Goal: Task Accomplishment & Management: Manage account settings

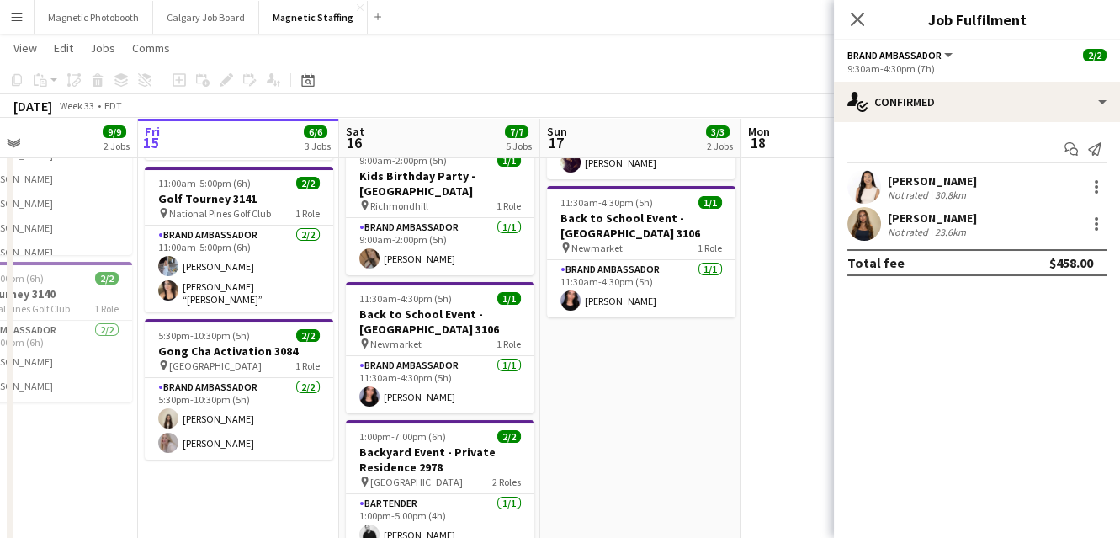
scroll to position [193, 0]
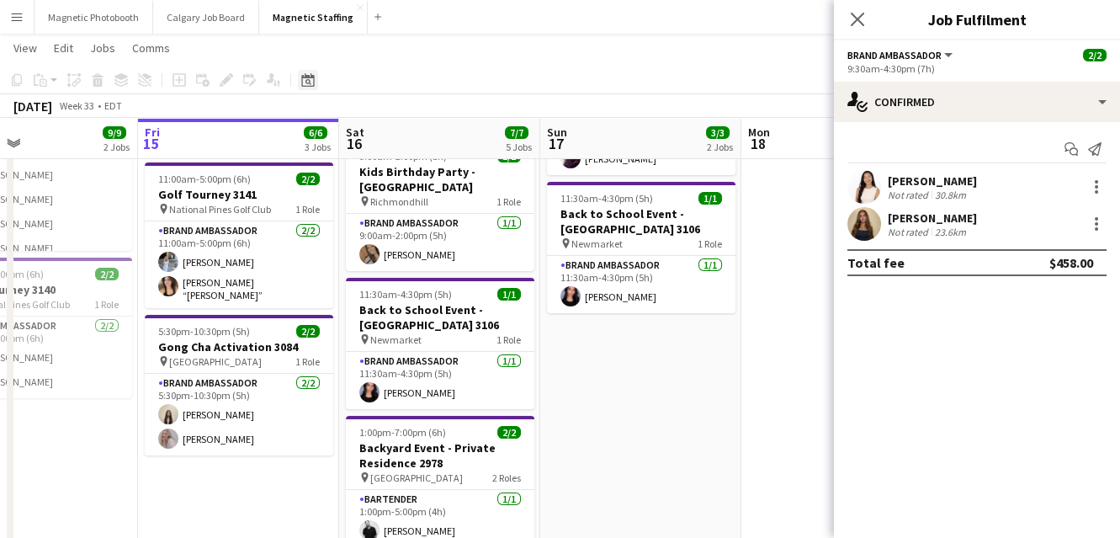
click at [313, 84] on icon at bounding box center [307, 79] width 13 height 13
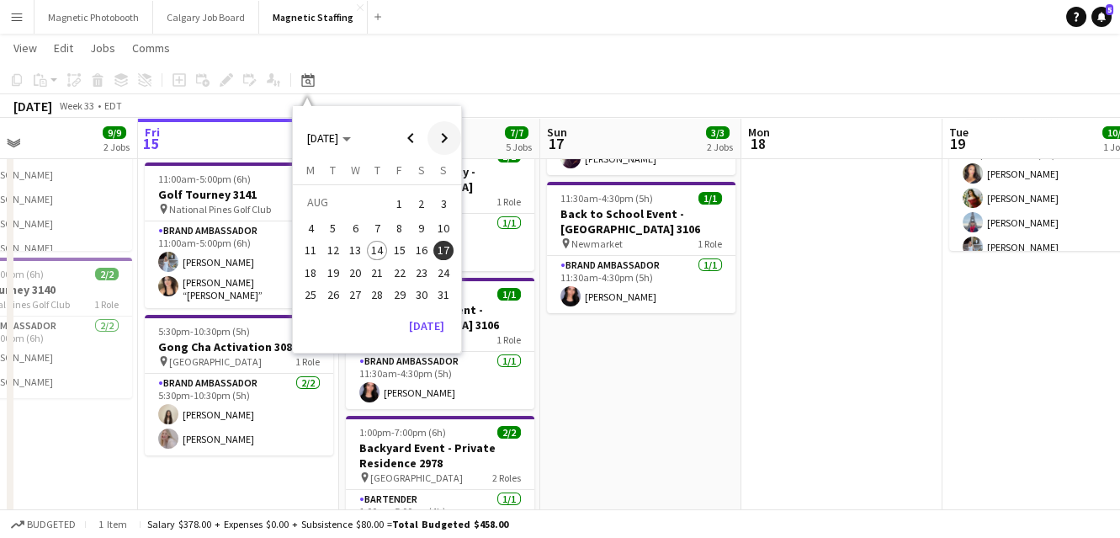
click at [446, 144] on span "Next month" at bounding box center [444, 138] width 34 height 34
click at [420, 230] on span "6" at bounding box center [421, 224] width 20 height 20
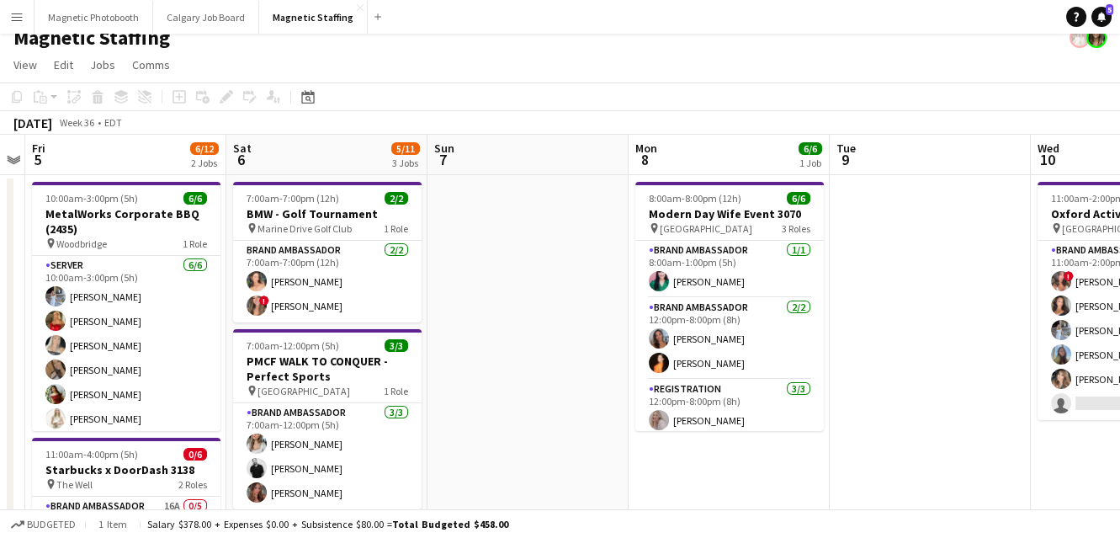
scroll to position [0, 0]
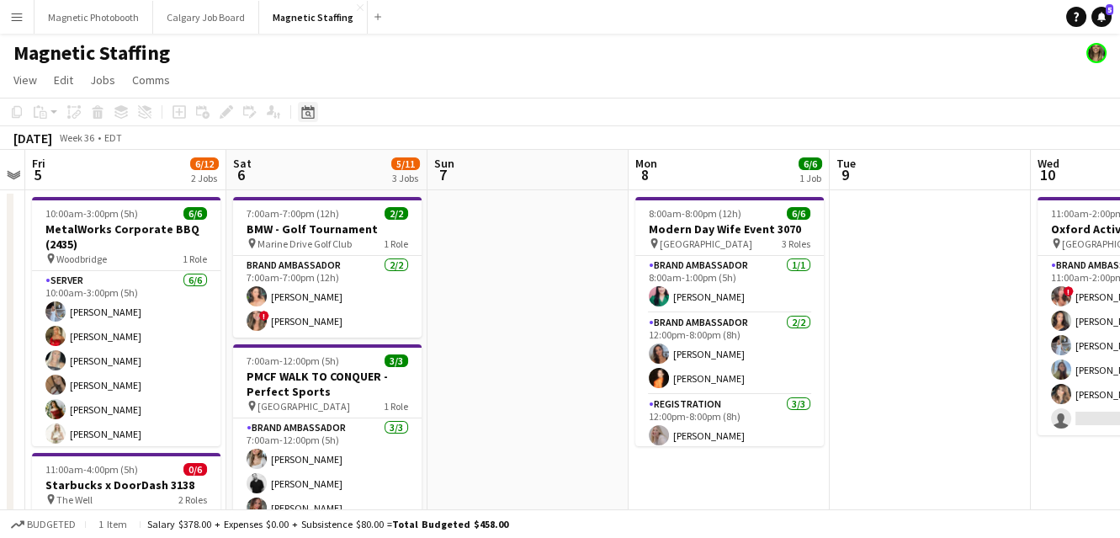
click at [305, 109] on icon at bounding box center [307, 111] width 13 height 13
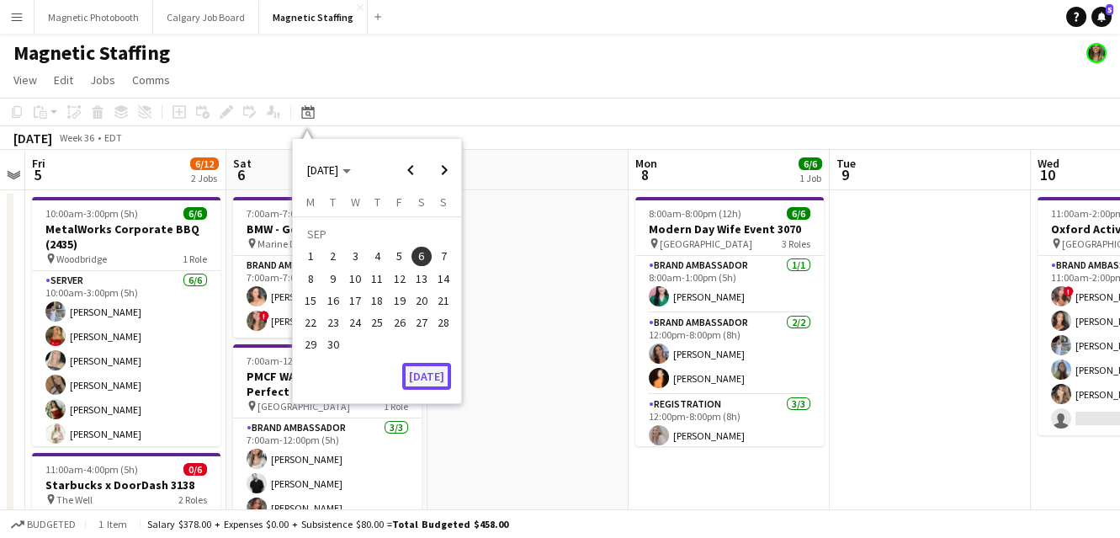
click at [409, 377] on button "[DATE]" at bounding box center [426, 376] width 49 height 27
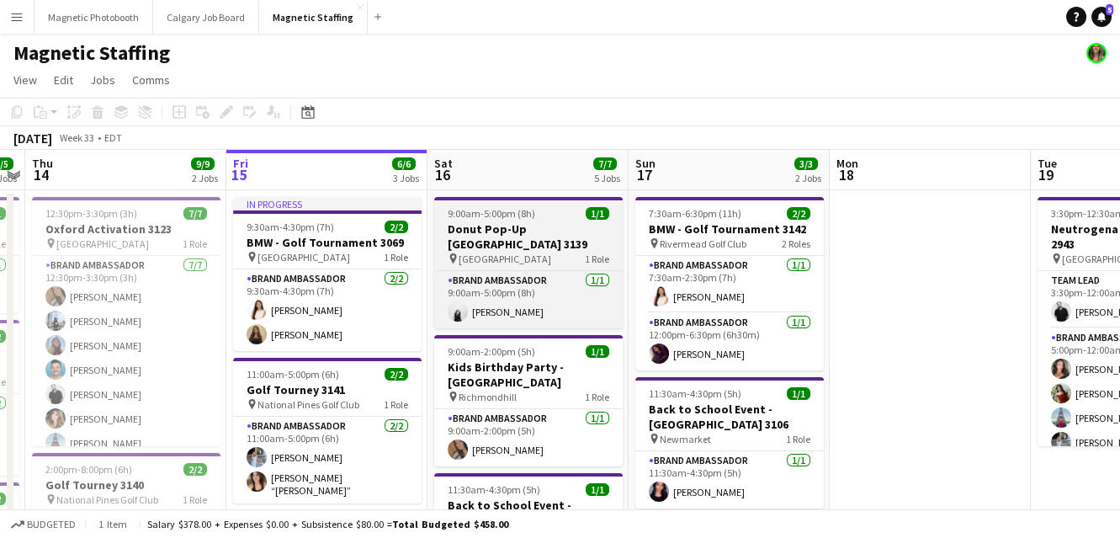
click at [458, 217] on span "9:00am-5:00pm (8h)" at bounding box center [491, 213] width 87 height 13
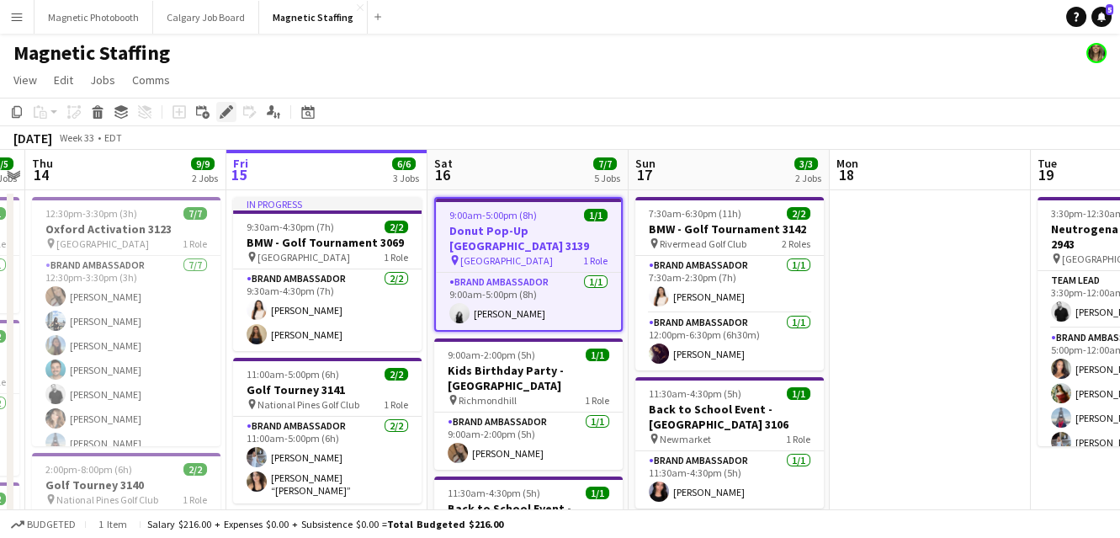
click at [222, 108] on icon "Edit" at bounding box center [226, 111] width 13 height 13
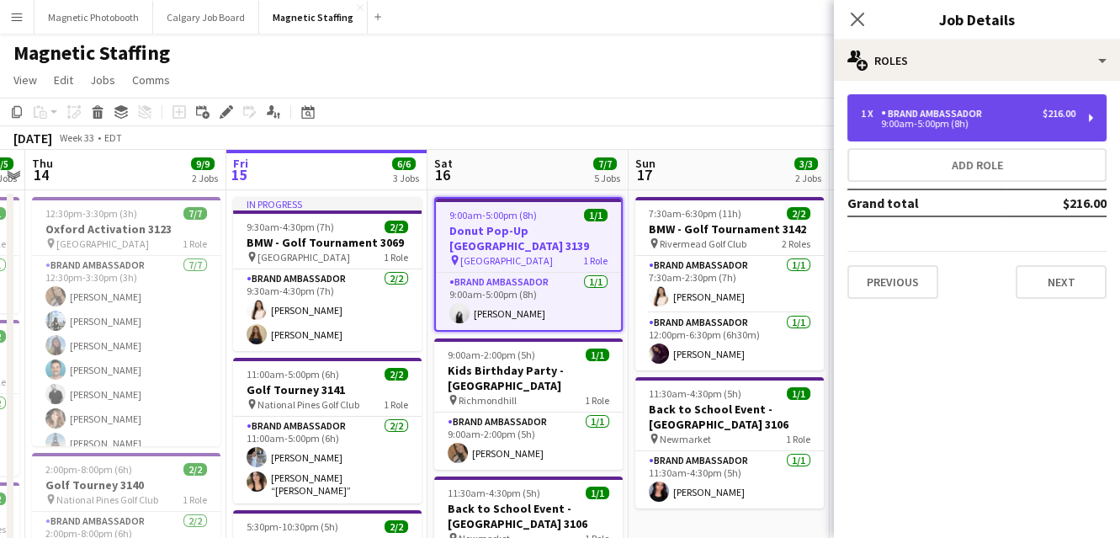
click at [1002, 117] on div "1 x Brand Ambassador $216.00" at bounding box center [968, 114] width 215 height 12
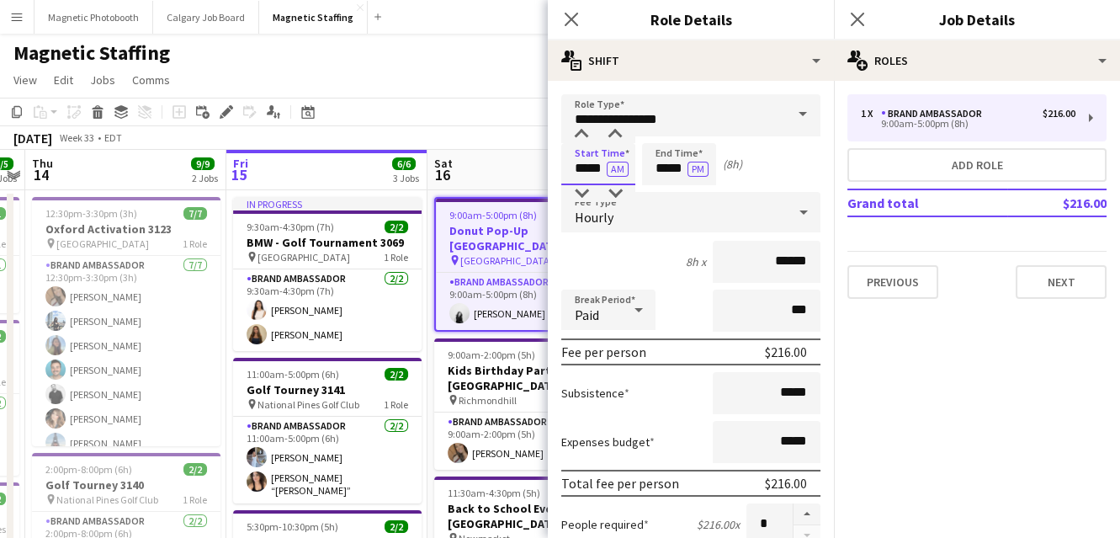
drag, startPoint x: 604, startPoint y: 170, endPoint x: 454, endPoint y: 164, distance: 149.9
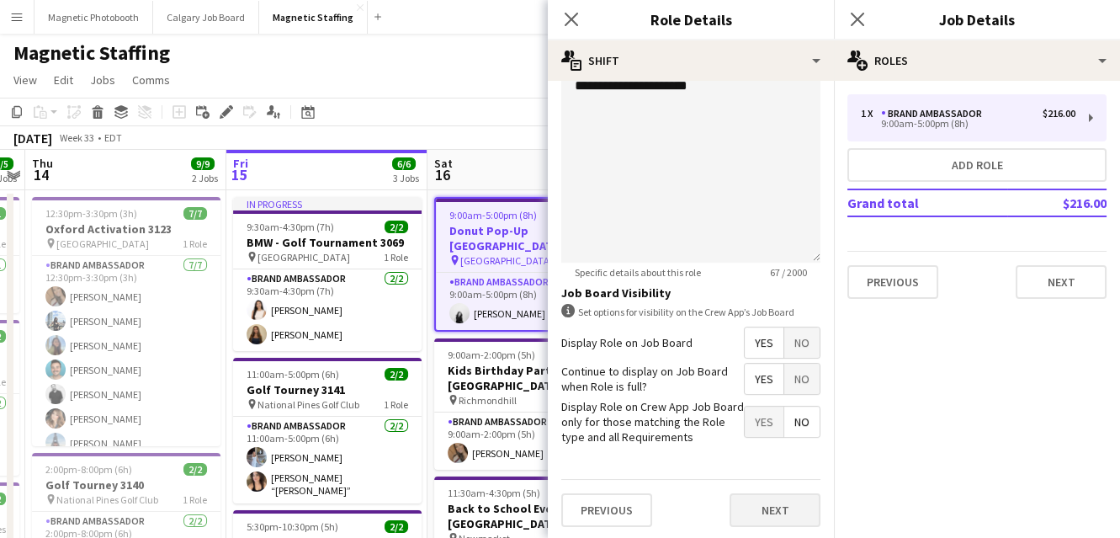
type input "*****"
click at [760, 508] on button "Next" at bounding box center [774, 510] width 91 height 34
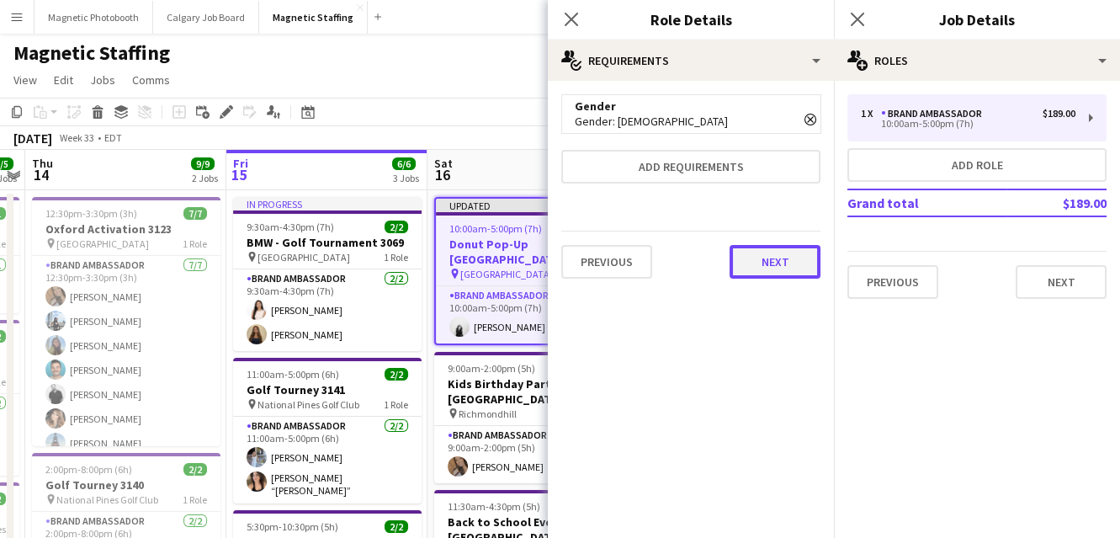
click at [776, 253] on button "Next" at bounding box center [774, 262] width 91 height 34
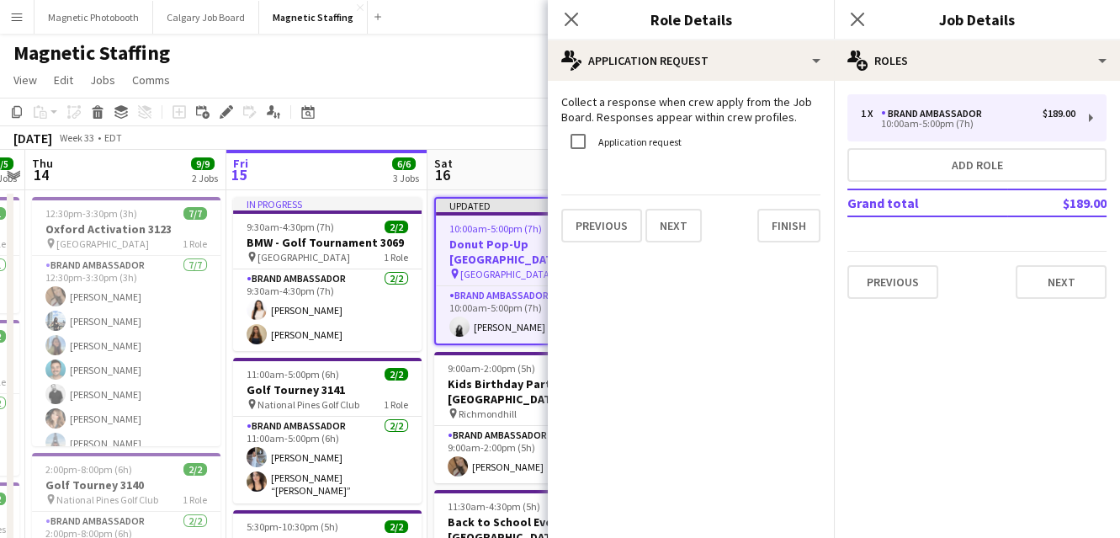
click at [791, 204] on div "Previous Next Finish" at bounding box center [690, 218] width 259 height 48
click at [790, 225] on button "Finish" at bounding box center [788, 226] width 63 height 34
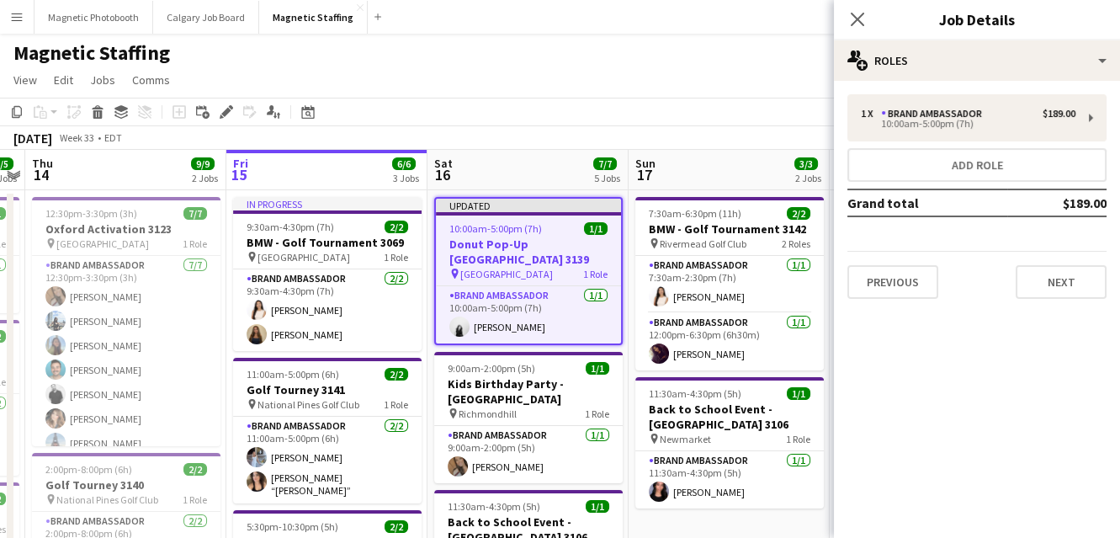
click at [763, 82] on app-page-menu "View Day view expanded Day view collapsed Month view Date picker Jump to [DATE]…" at bounding box center [560, 82] width 1120 height 32
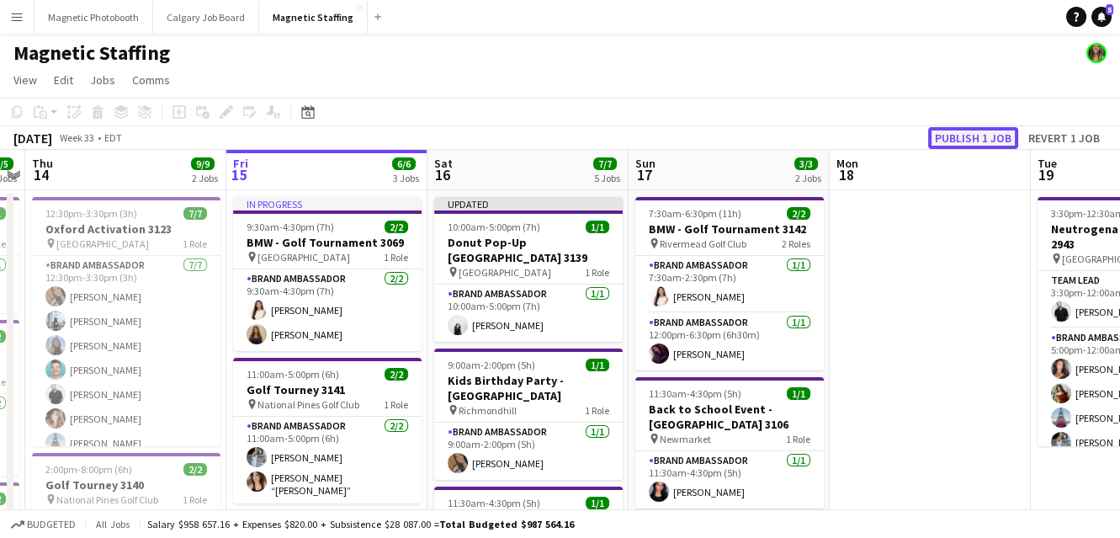
click at [962, 139] on button "Publish 1 job" at bounding box center [973, 138] width 90 height 22
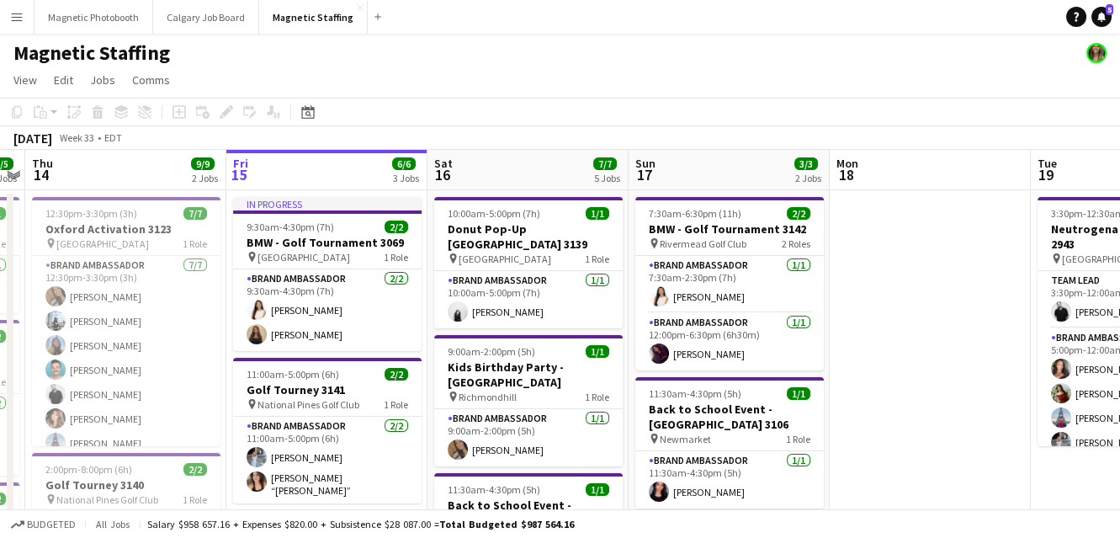
click at [477, 230] on h3 "Donut Pop-Up [GEOGRAPHIC_DATA] 3139" at bounding box center [528, 236] width 188 height 30
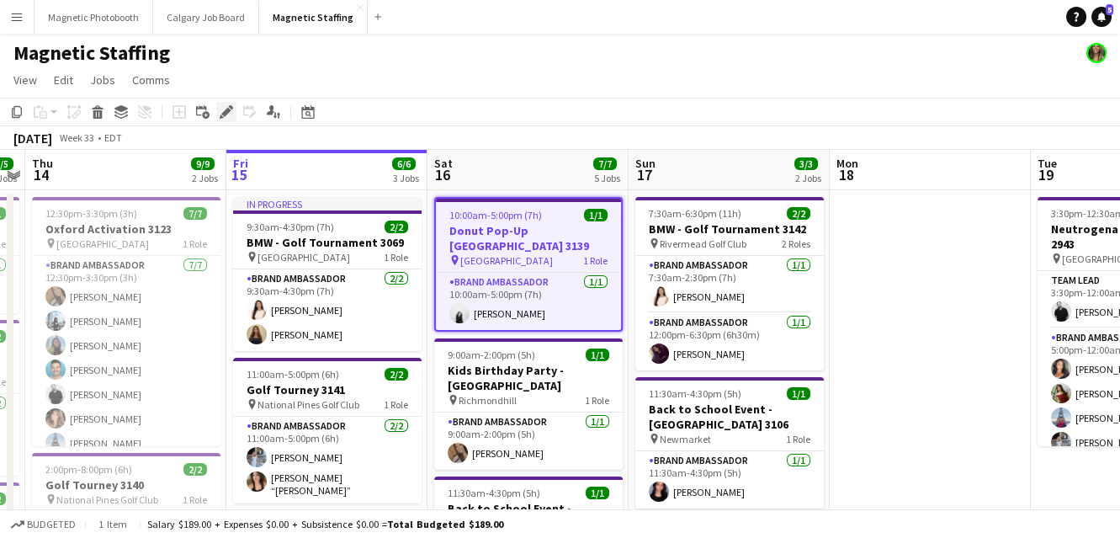
click at [224, 113] on icon at bounding box center [225, 112] width 9 height 9
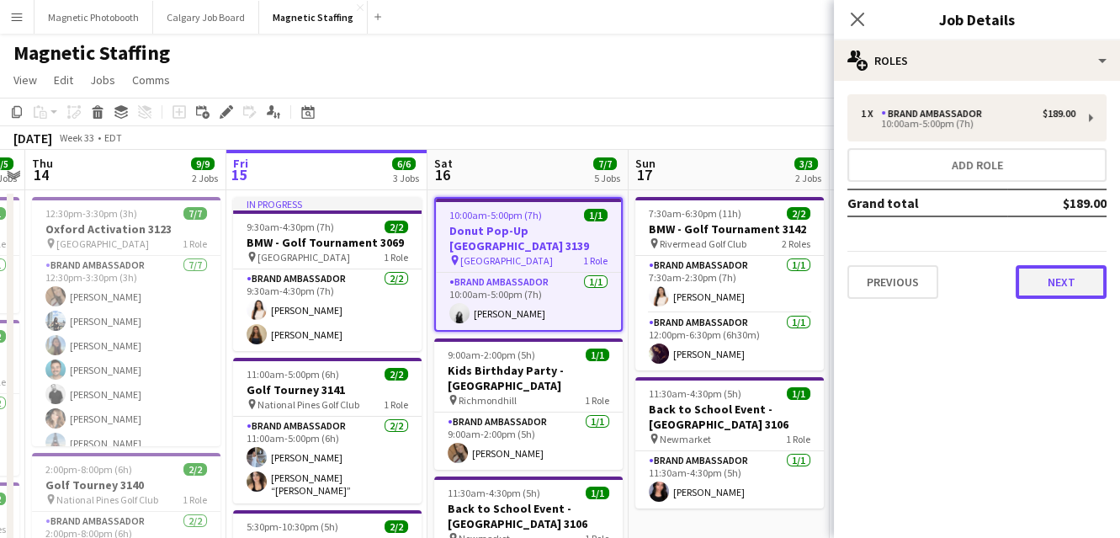
click at [1055, 292] on button "Next" at bounding box center [1060, 282] width 91 height 34
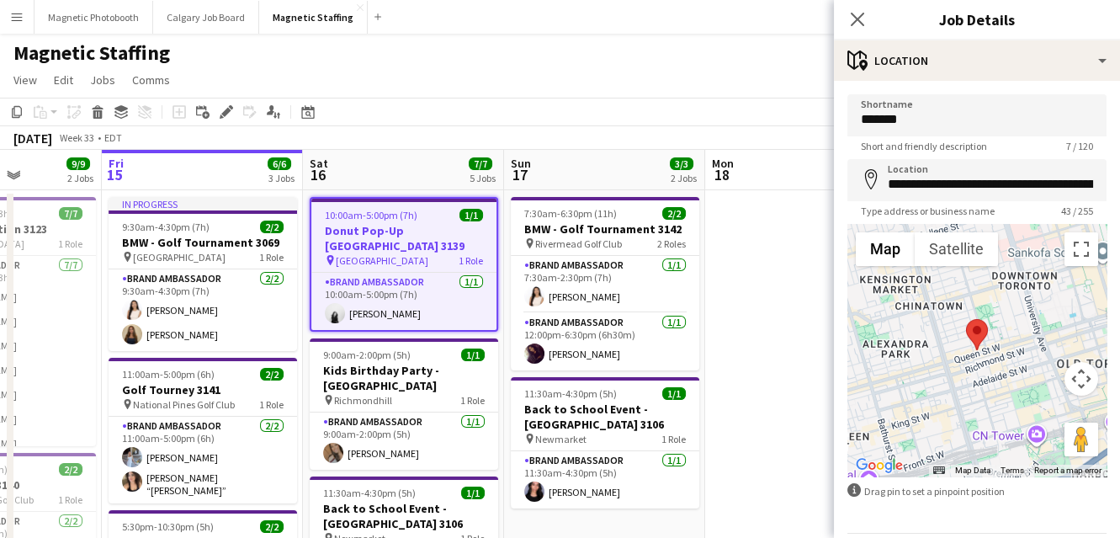
drag, startPoint x: 394, startPoint y: 338, endPoint x: 306, endPoint y: 338, distance: 87.5
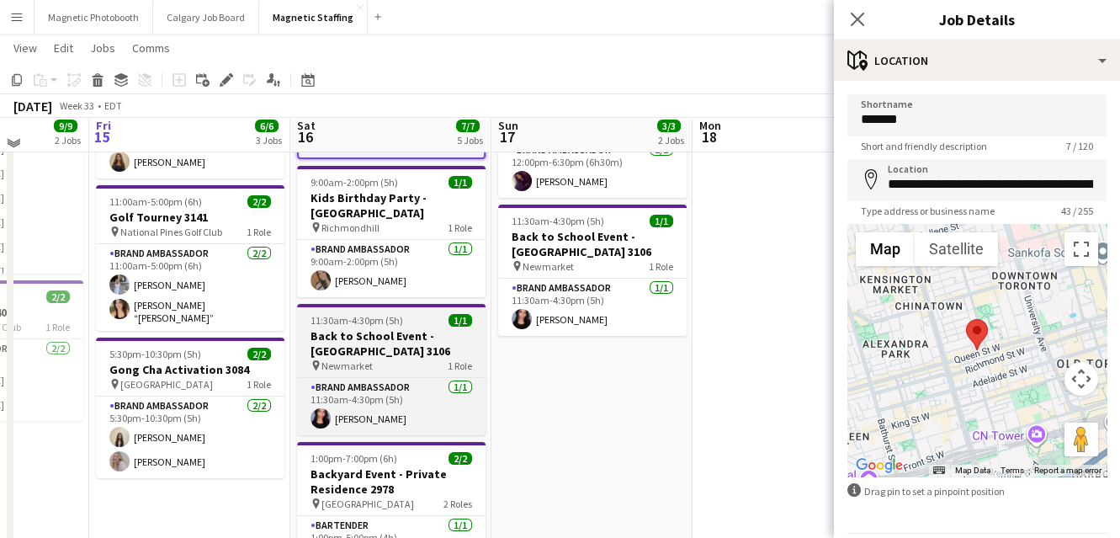
scroll to position [173, 0]
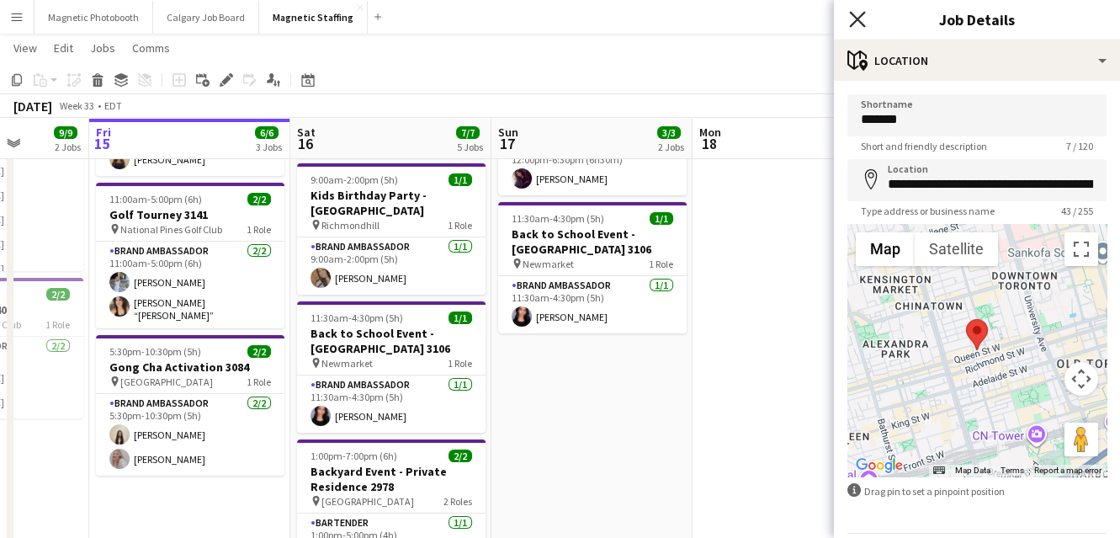
click at [861, 21] on icon "Close pop-in" at bounding box center [857, 19] width 16 height 16
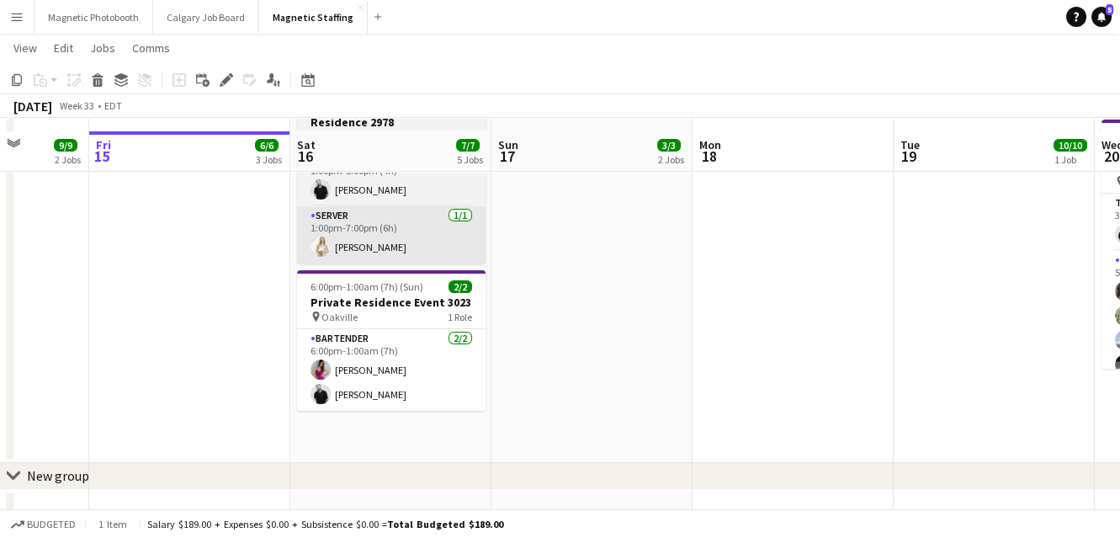
scroll to position [551, 0]
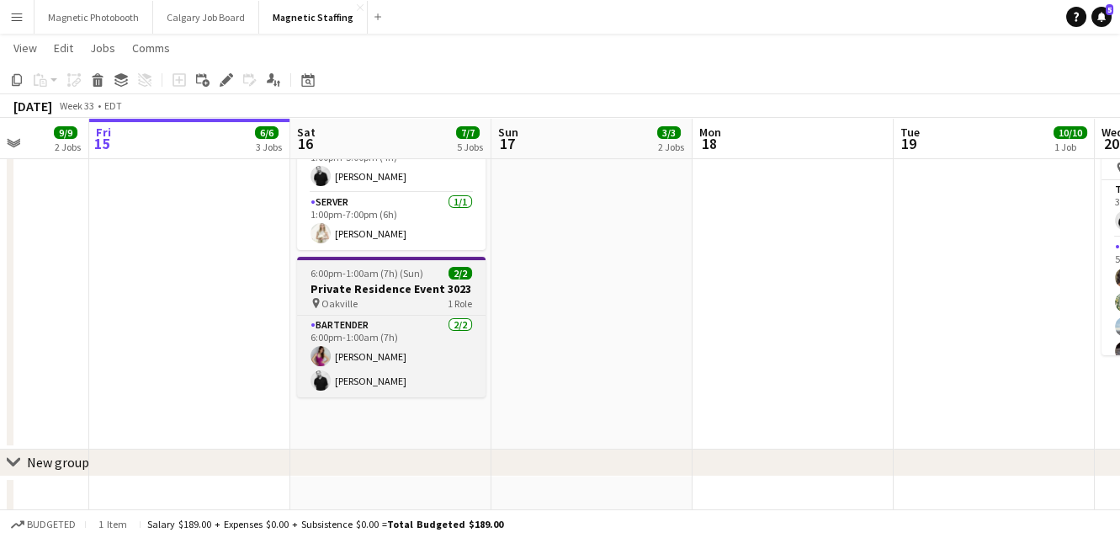
click at [340, 281] on h3 "Private Residence Event 3023" at bounding box center [391, 288] width 188 height 15
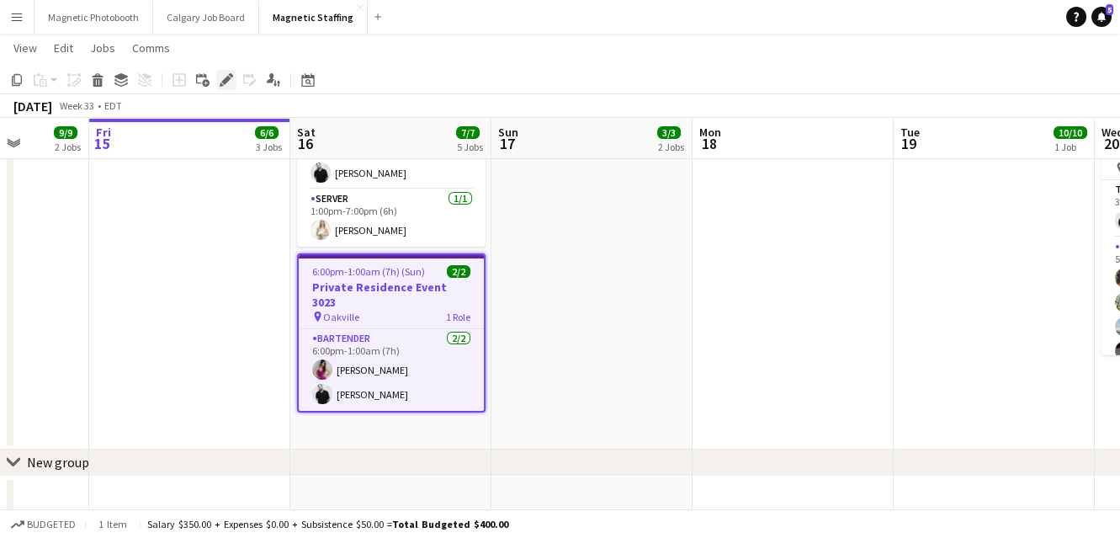
click at [225, 77] on icon "Edit" at bounding box center [226, 79] width 13 height 13
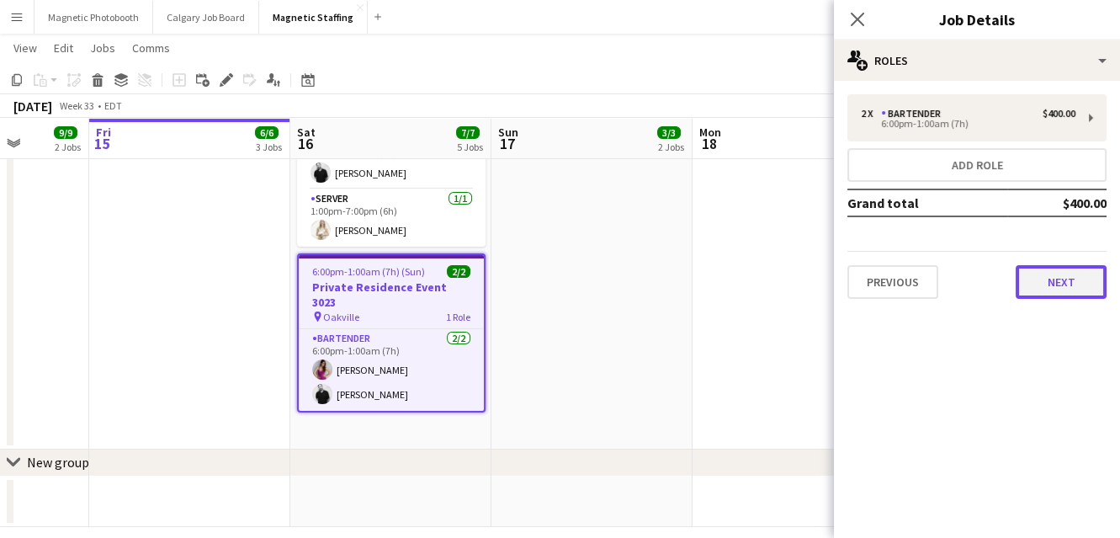
click at [1078, 276] on button "Next" at bounding box center [1060, 282] width 91 height 34
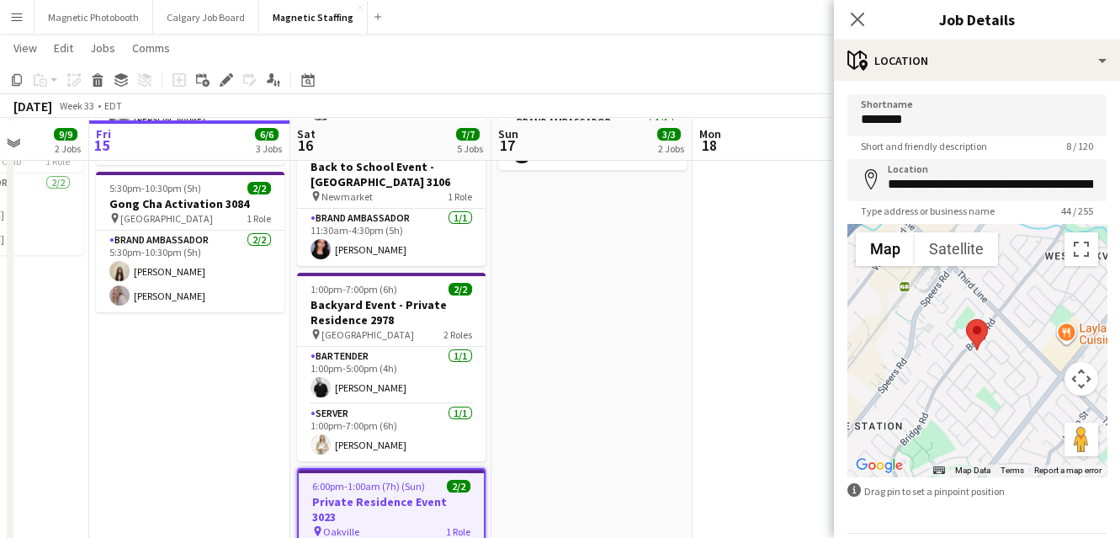
scroll to position [336, 0]
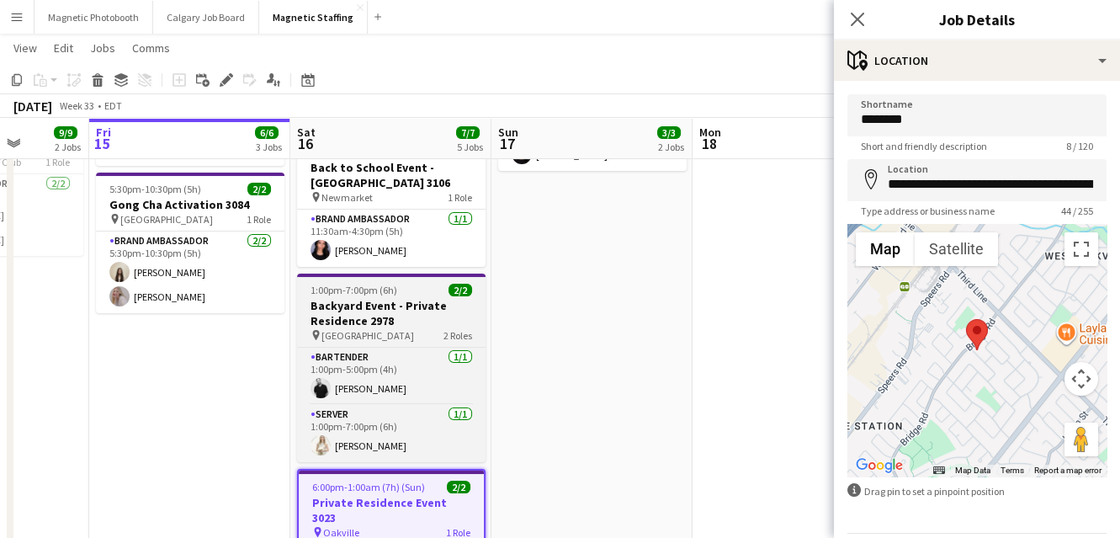
click at [420, 283] on div "1:00pm-7:00pm (6h) 2/2" at bounding box center [391, 289] width 188 height 13
type input "*******"
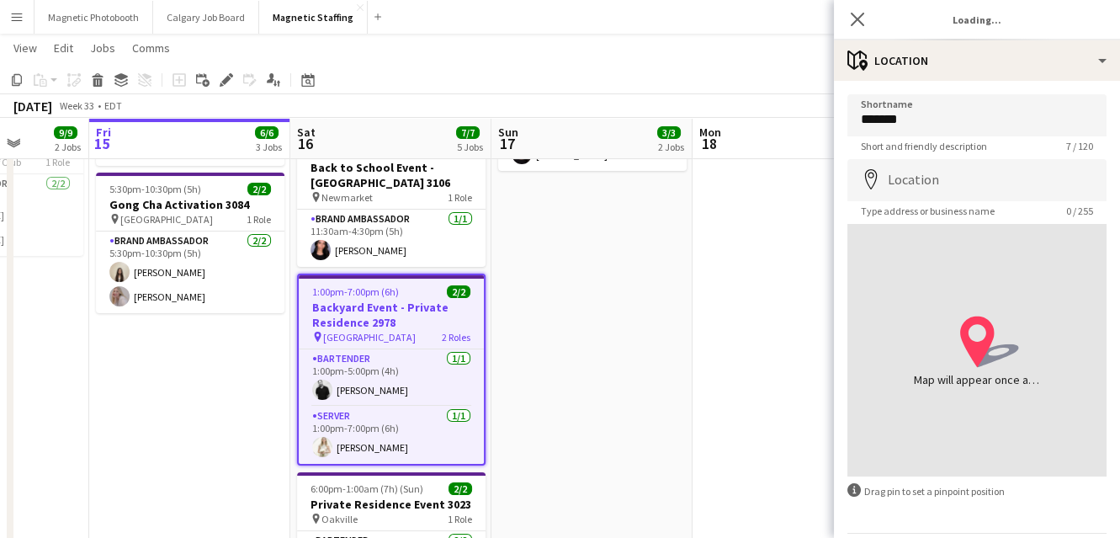
type input "**********"
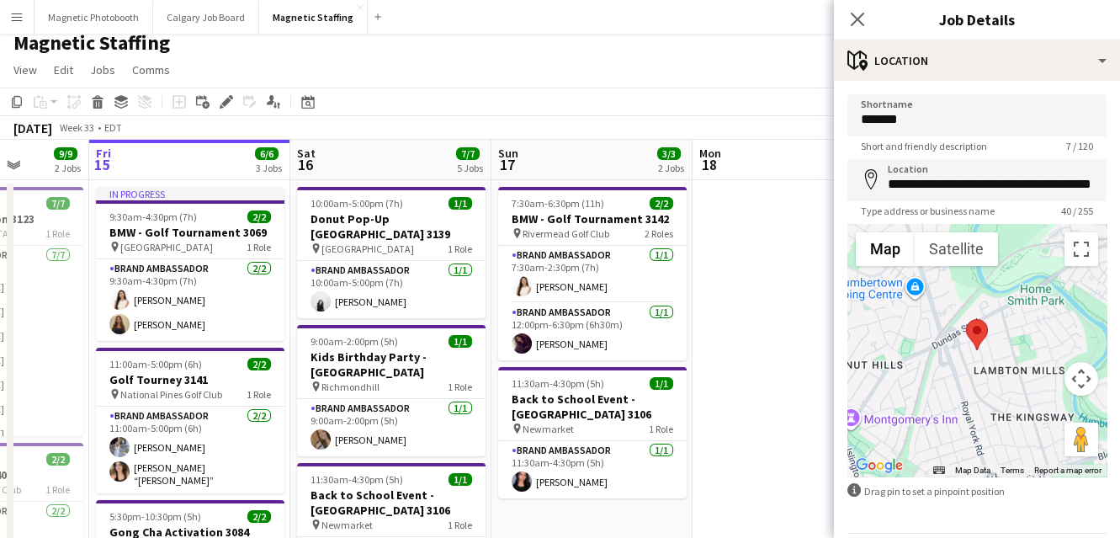
scroll to position [8, 0]
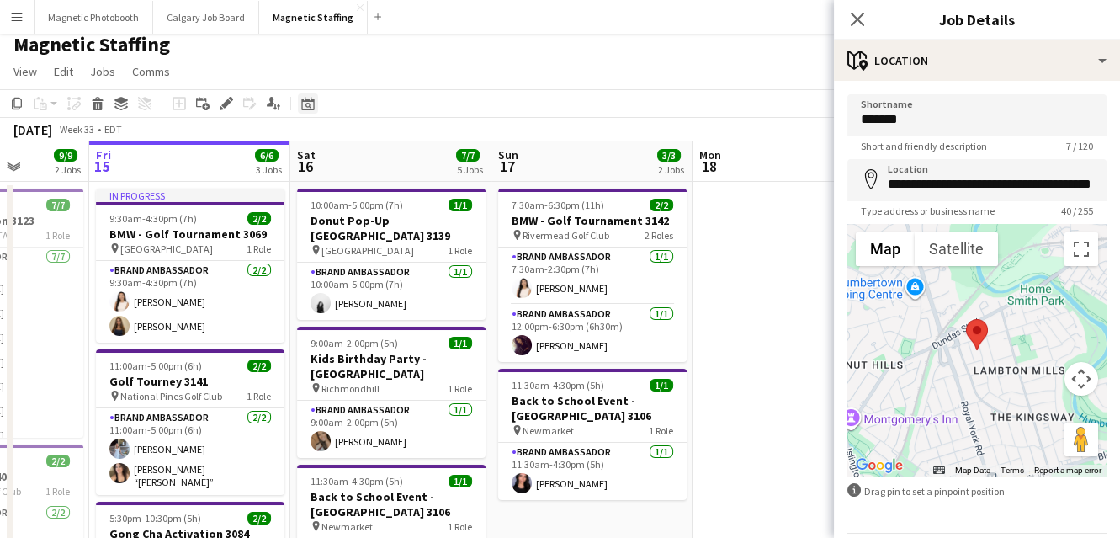
click at [315, 103] on div "Date picker" at bounding box center [308, 103] width 20 height 20
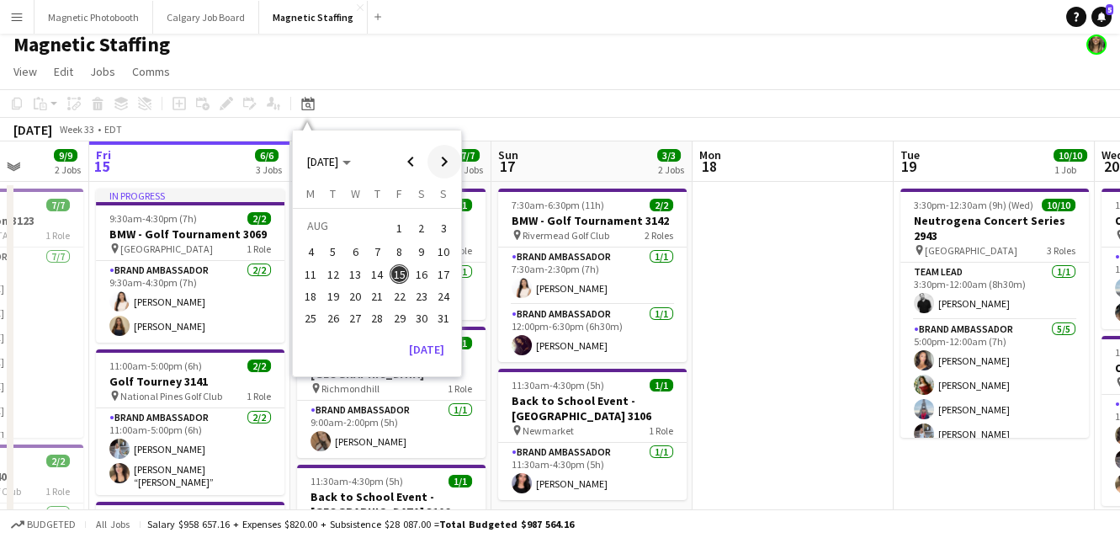
click at [441, 163] on span "Next month" at bounding box center [444, 162] width 34 height 34
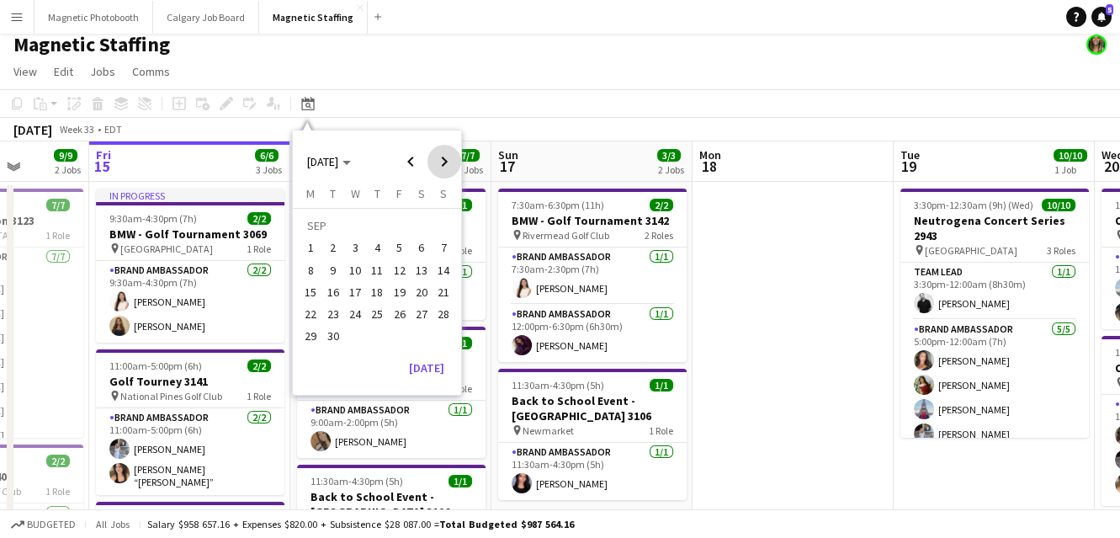
click at [441, 163] on span "Next month" at bounding box center [444, 162] width 34 height 34
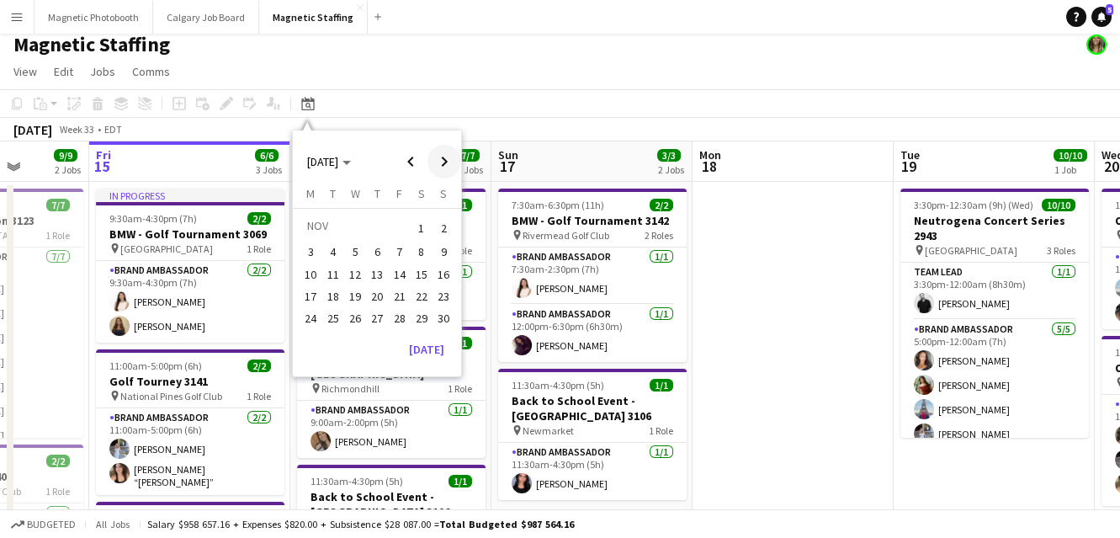
click at [441, 163] on span "Next month" at bounding box center [444, 162] width 34 height 34
click at [421, 248] on span "6" at bounding box center [421, 248] width 20 height 20
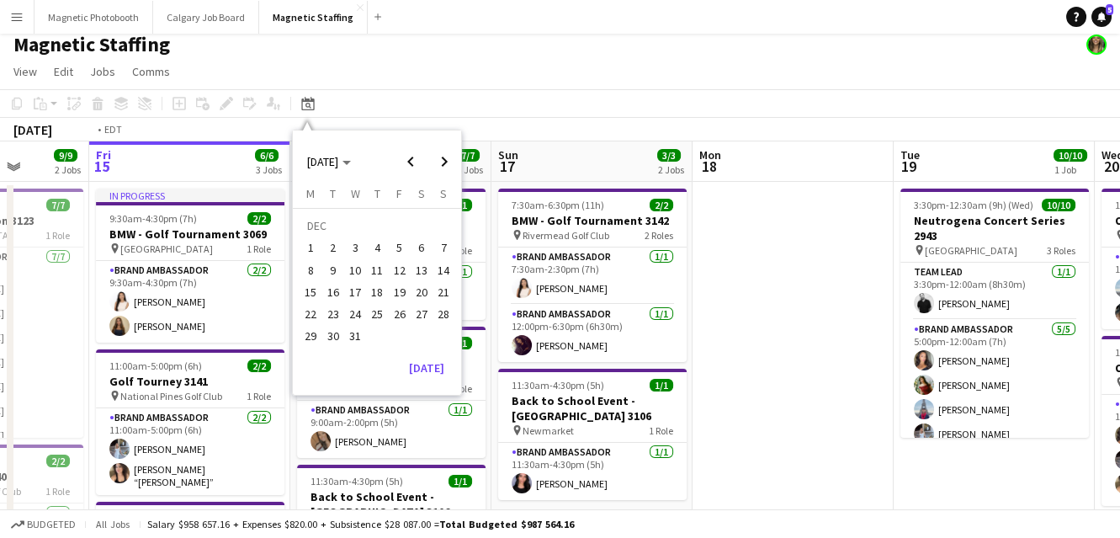
scroll to position [0, 578]
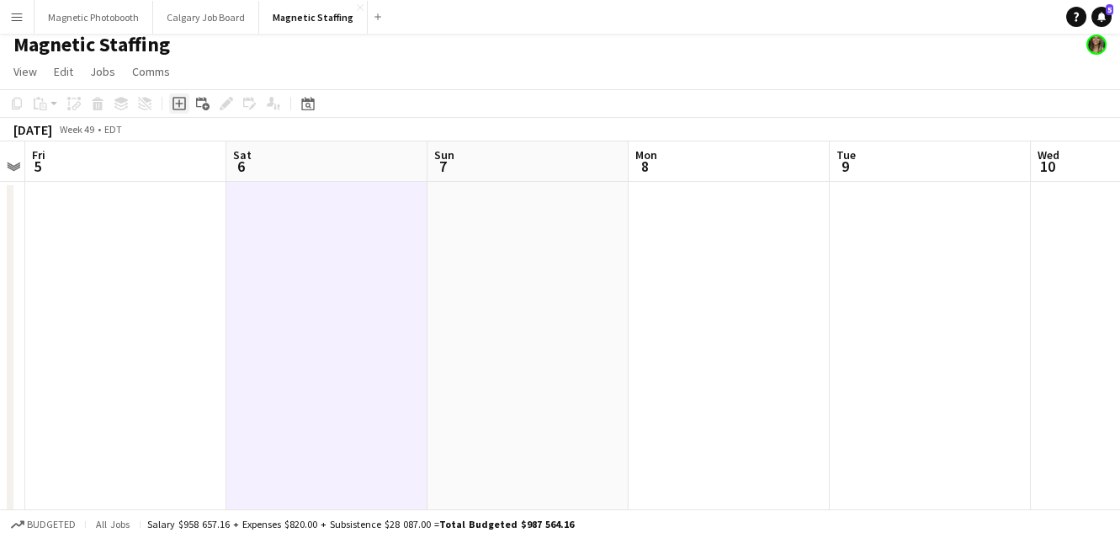
click at [179, 100] on icon "Add job" at bounding box center [178, 103] width 13 height 13
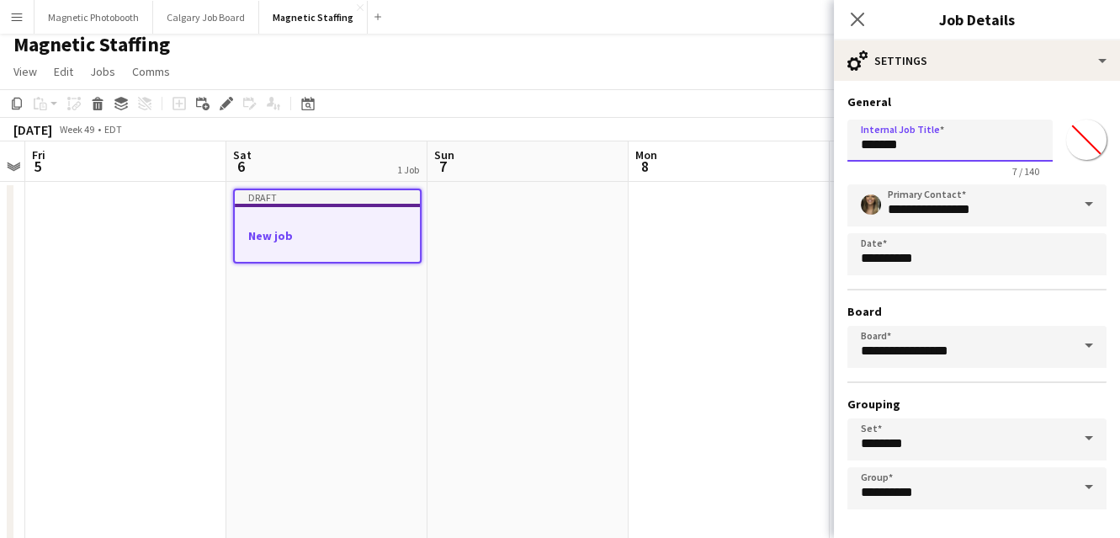
drag, startPoint x: 916, startPoint y: 146, endPoint x: 644, endPoint y: 141, distance: 271.7
click at [647, 143] on body "Menu Boards Boards Boards All jobs Status Workforce Workforce My Workforce Recr…" at bounding box center [560, 546] width 1120 height 1108
type input "*"
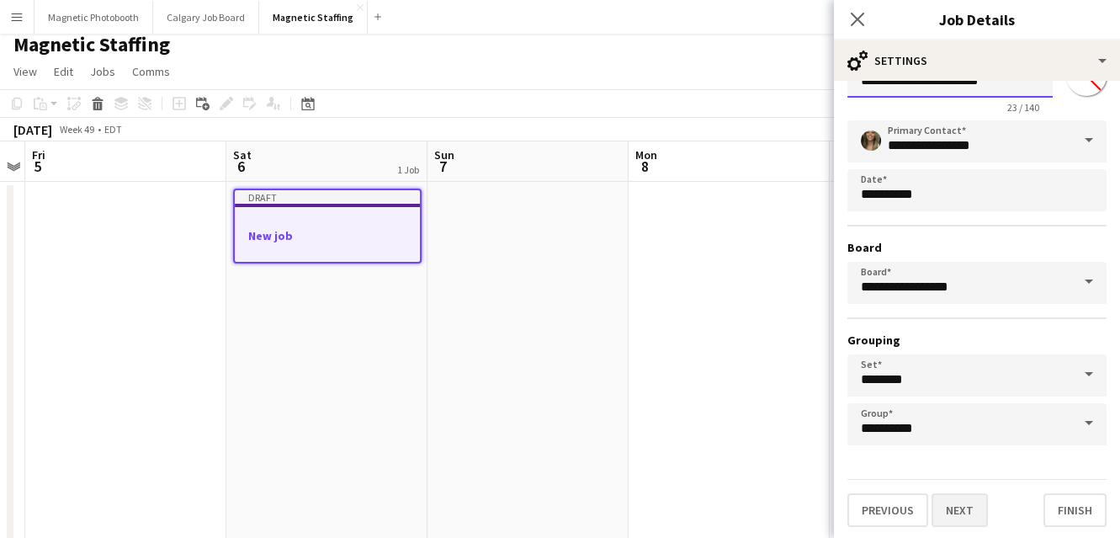
type input "**********"
click at [962, 512] on button "Next" at bounding box center [959, 510] width 56 height 34
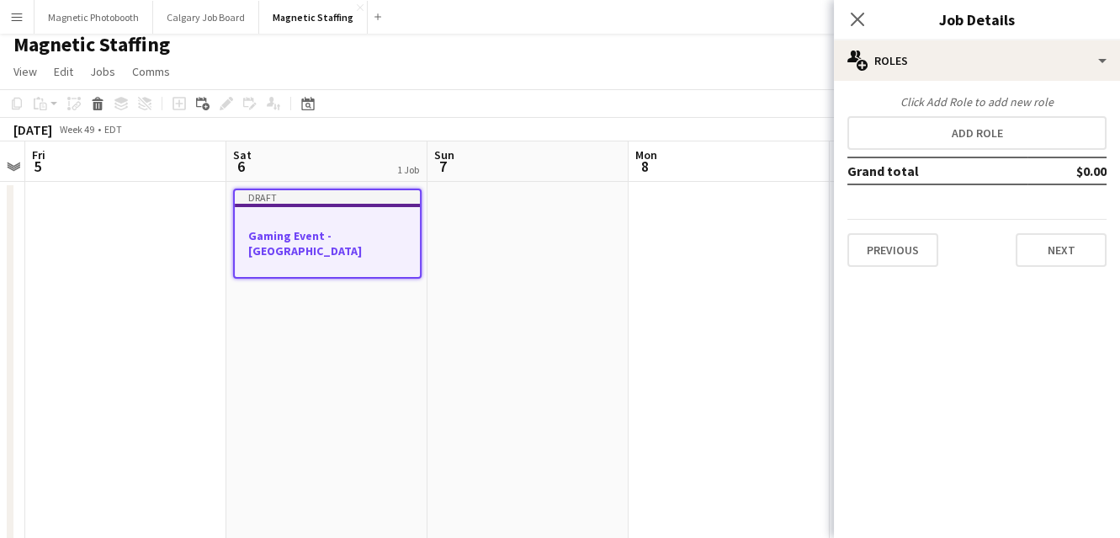
scroll to position [0, 0]
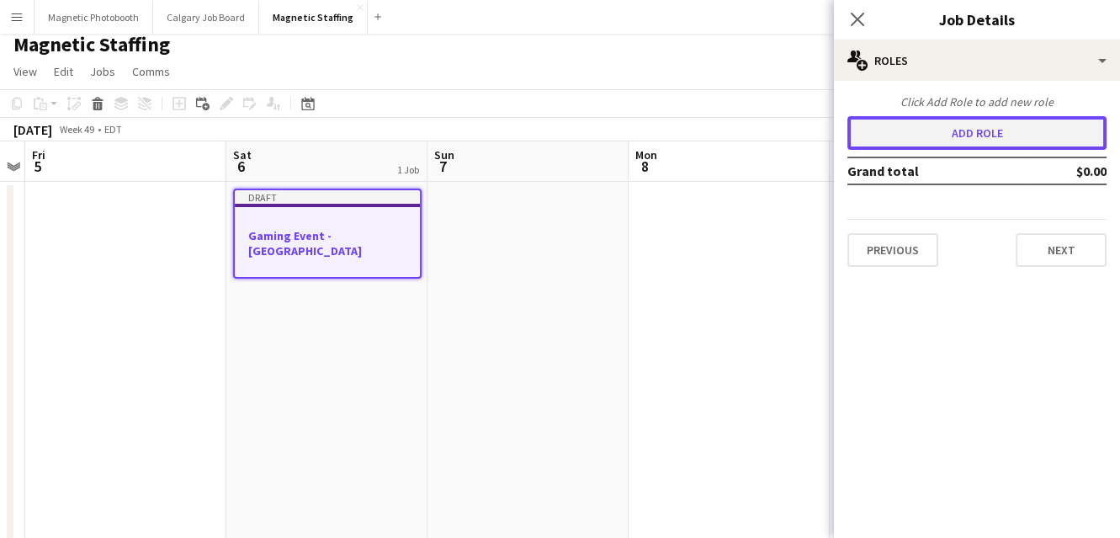
click at [977, 139] on button "Add role" at bounding box center [976, 133] width 259 height 34
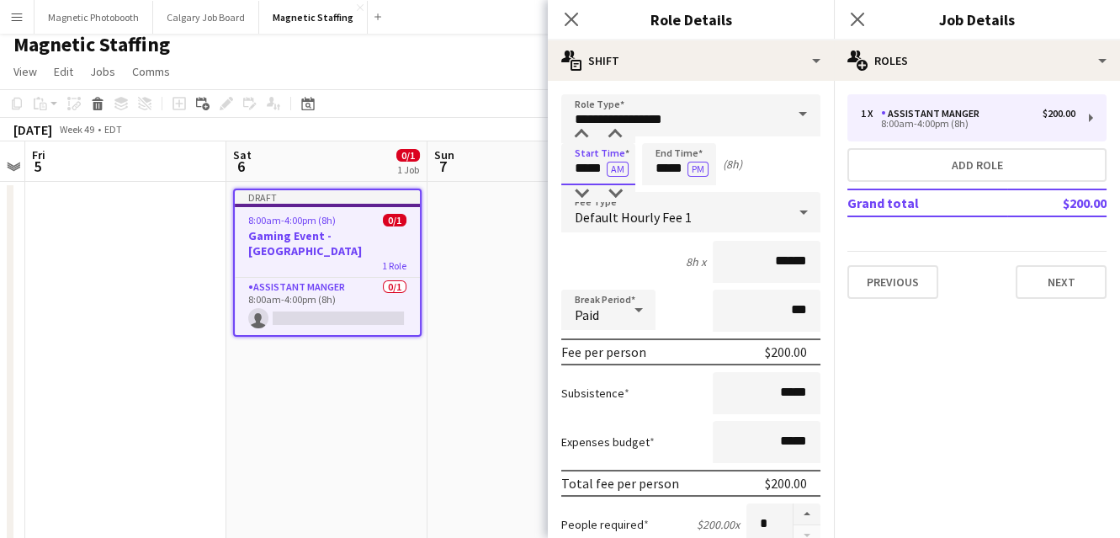
drag, startPoint x: 603, startPoint y: 165, endPoint x: 449, endPoint y: 149, distance: 154.8
click at [451, 158] on body "Menu Boards Boards Boards All jobs Status Workforce Workforce My Workforce Recr…" at bounding box center [560, 546] width 1120 height 1108
type input "*****"
click at [622, 171] on button "AM" at bounding box center [618, 169] width 22 height 15
drag, startPoint x: 661, startPoint y: 171, endPoint x: 505, endPoint y: 157, distance: 157.0
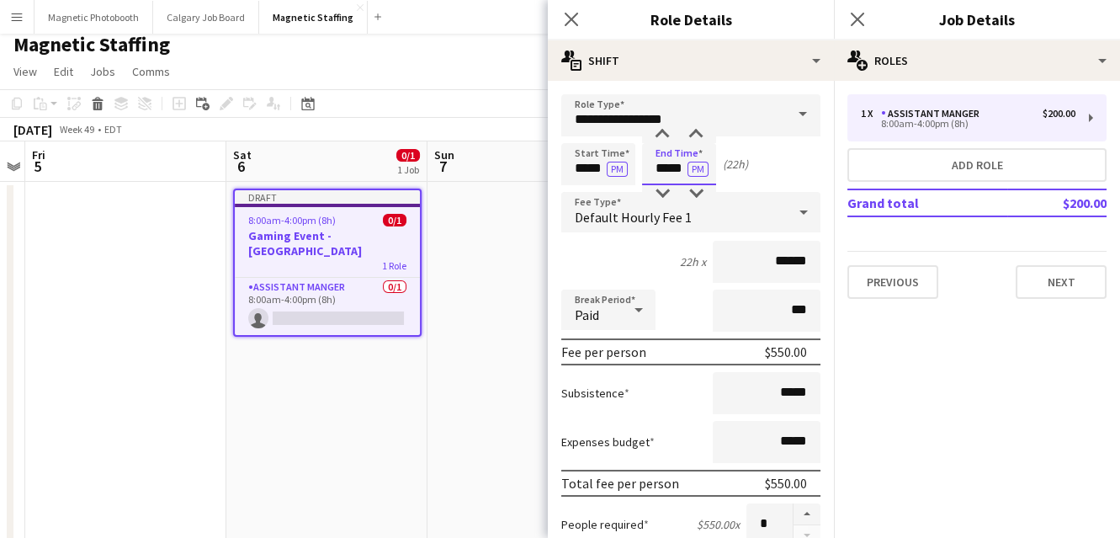
click at [509, 162] on body "Menu Boards Boards Boards All jobs Status Workforce Workforce My Workforce Recr…" at bounding box center [560, 546] width 1120 height 1108
type input "*****"
click at [782, 262] on input "******" at bounding box center [767, 262] width 108 height 42
type input "******"
drag, startPoint x: 681, startPoint y: 120, endPoint x: 398, endPoint y: 109, distance: 283.7
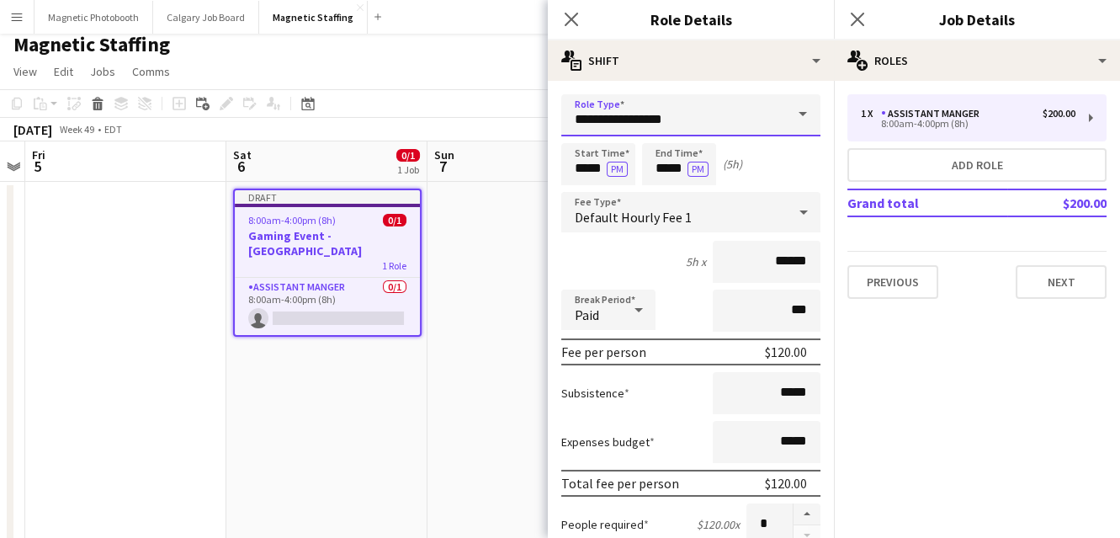
click at [406, 114] on body "Menu Boards Boards Boards All jobs Status Workforce Workforce My Workforce Recr…" at bounding box center [560, 546] width 1120 height 1108
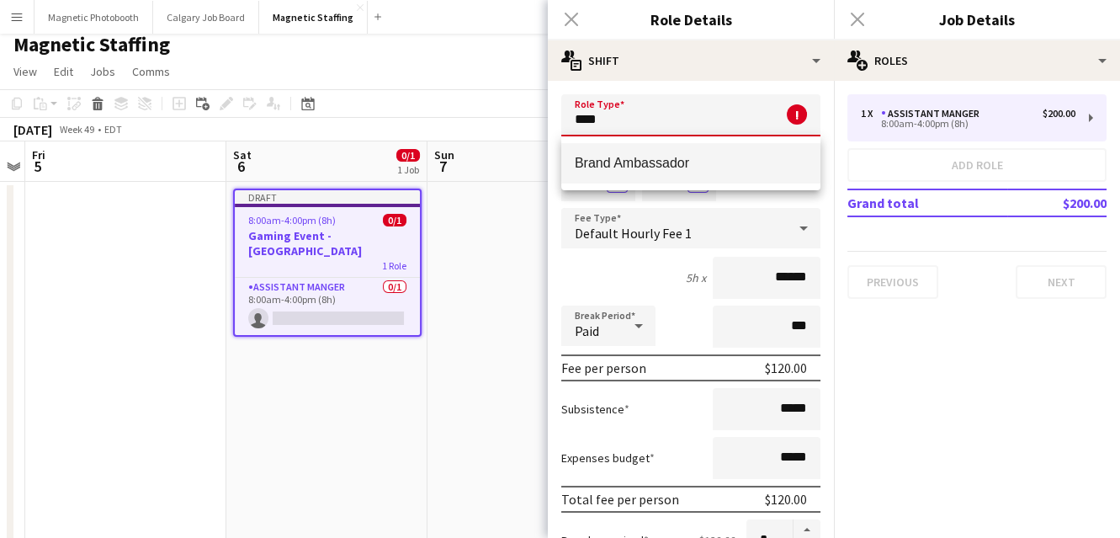
click at [630, 168] on span "Brand Ambassador" at bounding box center [691, 163] width 232 height 16
type input "**********"
type input "******"
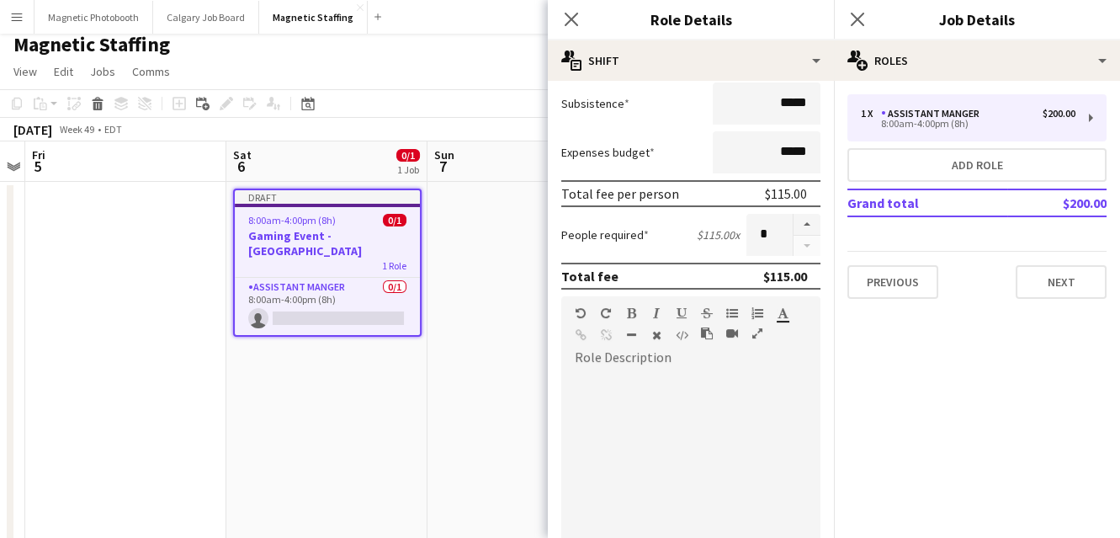
scroll to position [395, 0]
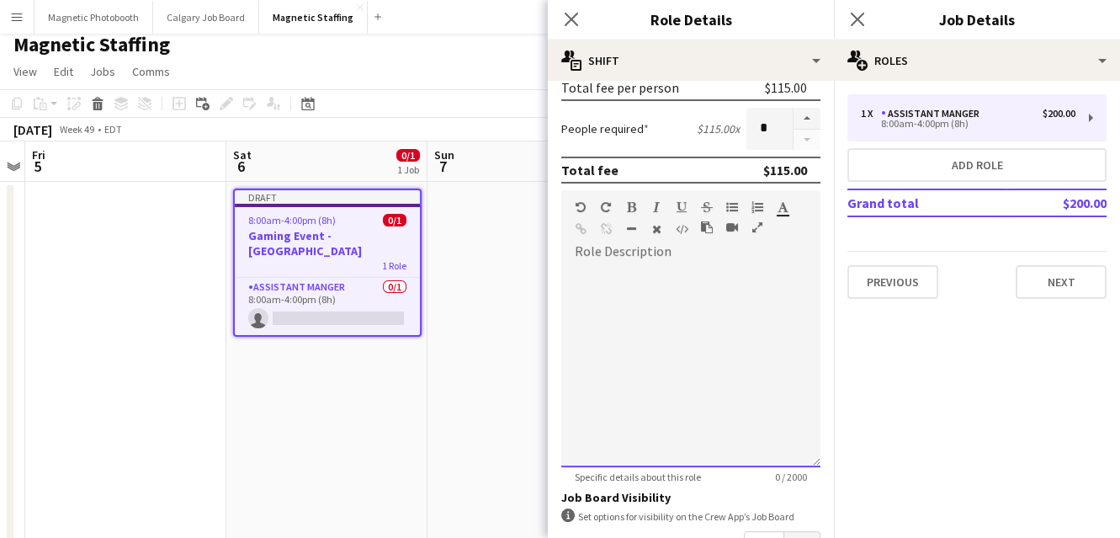
click at [638, 342] on div at bounding box center [690, 366] width 259 height 202
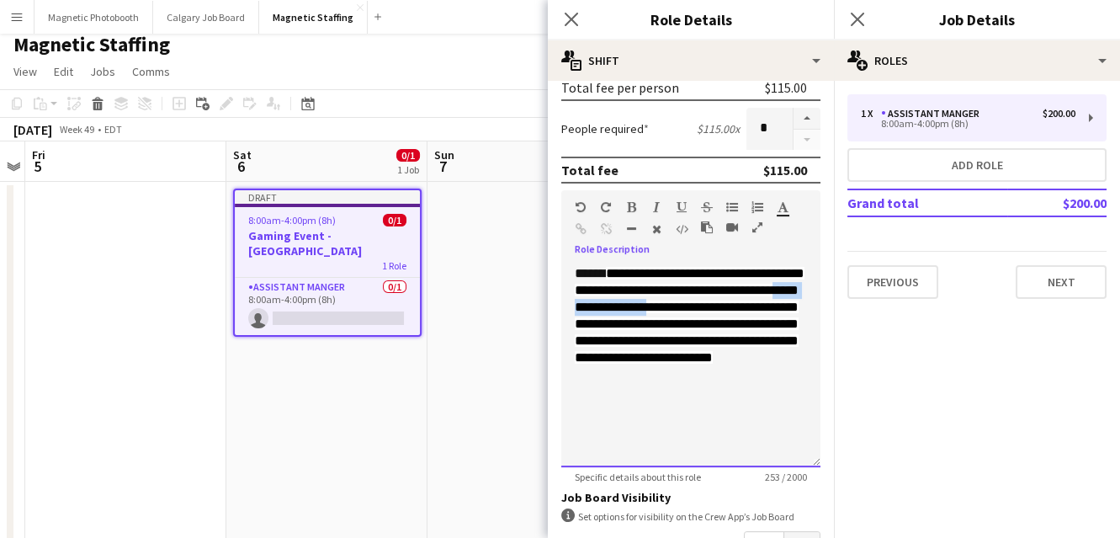
drag, startPoint x: 776, startPoint y: 305, endPoint x: 651, endPoint y: 305, distance: 125.3
click at [651, 305] on span "**********" at bounding box center [690, 315] width 230 height 97
click at [736, 306] on span "**********" at bounding box center [690, 315] width 230 height 97
click at [805, 305] on div "**********" at bounding box center [690, 366] width 259 height 202
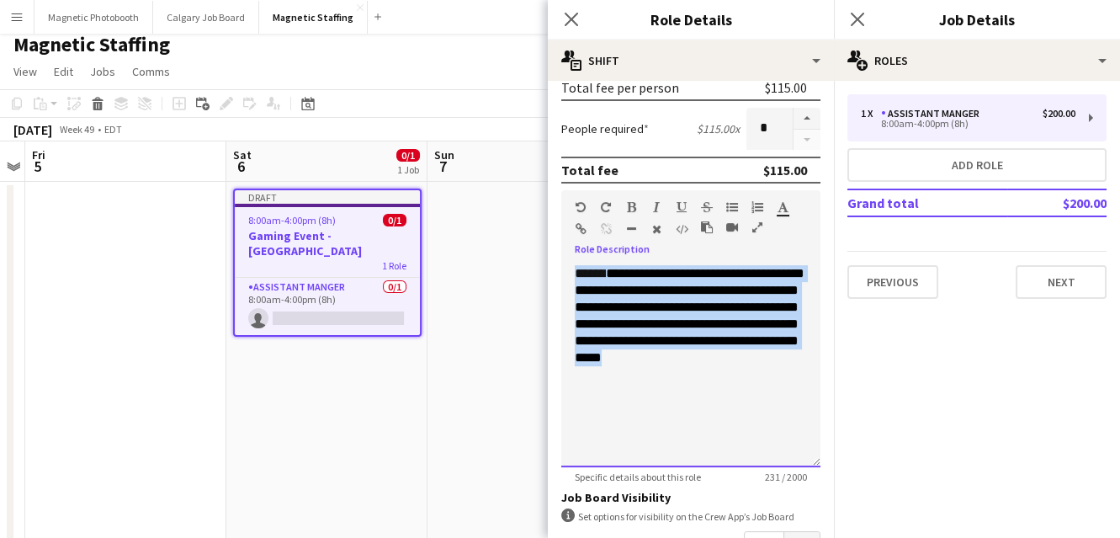
drag, startPoint x: 738, startPoint y: 379, endPoint x: 486, endPoint y: 208, distance: 304.0
click at [485, 206] on body "Menu Boards Boards Boards All jobs Status Workforce Workforce My Workforce Recr…" at bounding box center [560, 546] width 1120 height 1108
click at [656, 230] on icon "button" at bounding box center [656, 229] width 9 height 12
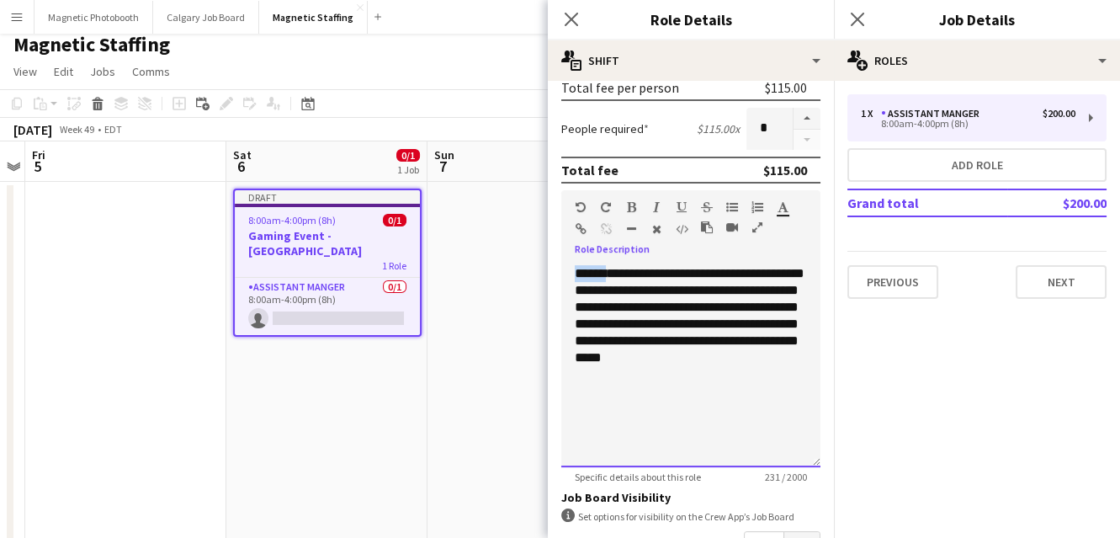
scroll to position [600, 0]
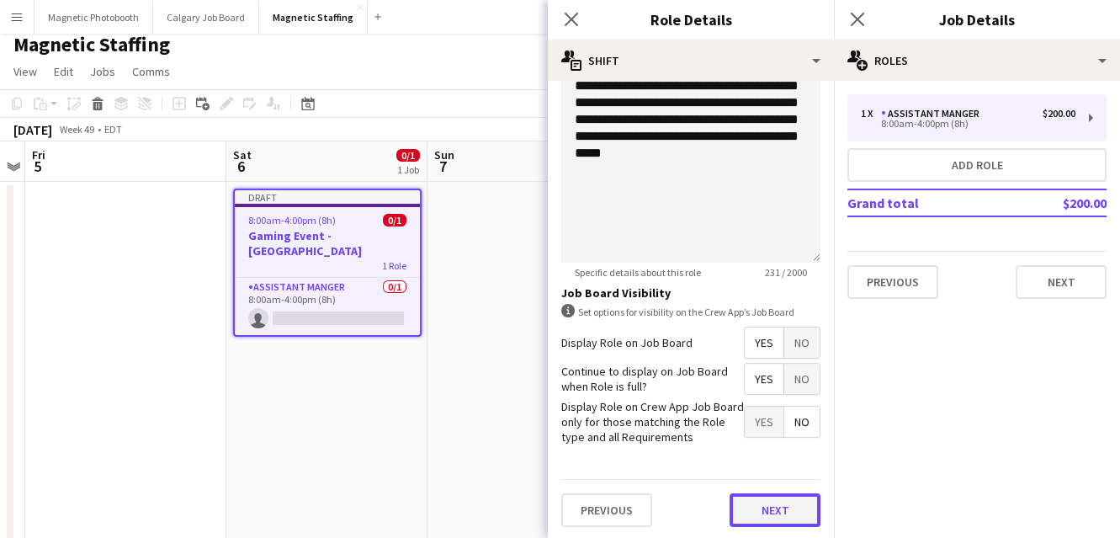
click at [769, 520] on button "Next" at bounding box center [774, 510] width 91 height 34
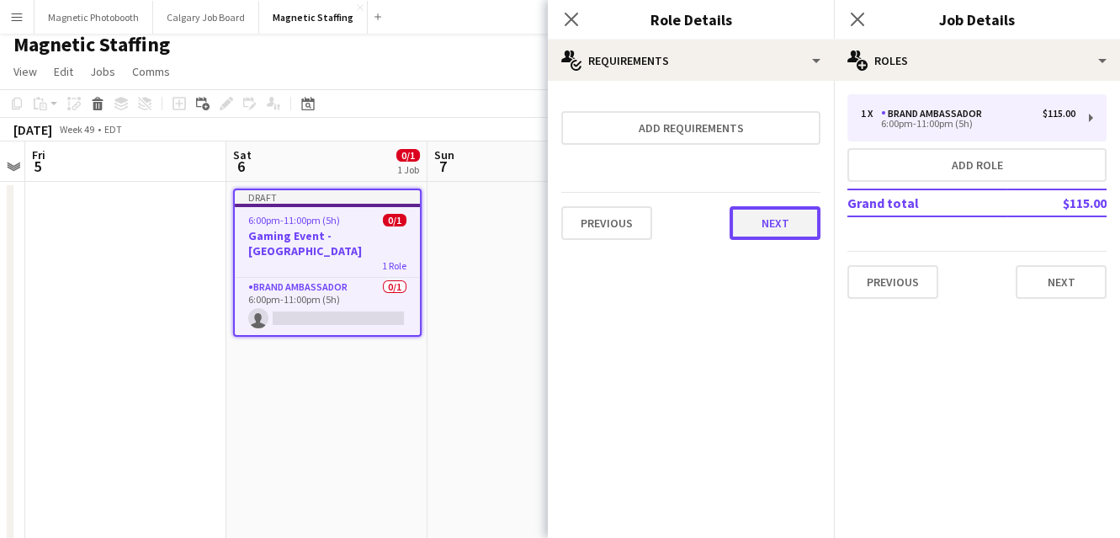
click at [788, 225] on button "Next" at bounding box center [774, 223] width 91 height 34
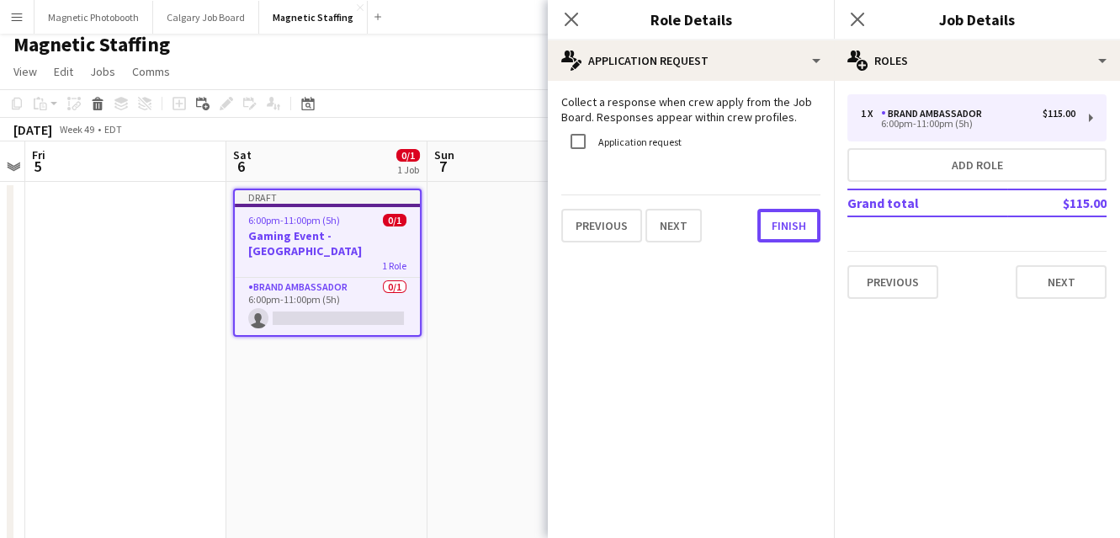
click at [788, 225] on button "Finish" at bounding box center [788, 226] width 63 height 34
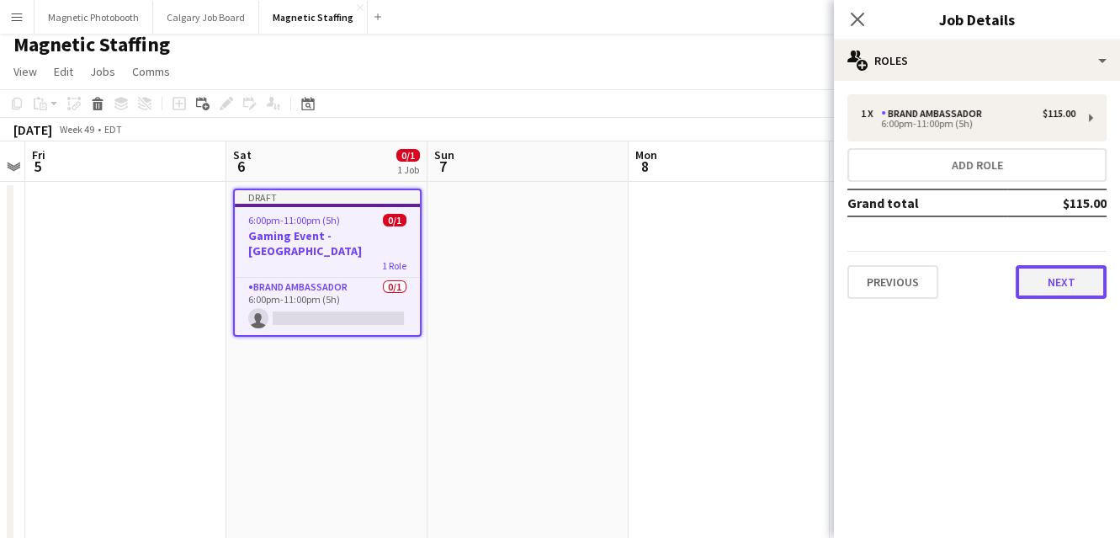
click at [1031, 274] on button "Next" at bounding box center [1060, 282] width 91 height 34
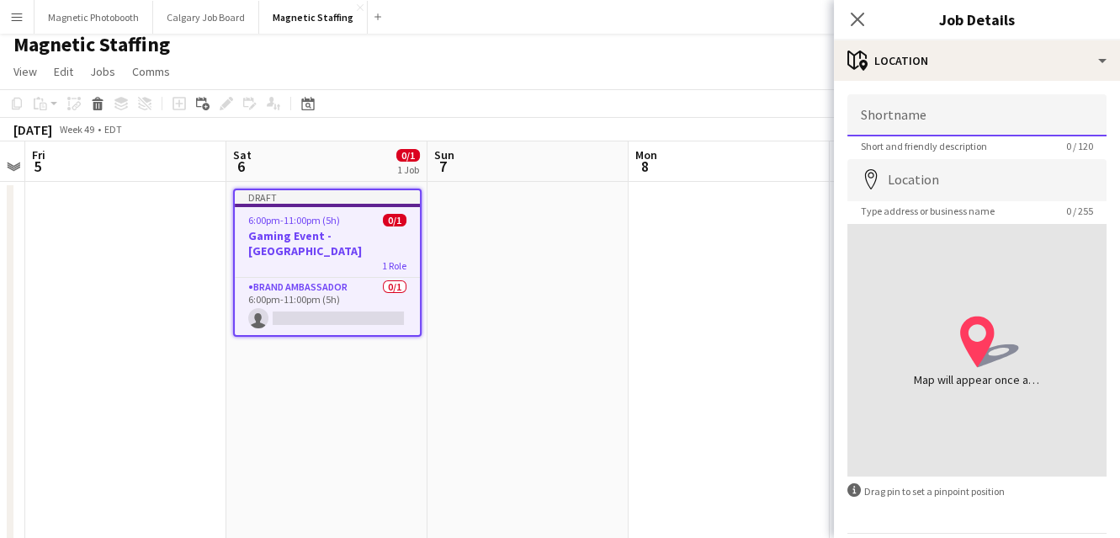
click at [901, 130] on input "Shortname" at bounding box center [976, 115] width 259 height 42
type input "********"
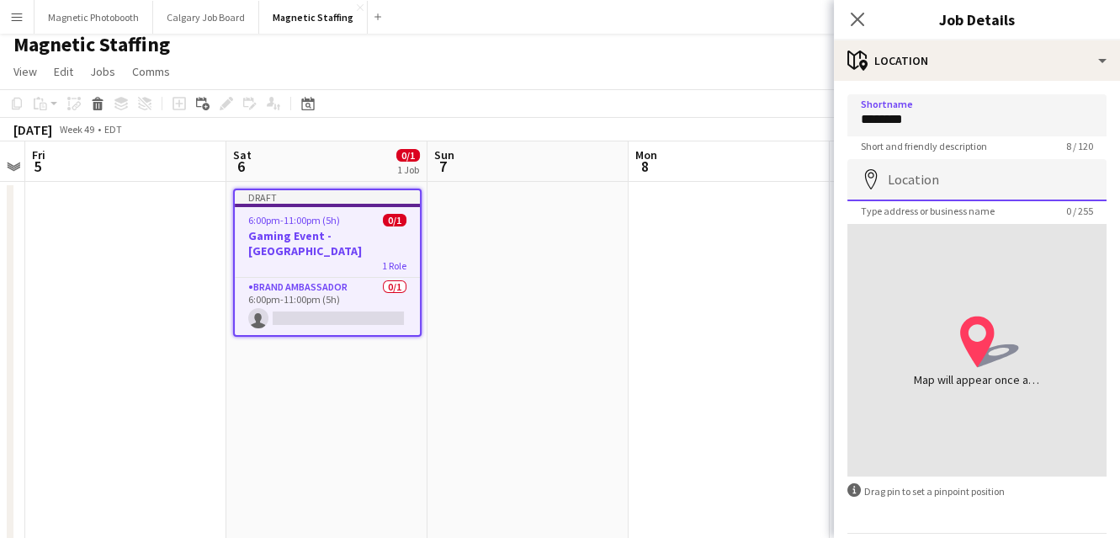
click at [912, 185] on input "Location" at bounding box center [976, 180] width 259 height 42
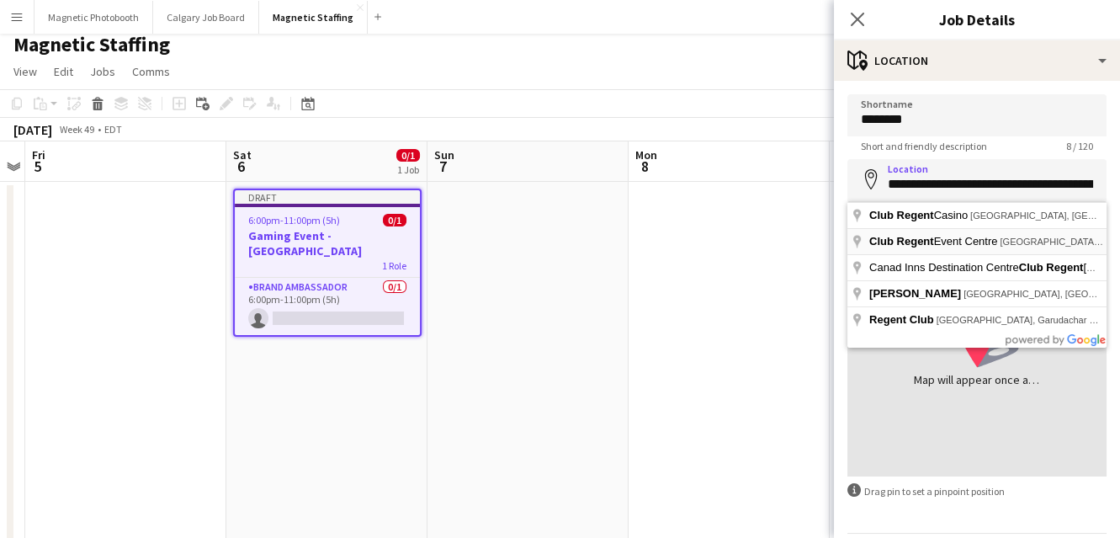
type input "**********"
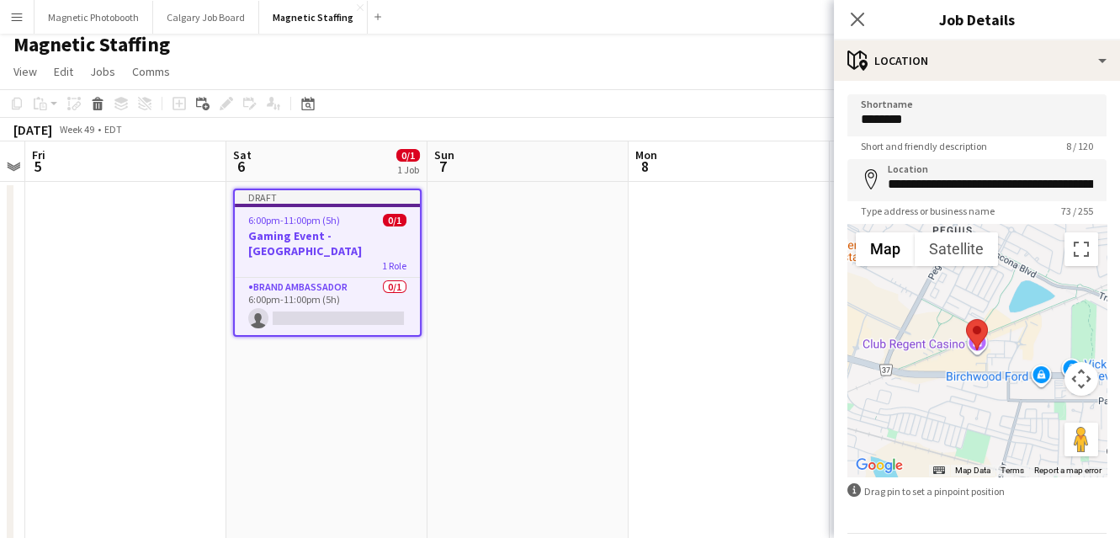
scroll to position [56, 0]
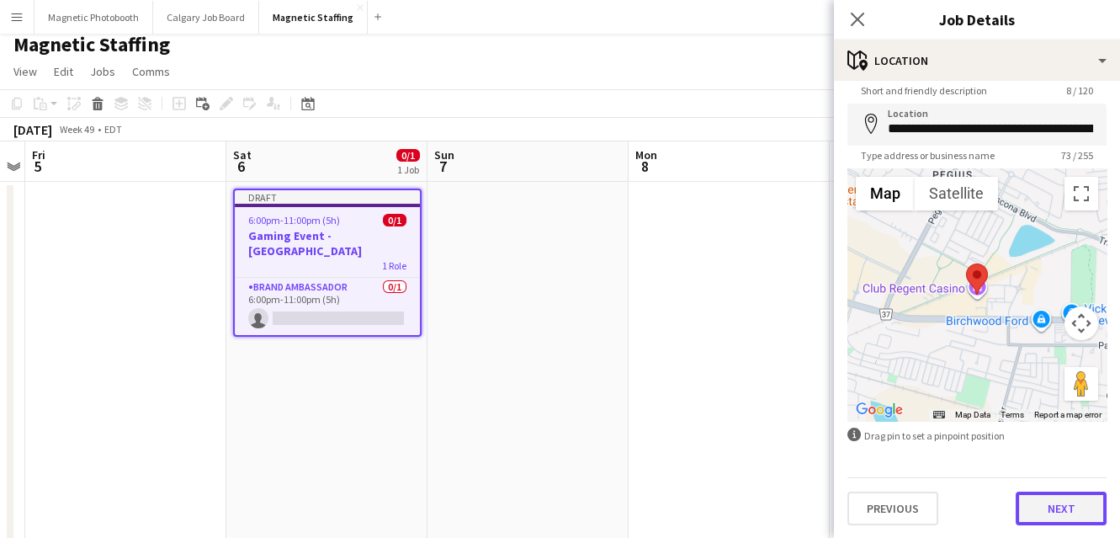
click at [1052, 521] on button "Next" at bounding box center [1060, 508] width 91 height 34
type input "*******"
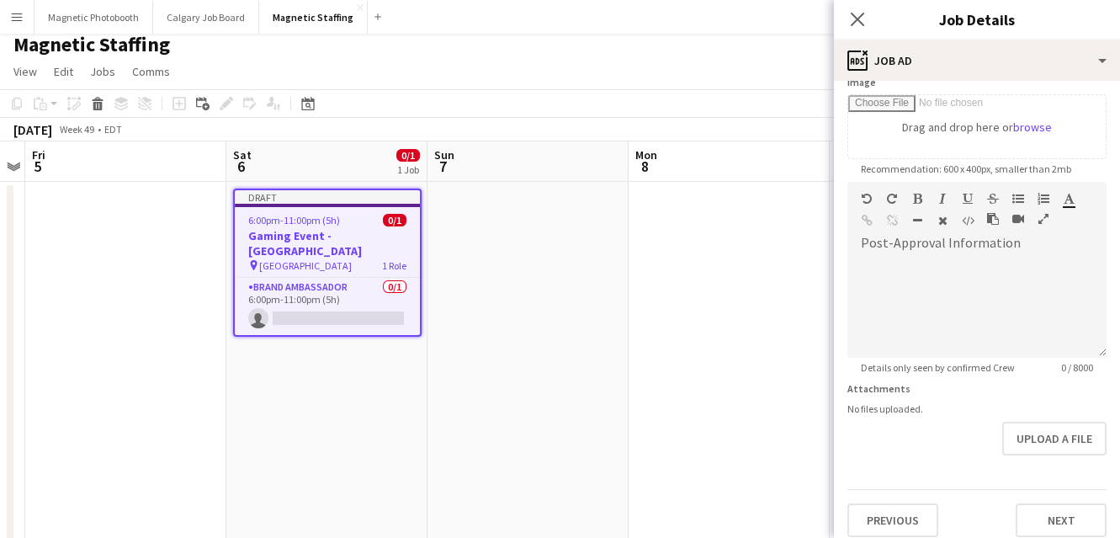
scroll to position [293, 0]
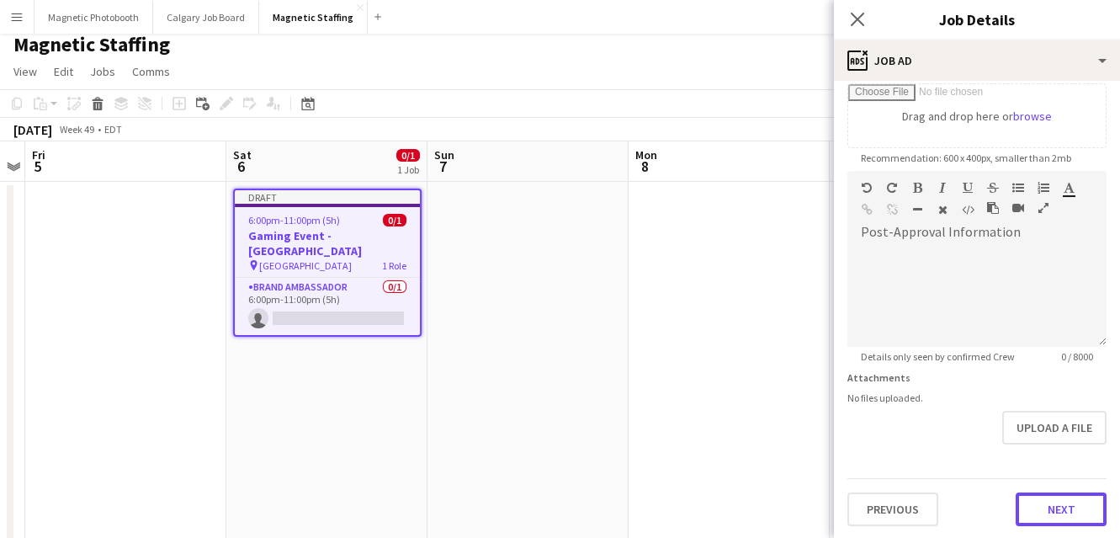
click at [1052, 521] on button "Next" at bounding box center [1060, 509] width 91 height 34
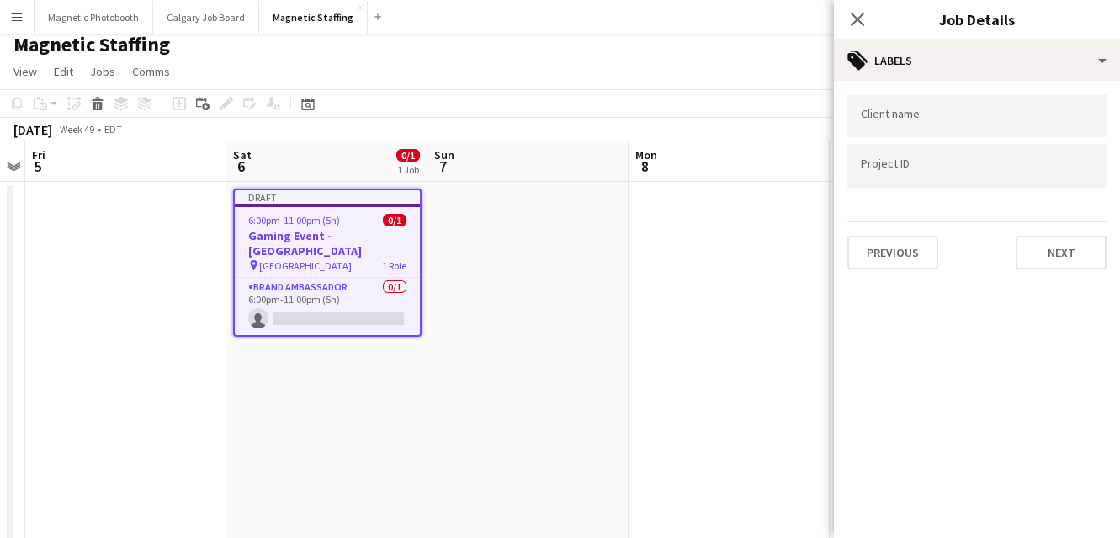
click at [1063, 225] on div "Previous Next" at bounding box center [976, 245] width 259 height 48
click at [1058, 250] on button "Next" at bounding box center [1060, 253] width 91 height 34
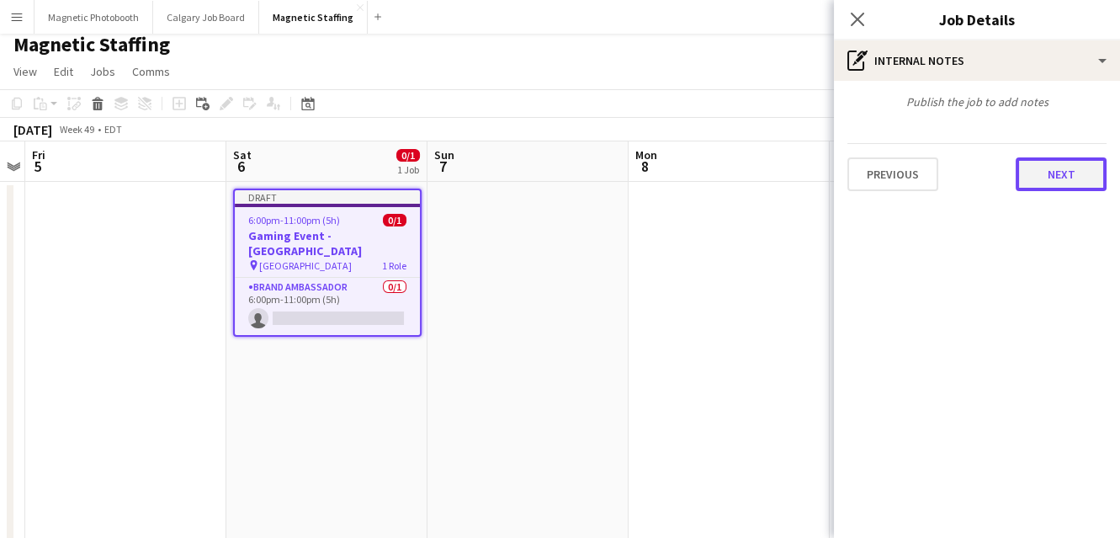
click at [1079, 174] on button "Next" at bounding box center [1060, 174] width 91 height 34
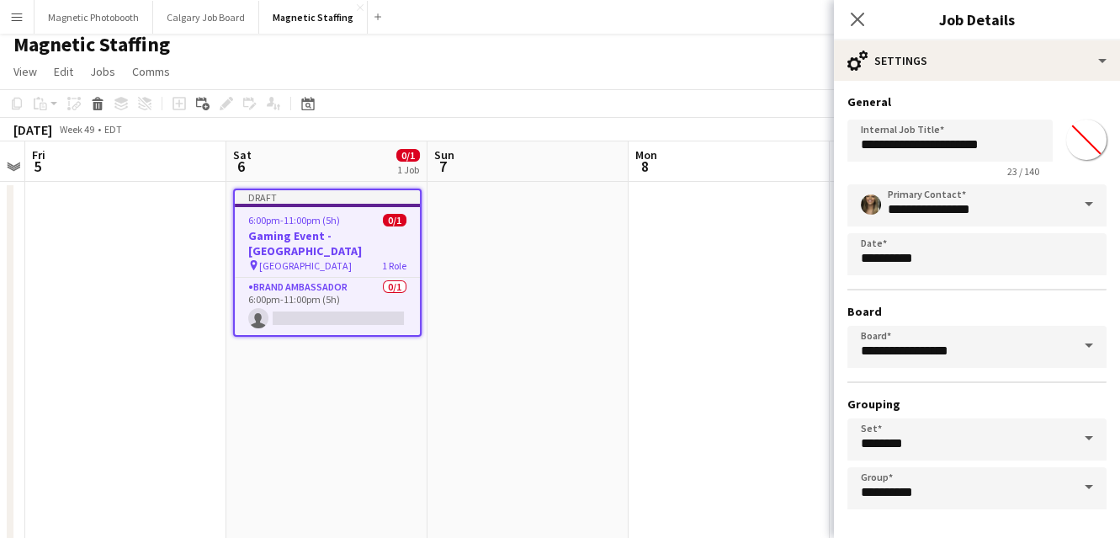
scroll to position [64, 0]
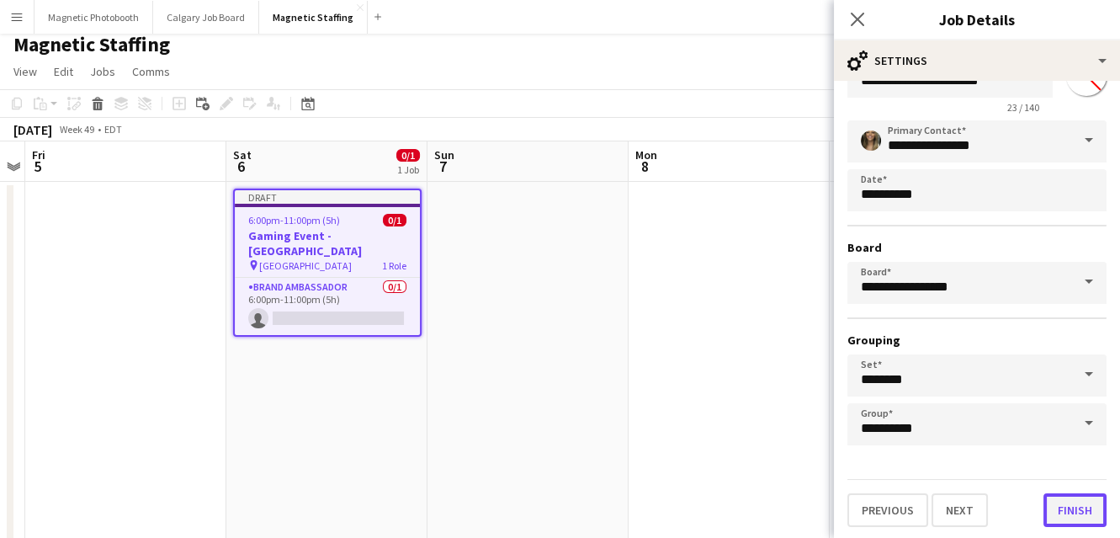
click at [1068, 501] on button "Finish" at bounding box center [1074, 510] width 63 height 34
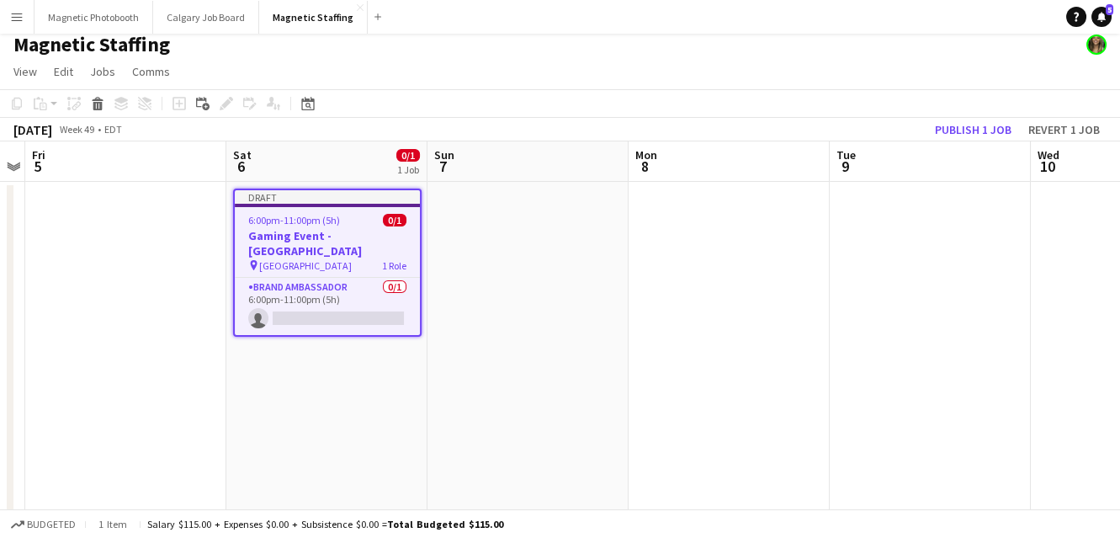
click at [291, 225] on span "6:00pm-11:00pm (5h)" at bounding box center [294, 220] width 92 height 13
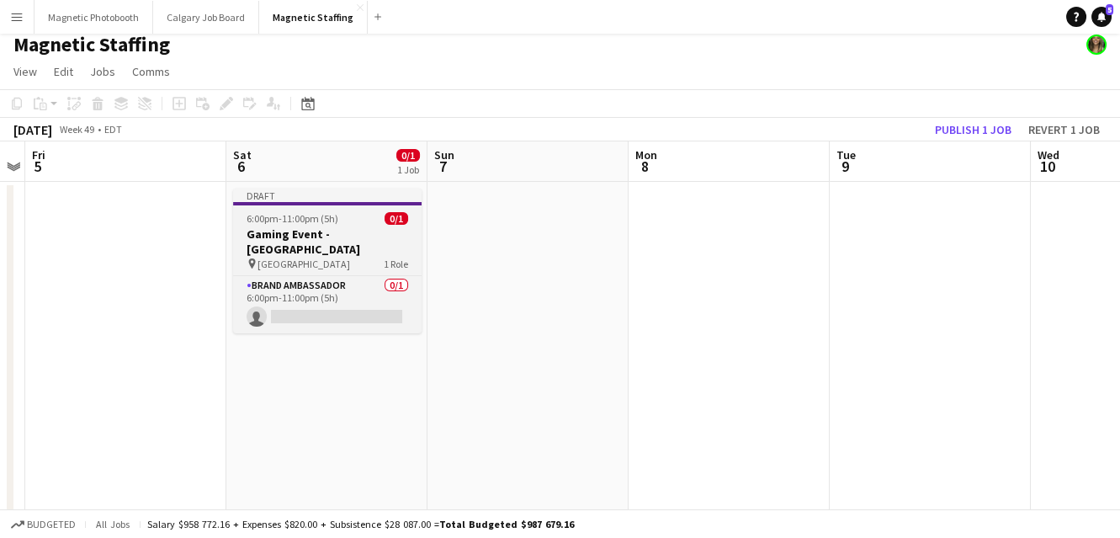
click at [265, 233] on h3 "Gaming Event - [GEOGRAPHIC_DATA]" at bounding box center [327, 241] width 188 height 30
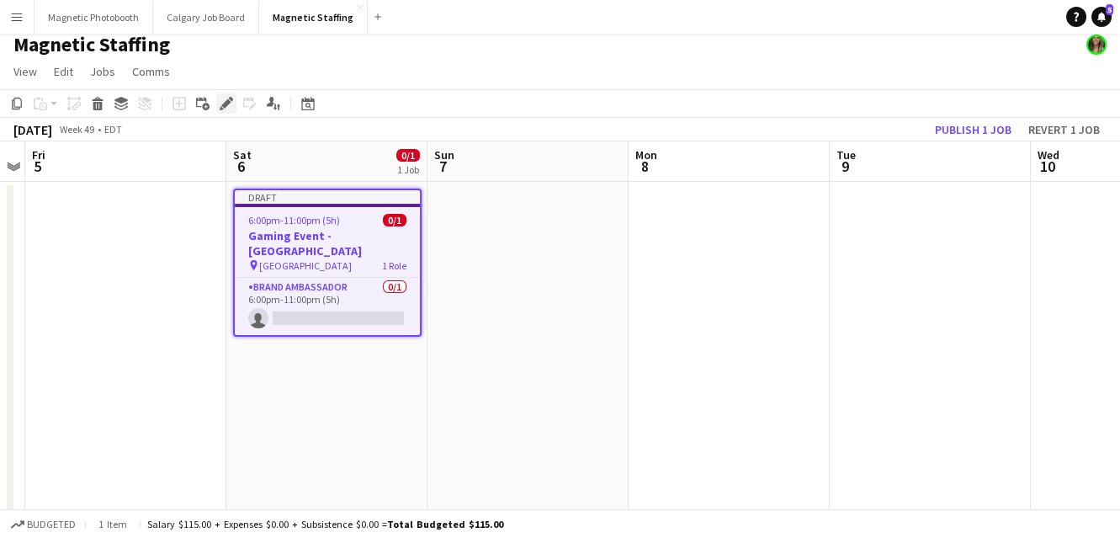
click at [225, 105] on icon at bounding box center [225, 103] width 9 height 9
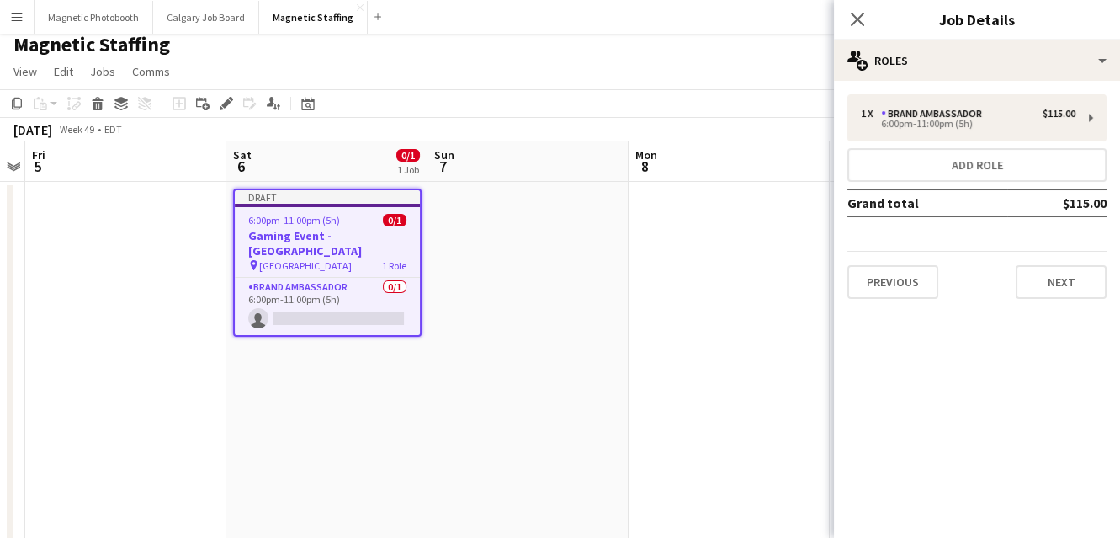
click at [934, 143] on div "1 x Brand Ambassador $115.00 6:00pm-11:00pm (5h) Add role Grand total $115.00 P…" at bounding box center [977, 196] width 286 height 204
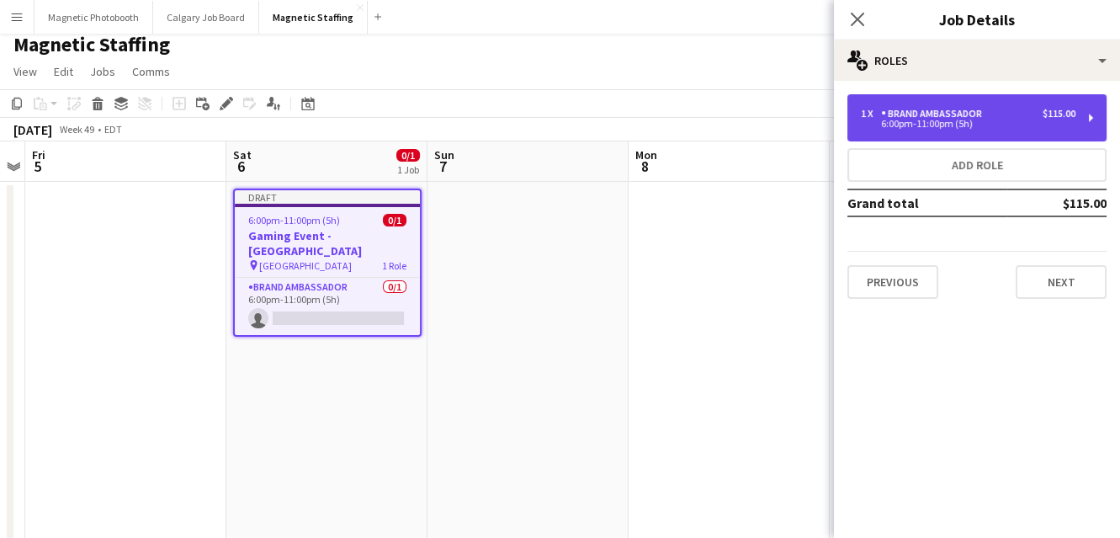
click at [938, 132] on div "1 x Brand Ambassador $115.00 6:00pm-11:00pm (5h)" at bounding box center [976, 117] width 259 height 47
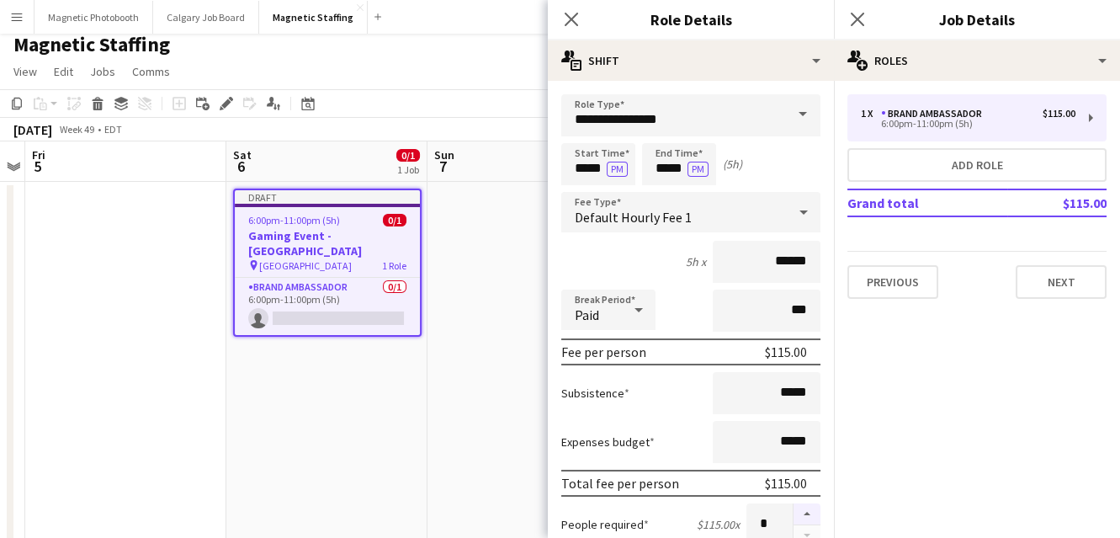
click at [805, 508] on button "button" at bounding box center [806, 514] width 27 height 22
type input "*"
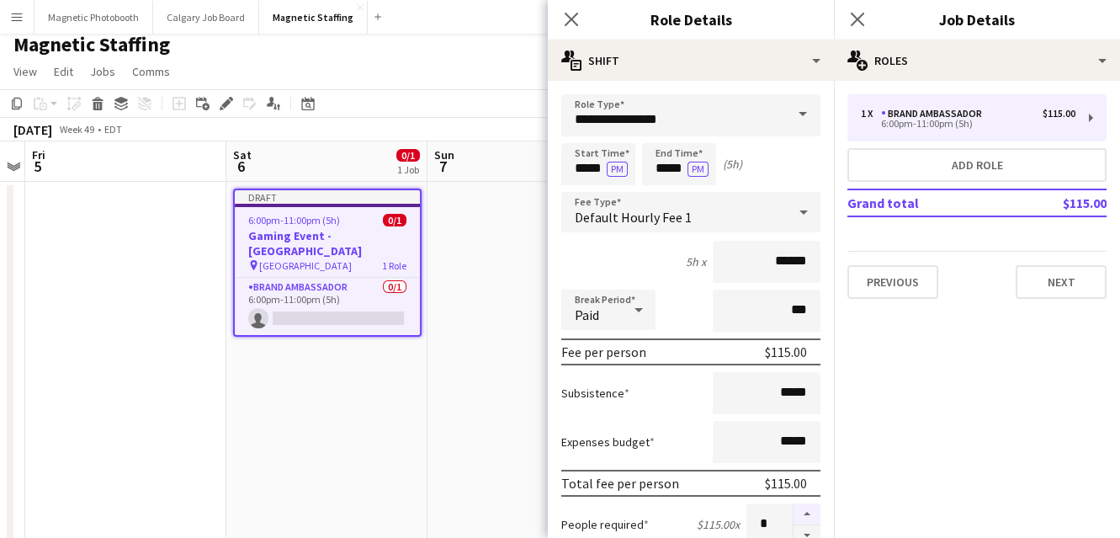
scroll to position [600, 0]
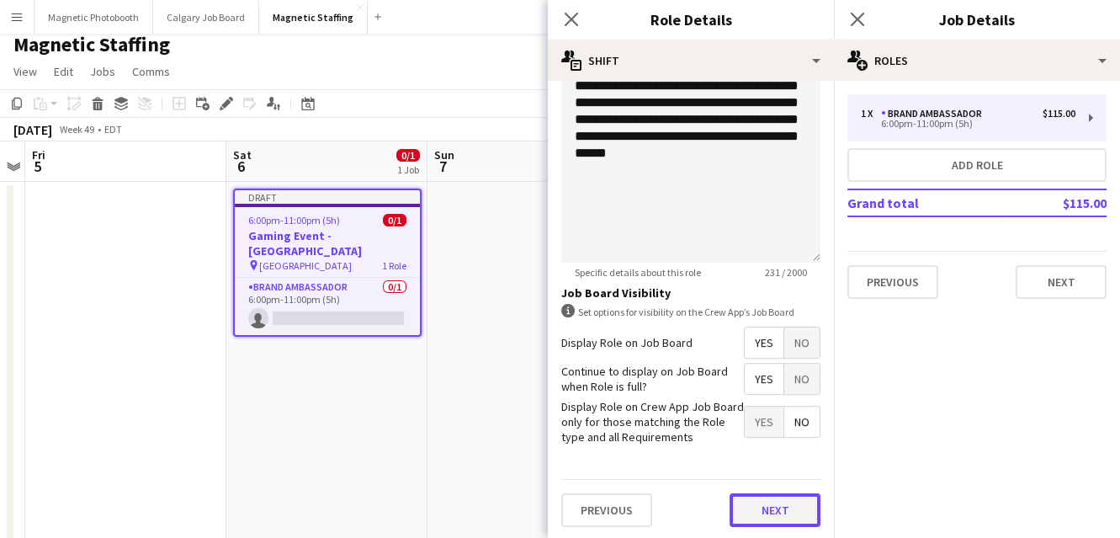
click at [789, 509] on button "Next" at bounding box center [774, 510] width 91 height 34
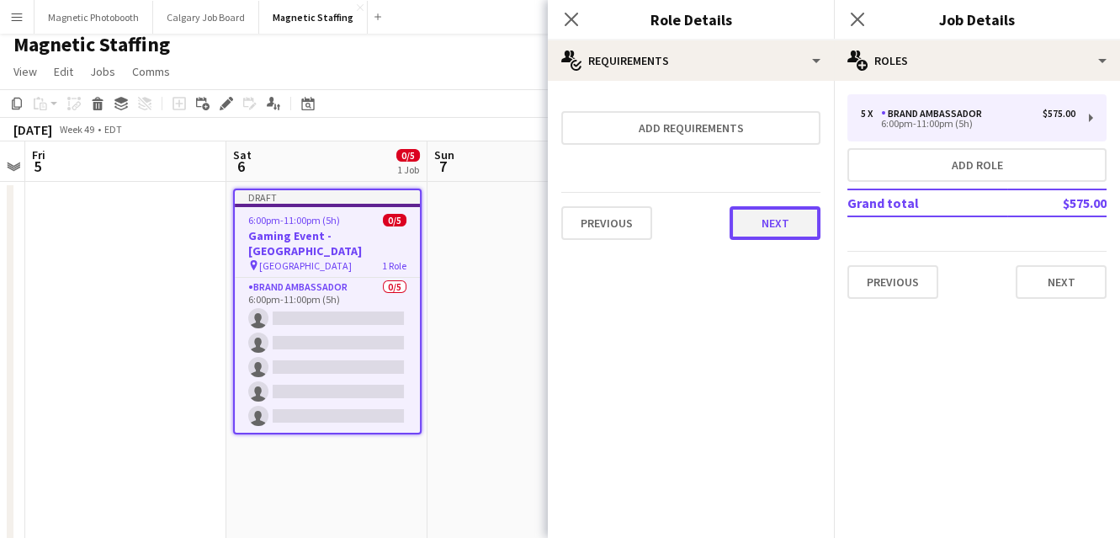
click at [782, 218] on button "Next" at bounding box center [774, 223] width 91 height 34
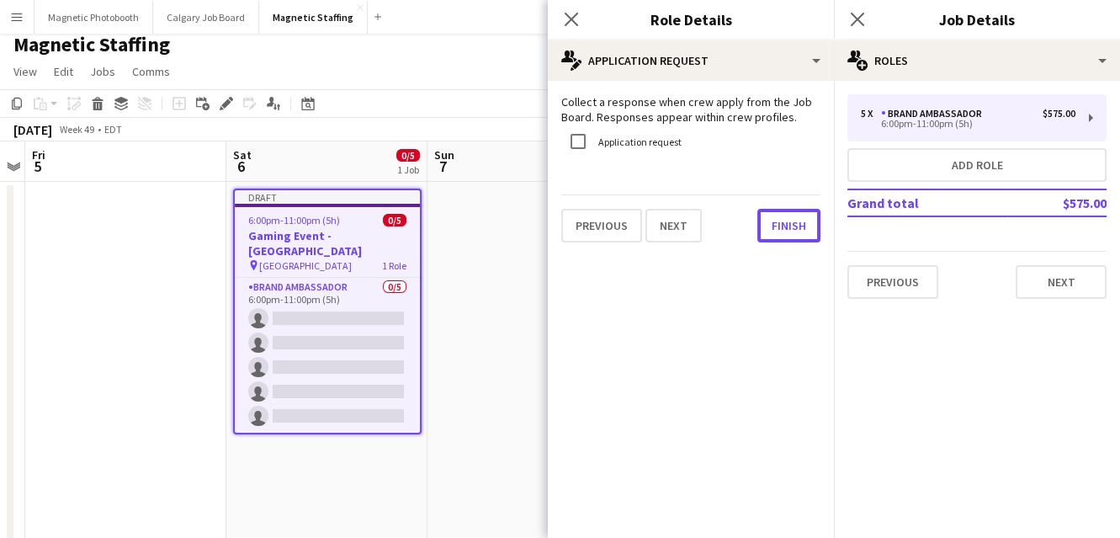
click at [782, 218] on button "Finish" at bounding box center [788, 226] width 63 height 34
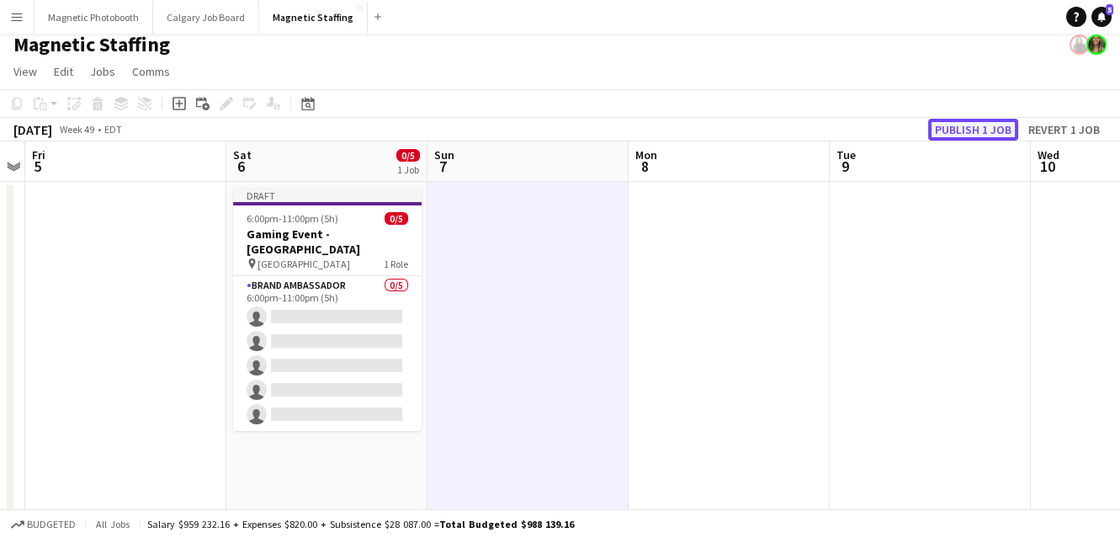
click at [975, 127] on button "Publish 1 job" at bounding box center [973, 130] width 90 height 22
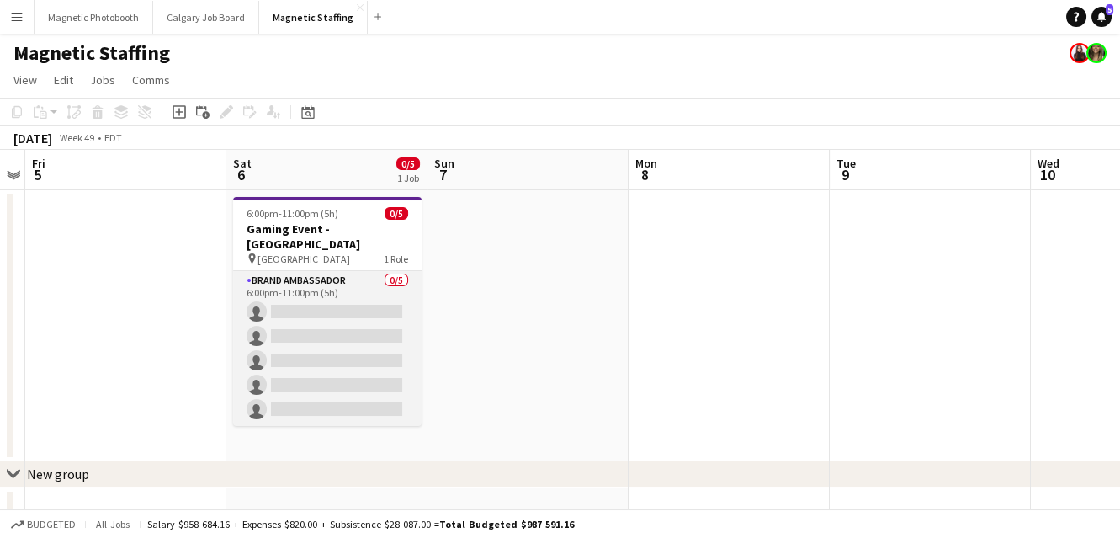
click at [313, 381] on app-card-role "Brand Ambassador 0/5 6:00pm-11:00pm (5h) single-neutral-actions single-neutral-…" at bounding box center [327, 348] width 188 height 155
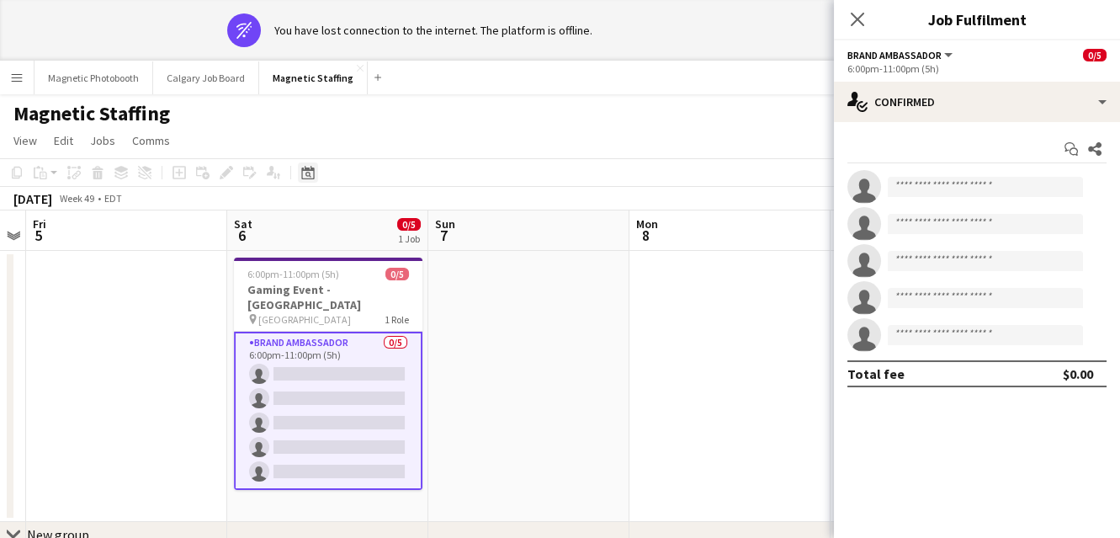
click at [315, 174] on div "Date picker" at bounding box center [308, 172] width 20 height 20
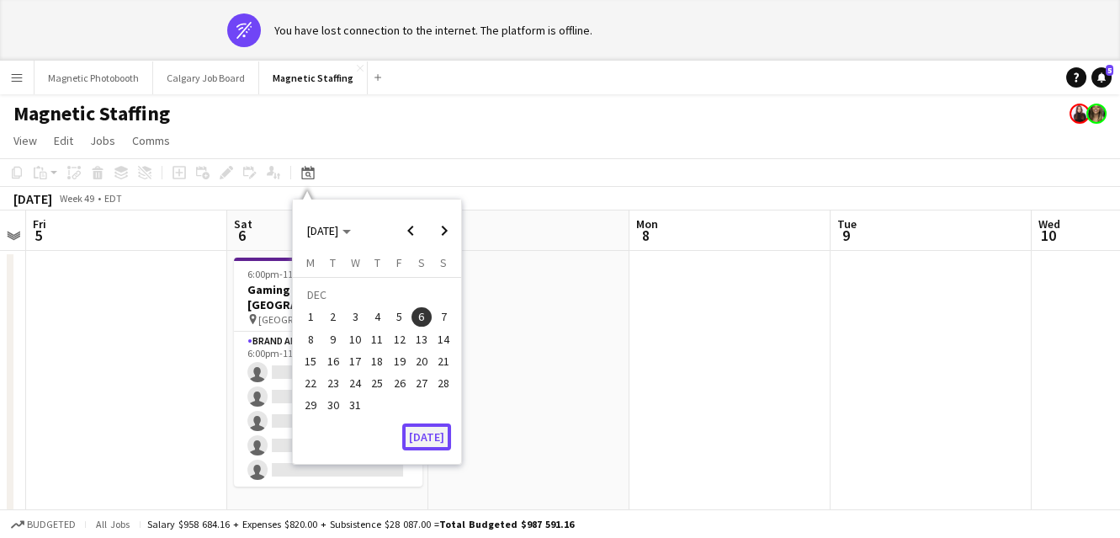
click at [433, 434] on button "[DATE]" at bounding box center [426, 436] width 49 height 27
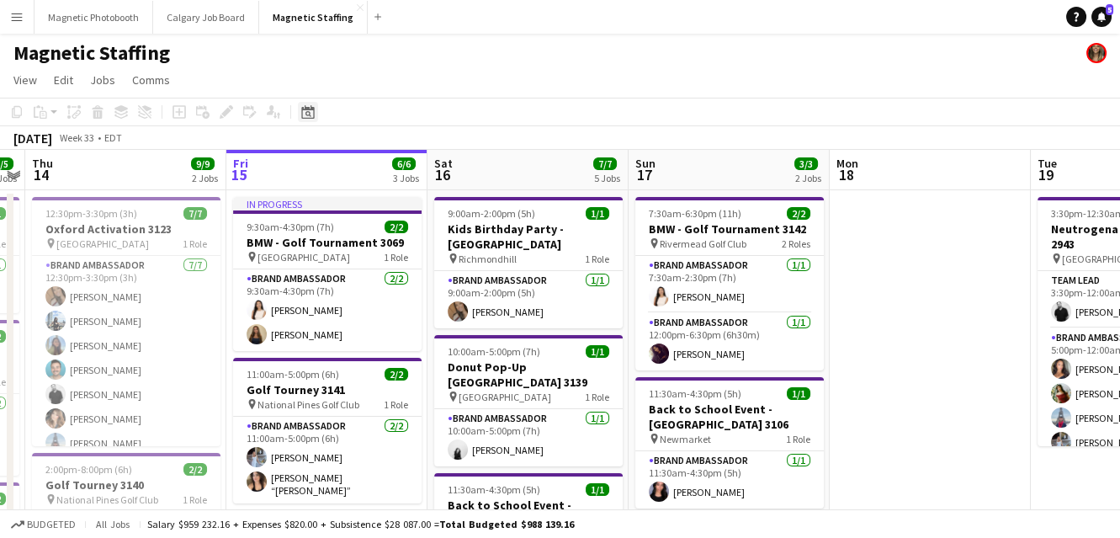
click at [306, 113] on icon "Date picker" at bounding box center [307, 111] width 13 height 13
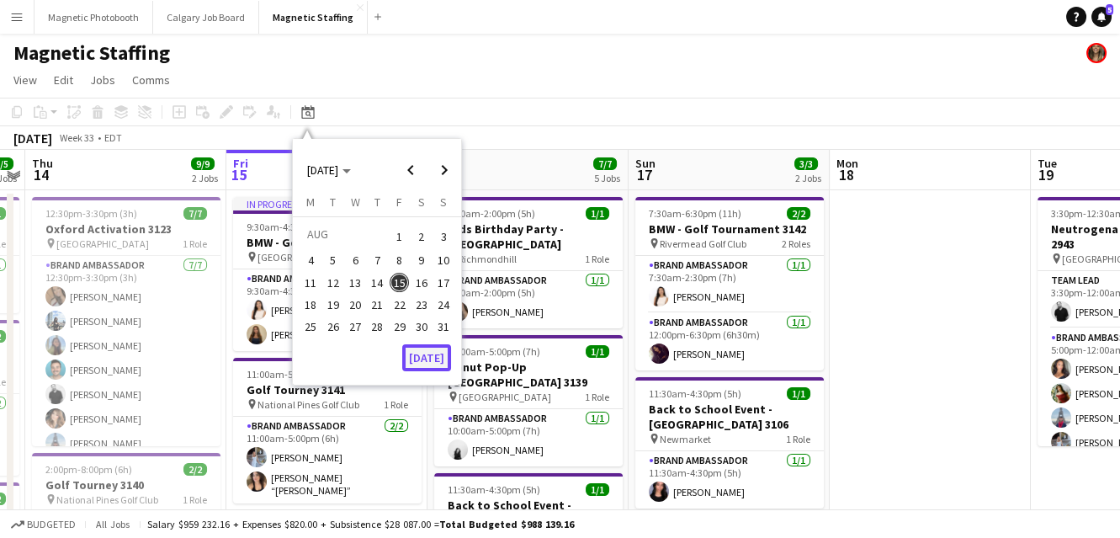
click at [430, 352] on button "[DATE]" at bounding box center [426, 357] width 49 height 27
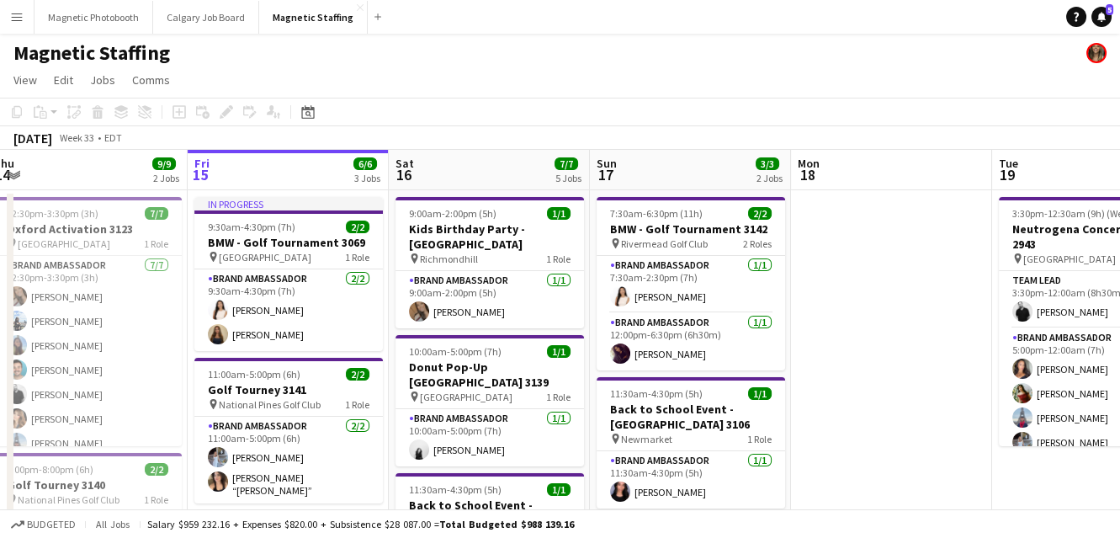
drag, startPoint x: 497, startPoint y: 327, endPoint x: 231, endPoint y: 327, distance: 265.8
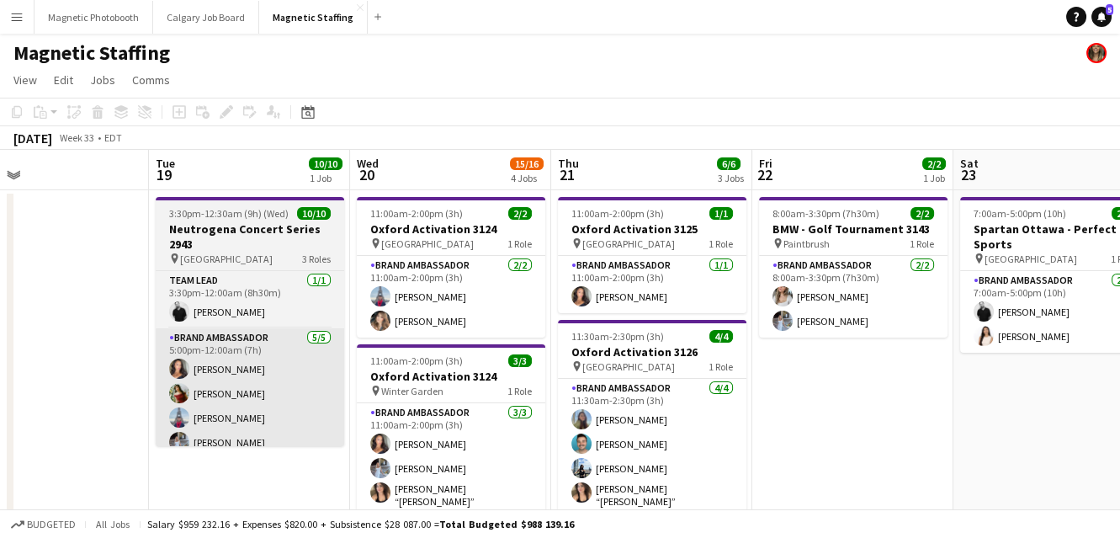
scroll to position [0, 623]
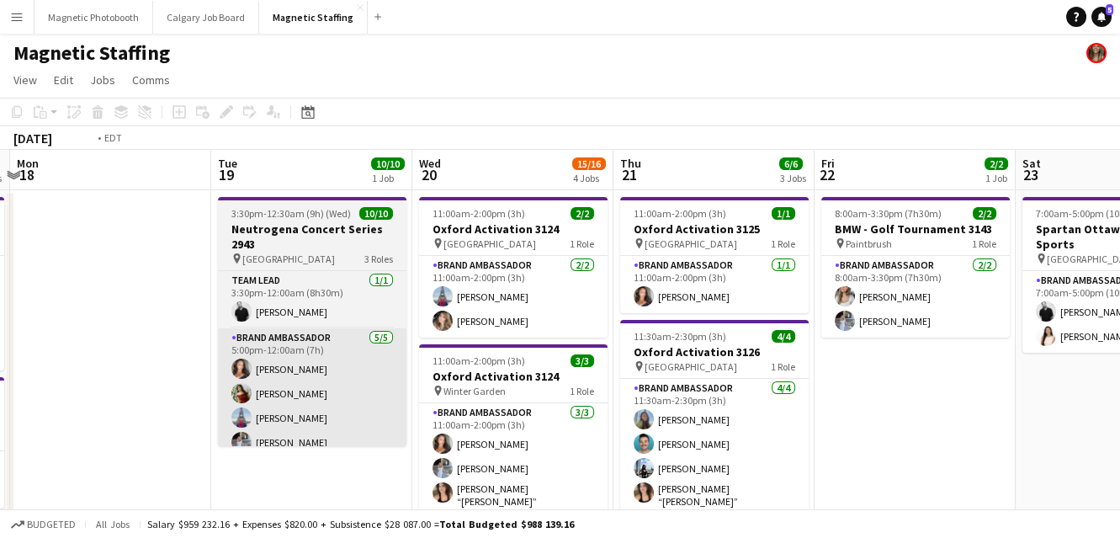
drag, startPoint x: 457, startPoint y: 339, endPoint x: 256, endPoint y: 358, distance: 201.9
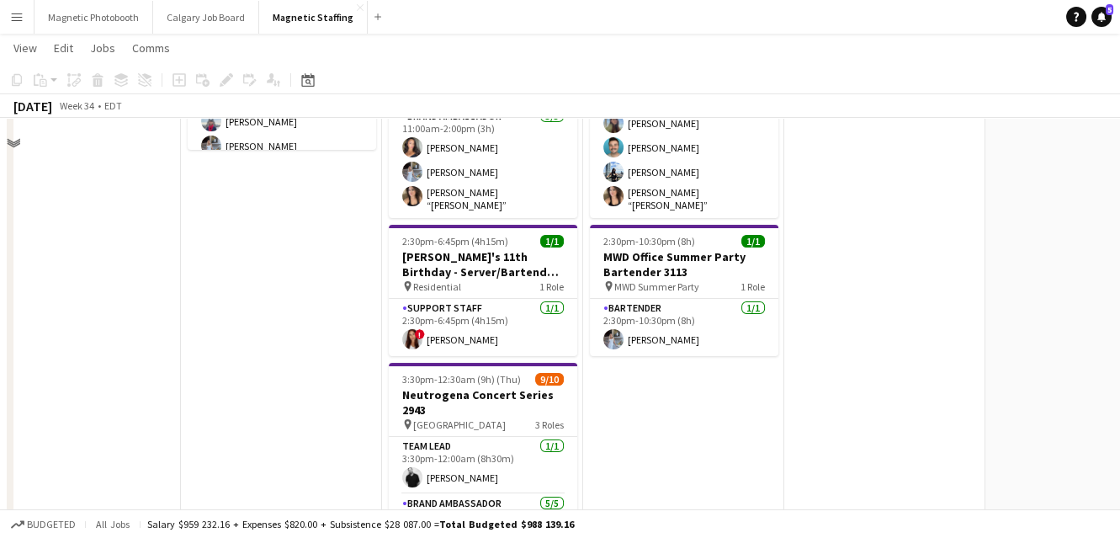
scroll to position [0, 0]
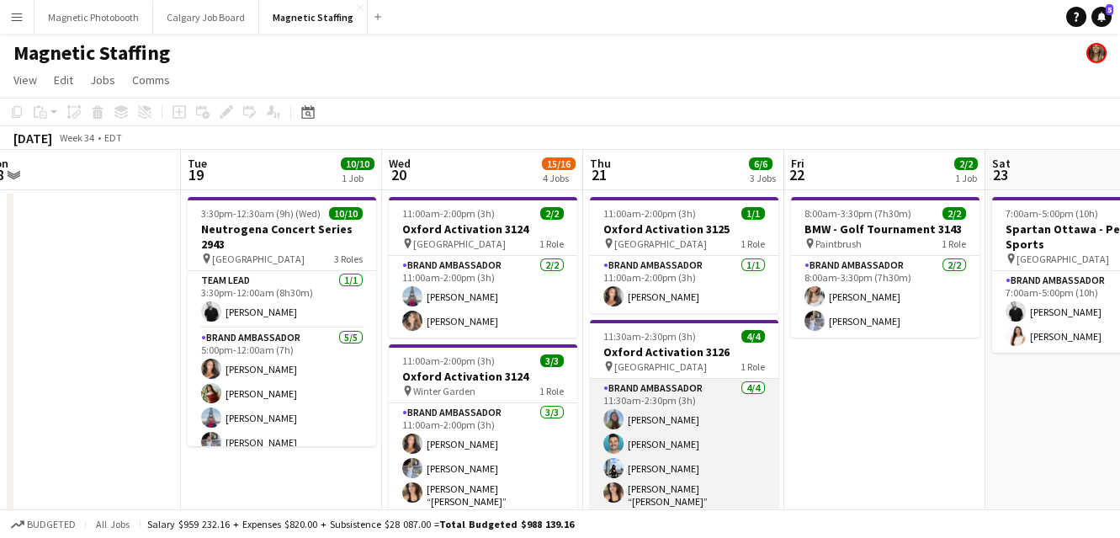
click at [660, 455] on app-card-role "Brand Ambassador [DATE] 11:30am-2:30pm (3h) [PERSON_NAME] [PERSON_NAME] [PERSON…" at bounding box center [684, 446] width 188 height 135
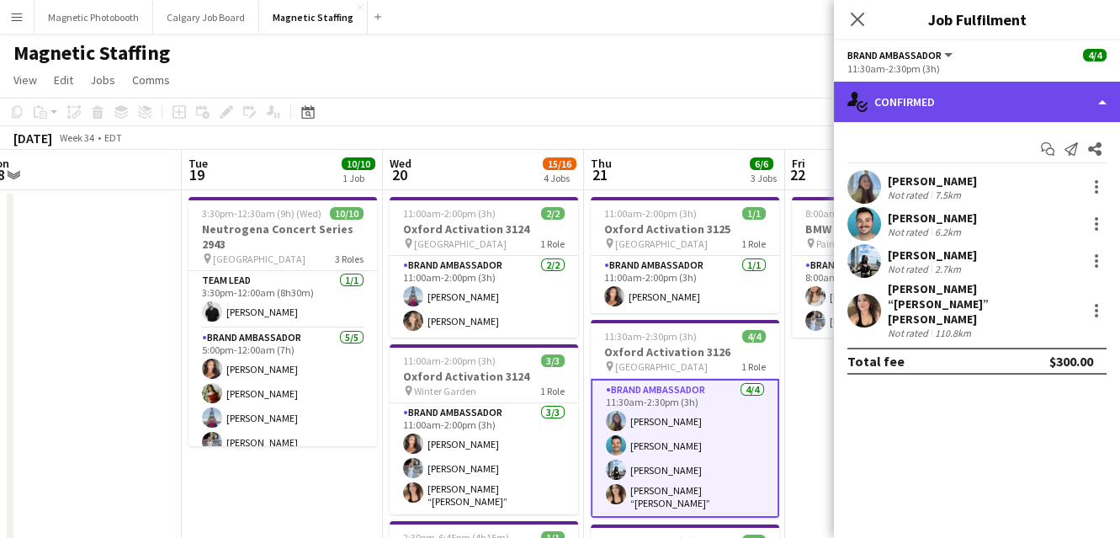
click at [991, 100] on div "single-neutral-actions-check-2 Confirmed" at bounding box center [977, 102] width 286 height 40
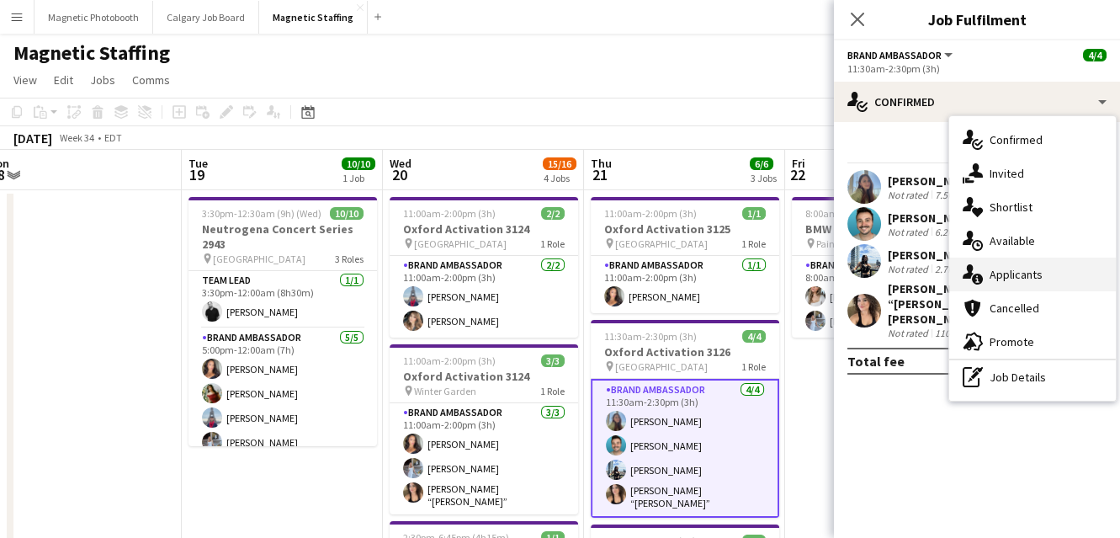
click at [981, 278] on icon at bounding box center [977, 278] width 11 height 11
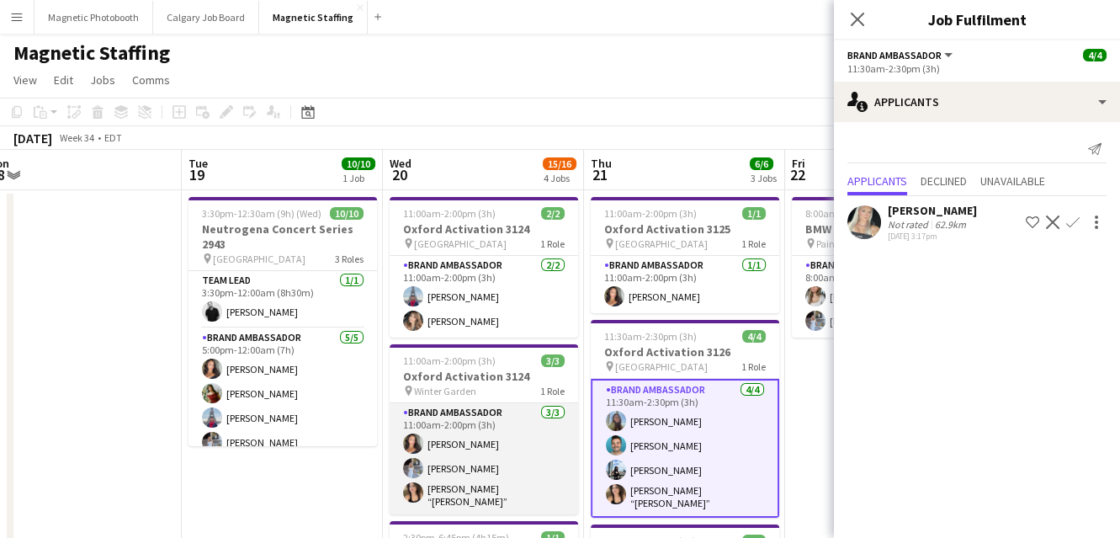
click at [536, 459] on app-card-role "Brand Ambassador [DATE] 11:00am-2:00pm (3h) [PERSON_NAME] [PERSON_NAME] [PERSON…" at bounding box center [483, 458] width 188 height 111
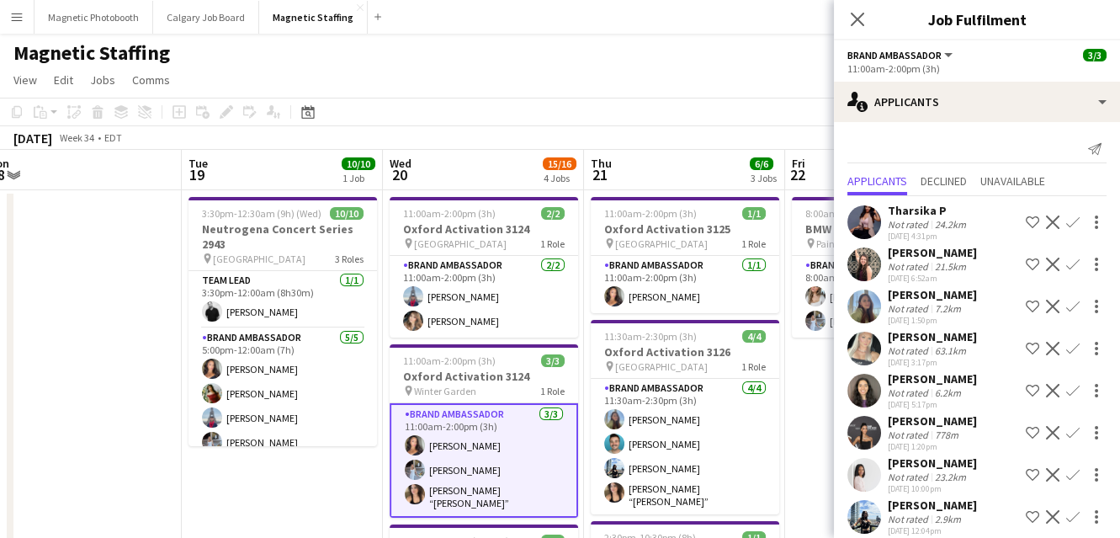
scroll to position [98, 0]
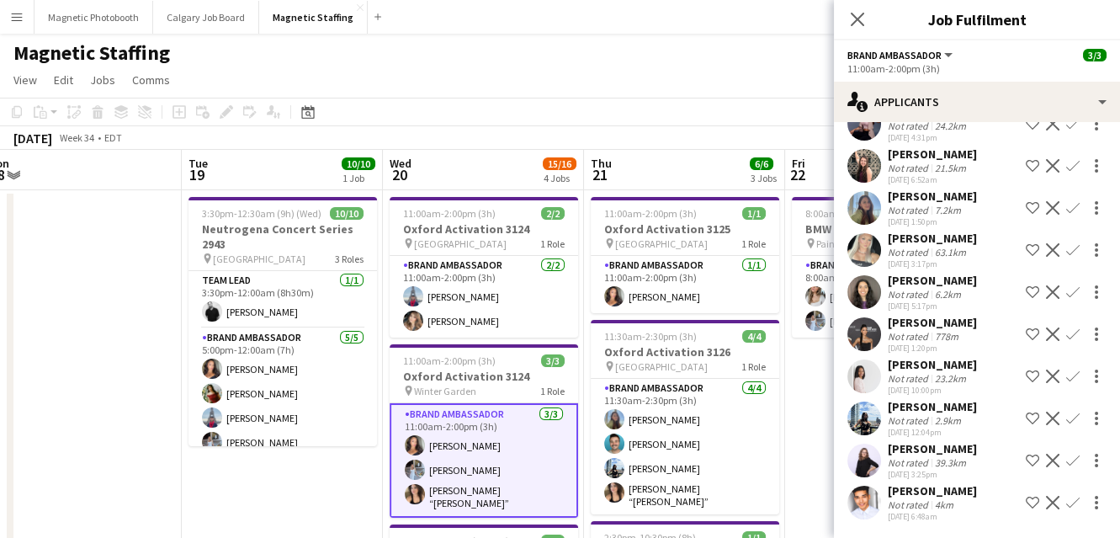
click at [1050, 503] on app-icon "Decline" at bounding box center [1052, 501] width 13 height 13
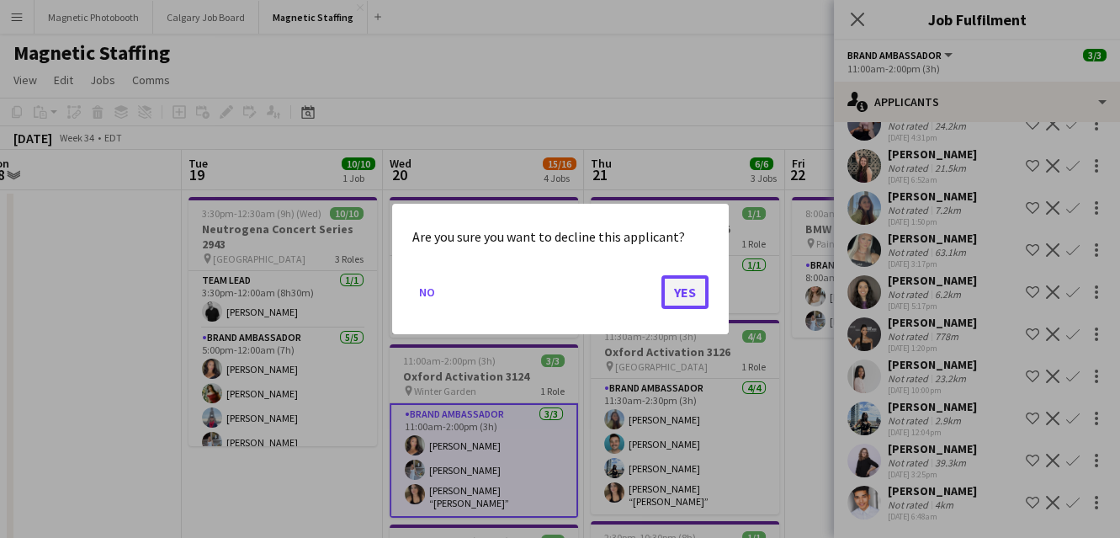
click at [690, 298] on button "Yes" at bounding box center [684, 292] width 47 height 34
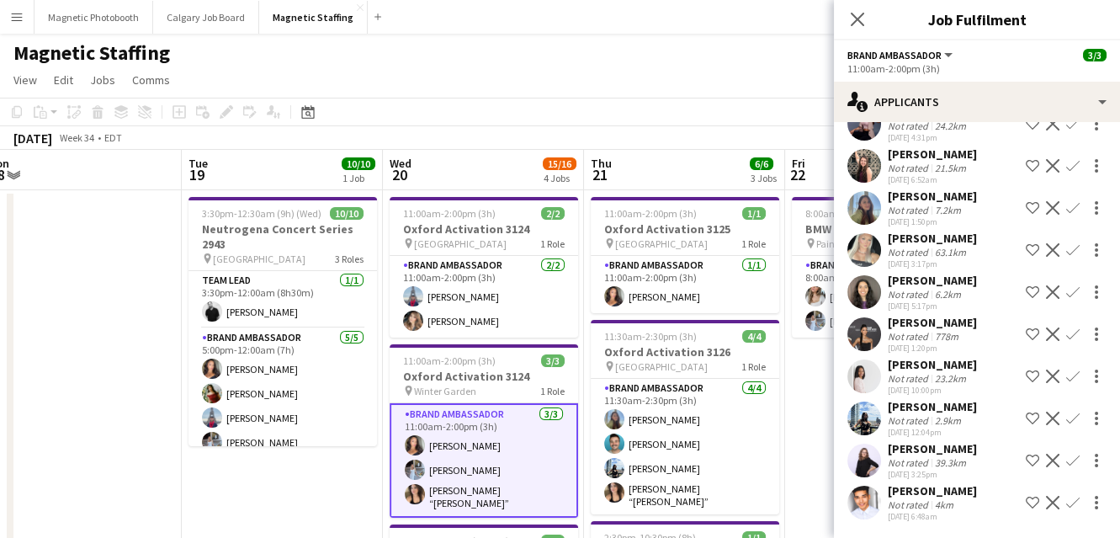
scroll to position [56, 0]
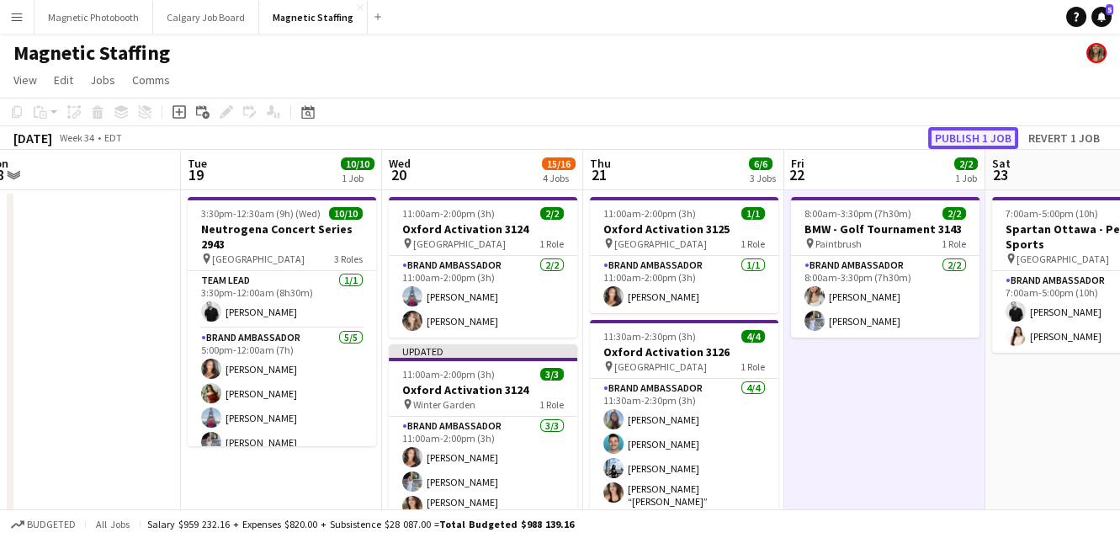
click at [978, 139] on button "Publish 1 job" at bounding box center [973, 138] width 90 height 22
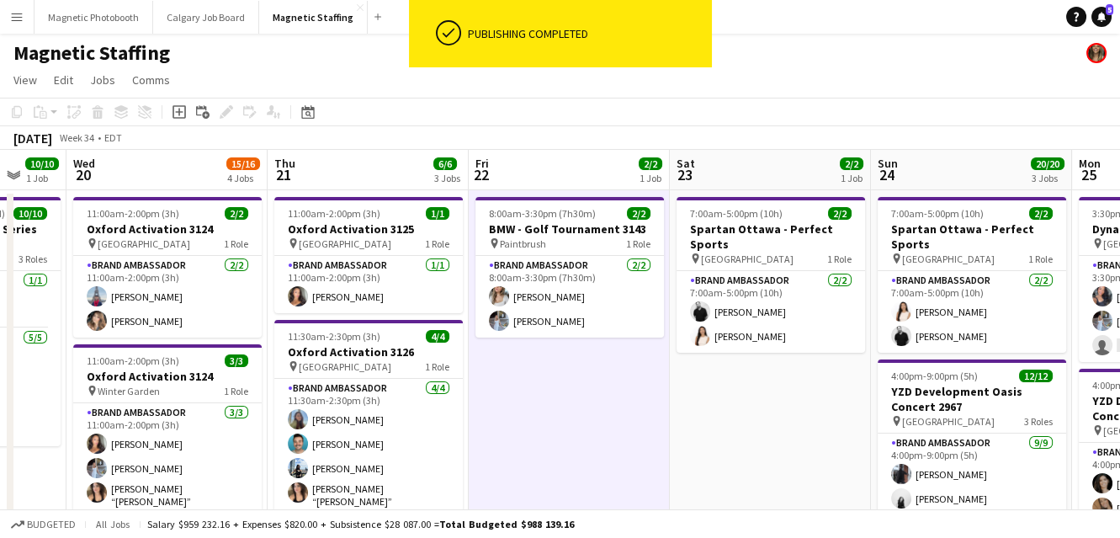
drag, startPoint x: 767, startPoint y: 363, endPoint x: 335, endPoint y: 361, distance: 432.4
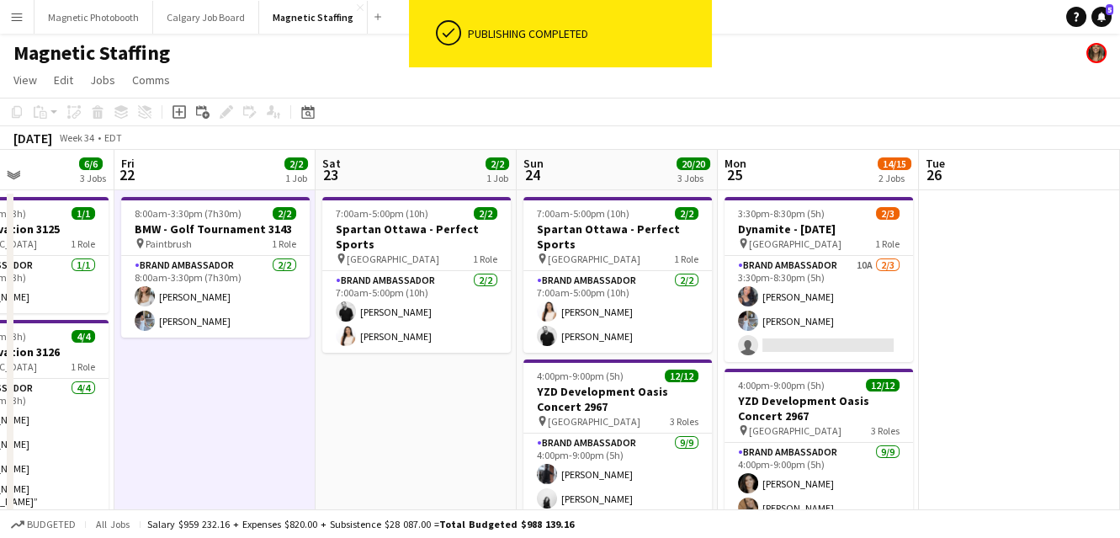
drag, startPoint x: 627, startPoint y: 393, endPoint x: 576, endPoint y: 393, distance: 50.5
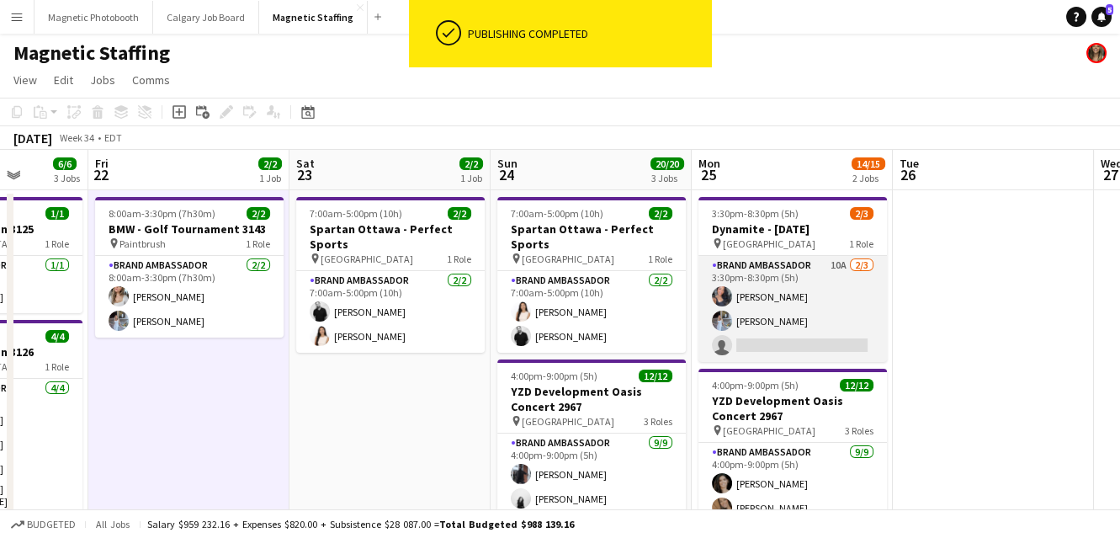
click at [812, 331] on app-card-role "Brand Ambassador 10A [DATE] 3:30pm-8:30pm (5h) [PERSON_NAME] [PERSON_NAME] sing…" at bounding box center [792, 309] width 188 height 106
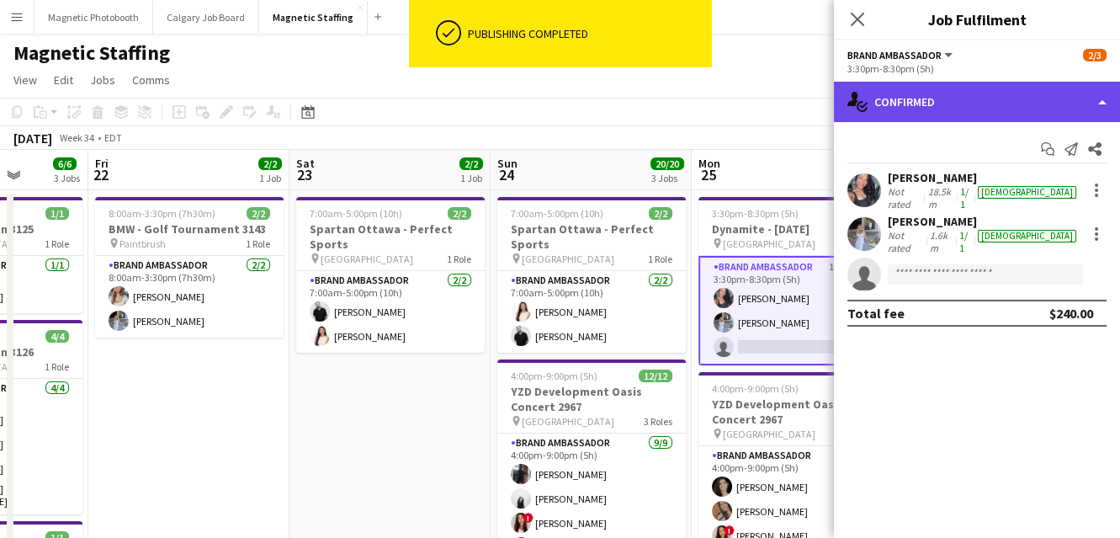
click at [976, 97] on div "single-neutral-actions-check-2 Confirmed" at bounding box center [977, 102] width 286 height 40
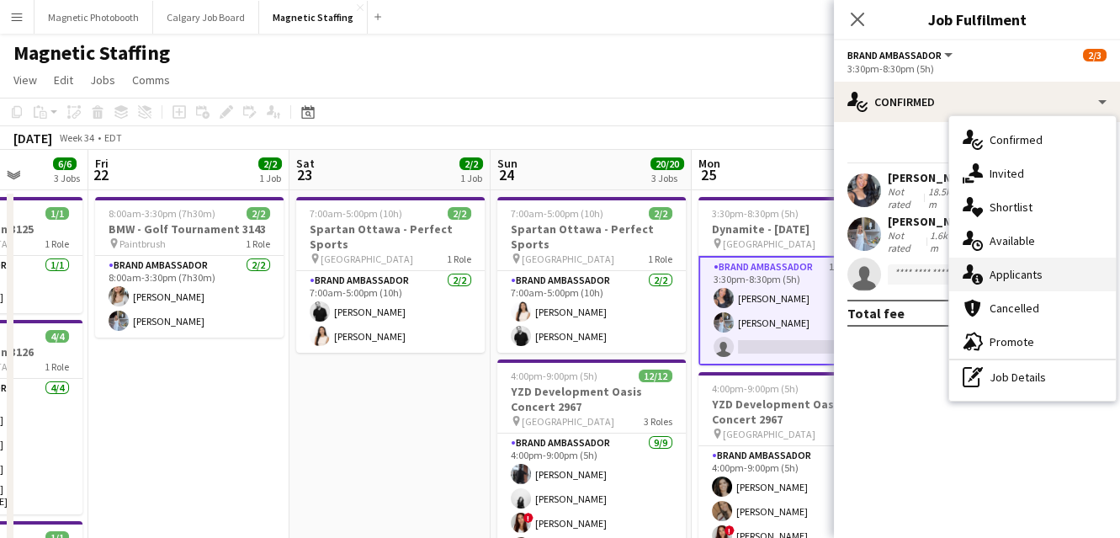
click at [998, 267] on div "single-neutral-actions-information Applicants" at bounding box center [1032, 274] width 167 height 34
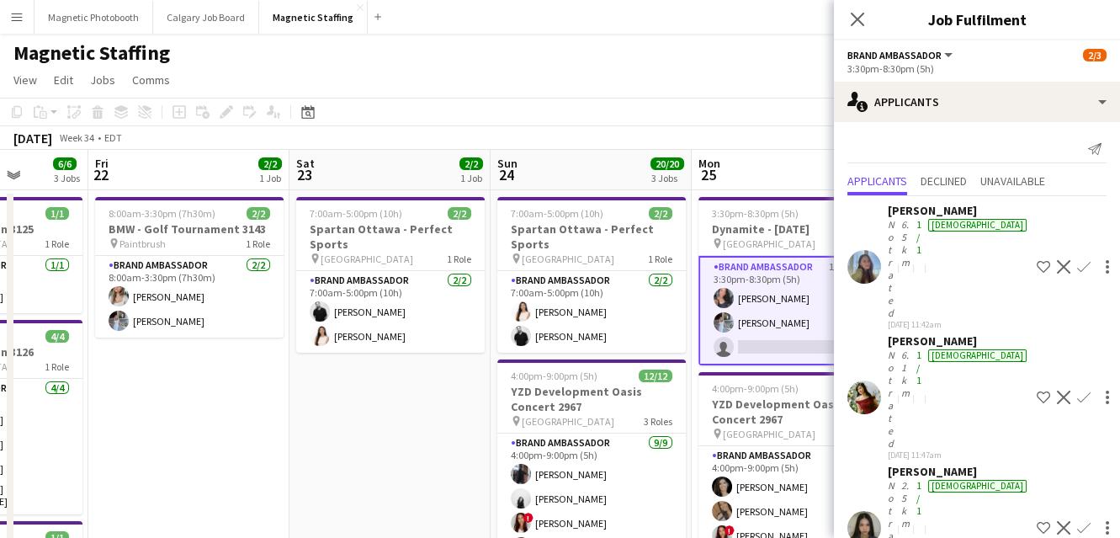
scroll to position [158, 0]
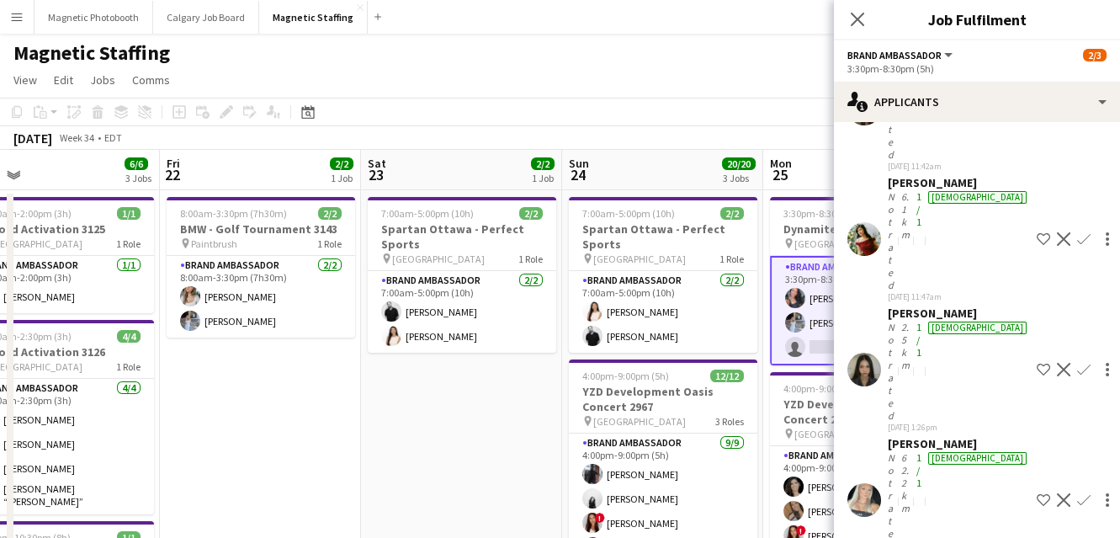
drag, startPoint x: 395, startPoint y: 472, endPoint x: 265, endPoint y: 472, distance: 129.5
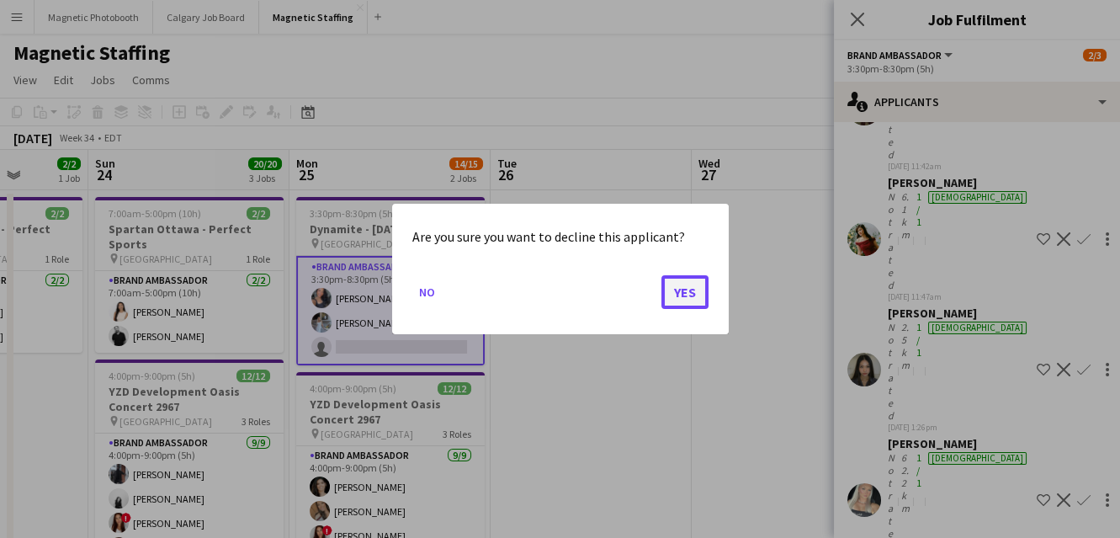
click at [691, 302] on button "Yes" at bounding box center [684, 292] width 47 height 34
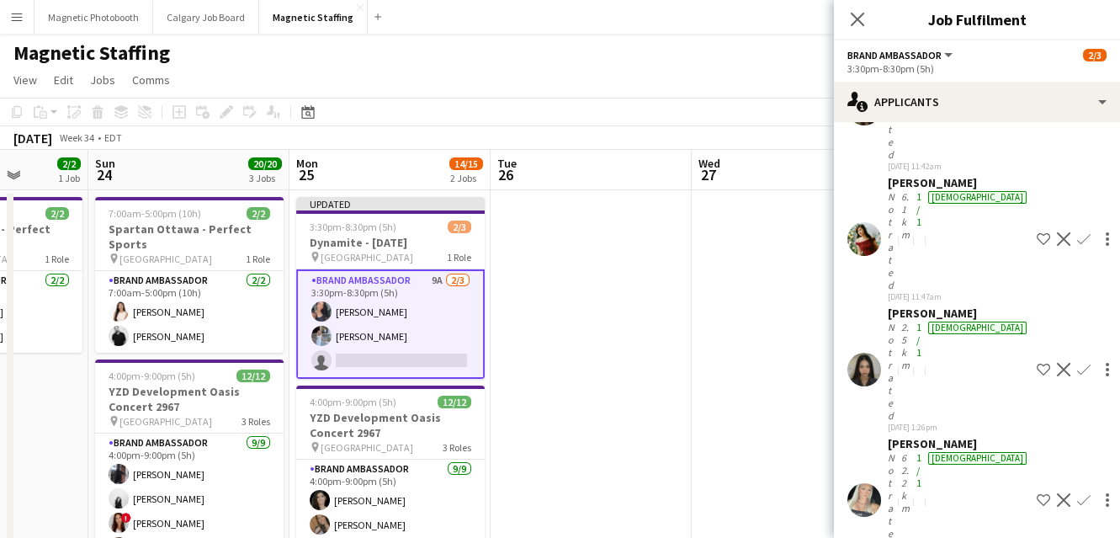
scroll to position [115, 0]
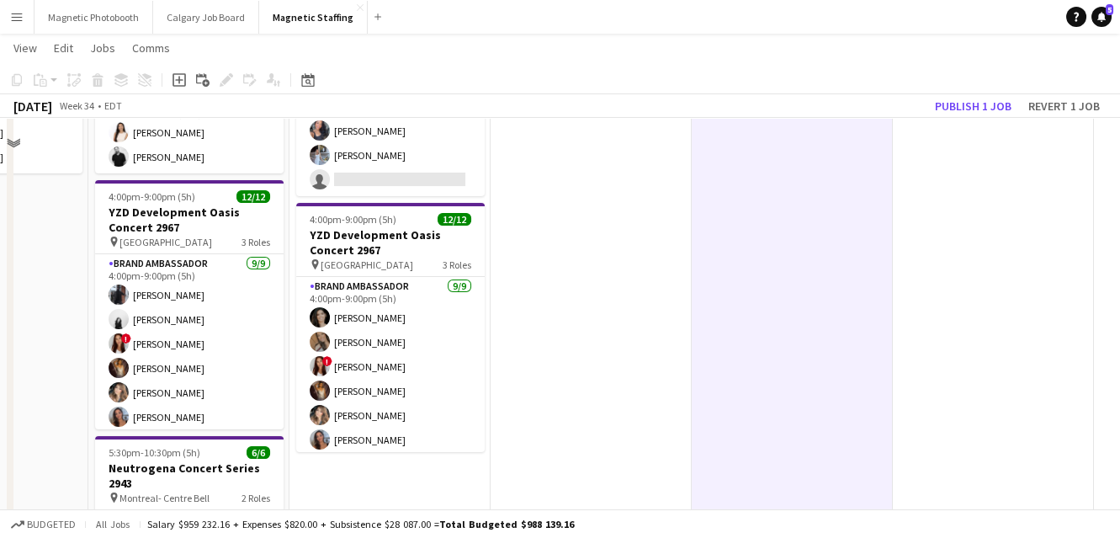
scroll to position [0, 0]
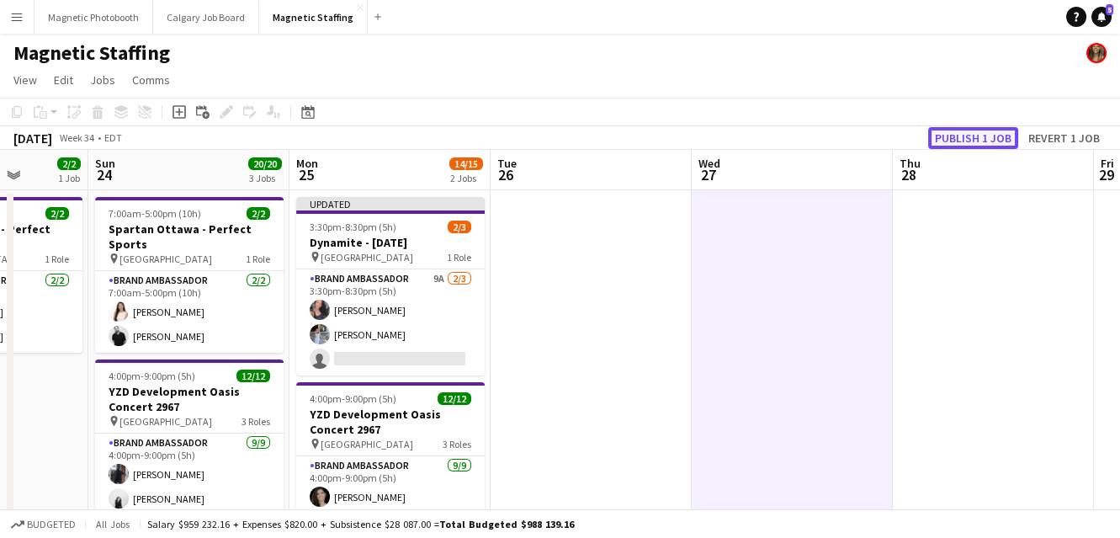
click at [965, 131] on button "Publish 1 job" at bounding box center [973, 138] width 90 height 22
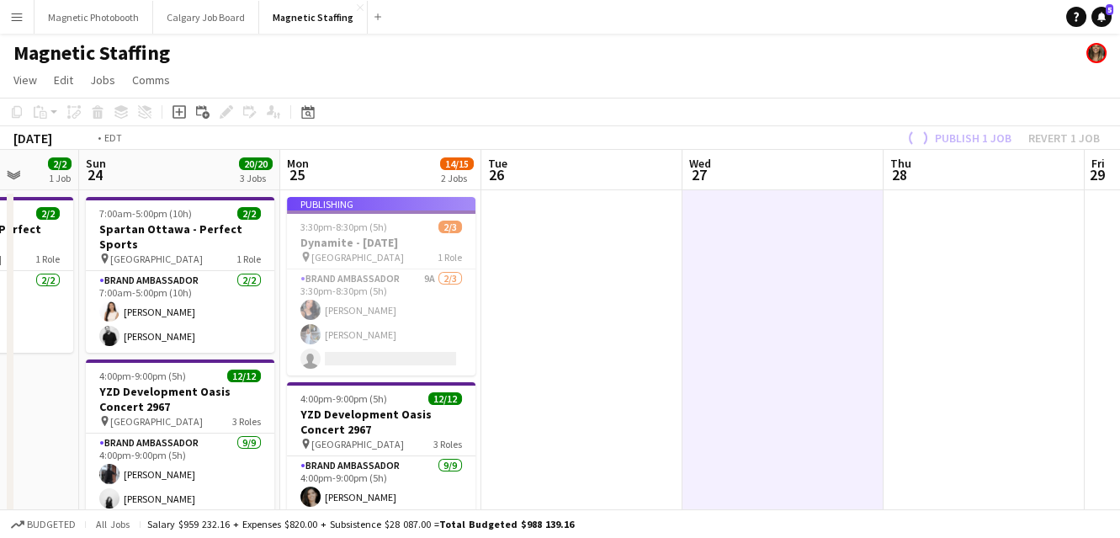
drag, startPoint x: 846, startPoint y: 374, endPoint x: 317, endPoint y: 387, distance: 529.3
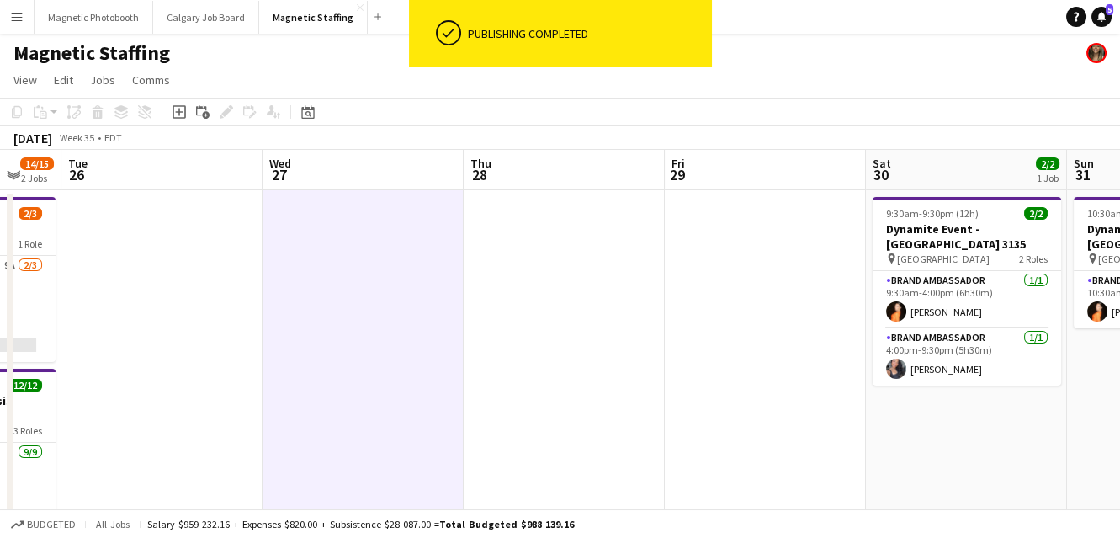
drag, startPoint x: 904, startPoint y: 382, endPoint x: 218, endPoint y: 380, distance: 686.4
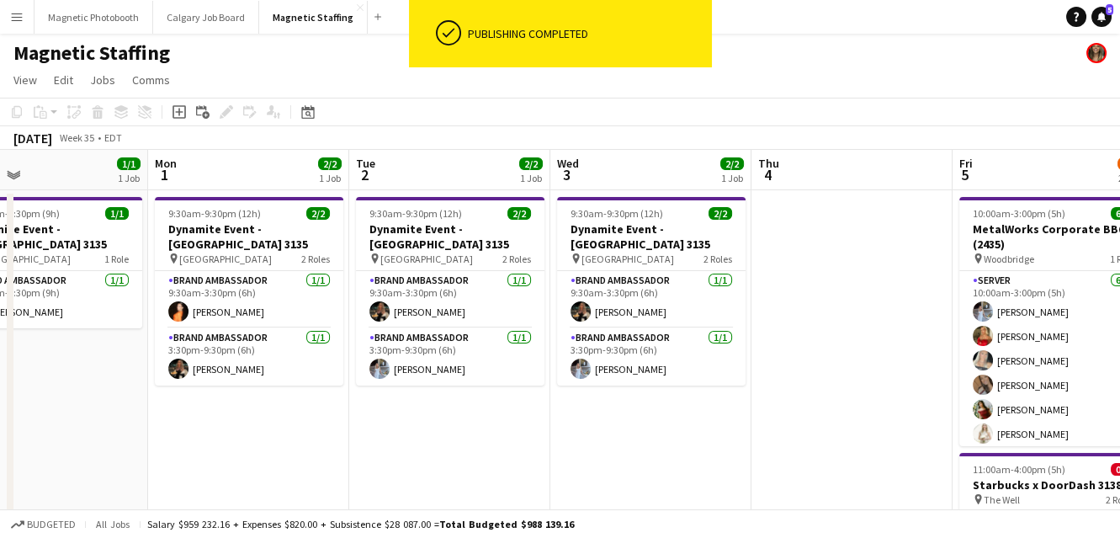
drag, startPoint x: 813, startPoint y: 365, endPoint x: 463, endPoint y: 367, distance: 350.8
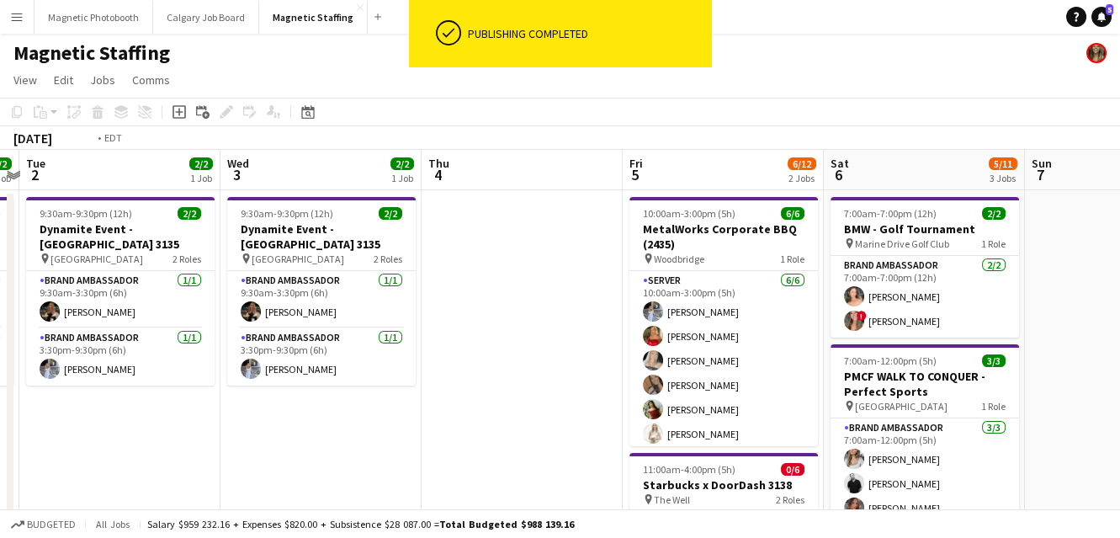
scroll to position [0, 517]
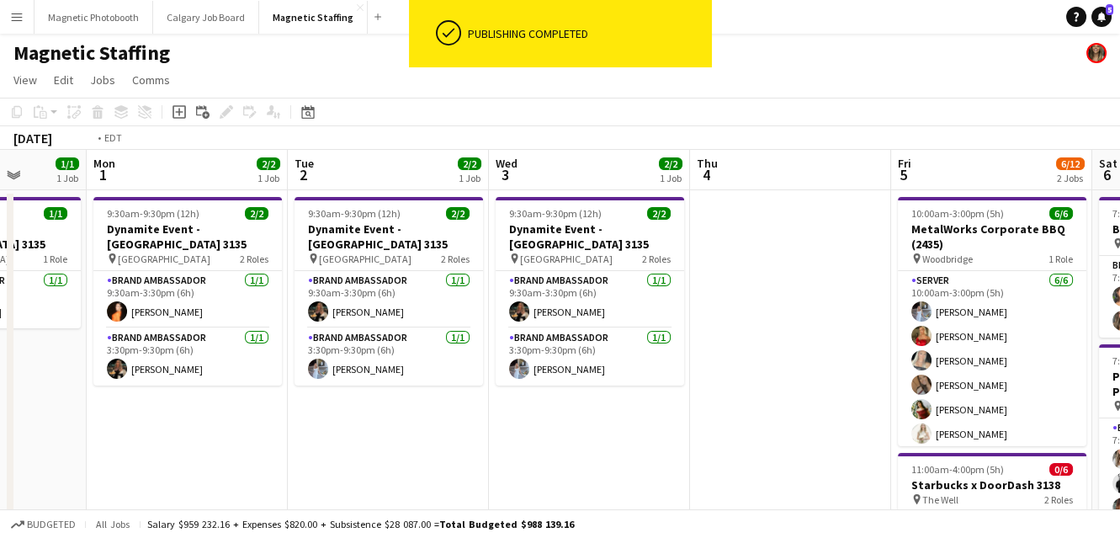
drag, startPoint x: 724, startPoint y: 360, endPoint x: 378, endPoint y: 379, distance: 347.1
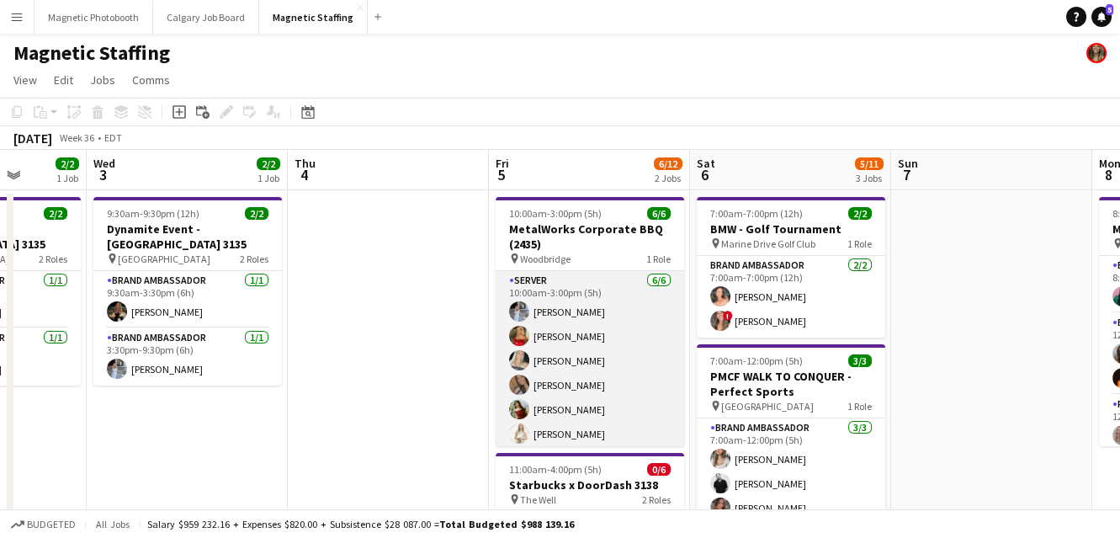
click at [597, 378] on app-card-role "Server [DATE] 10:00am-3:00pm (5h) [PERSON_NAME] [PERSON_NAME] [PERSON_NAME] [PE…" at bounding box center [589, 360] width 188 height 179
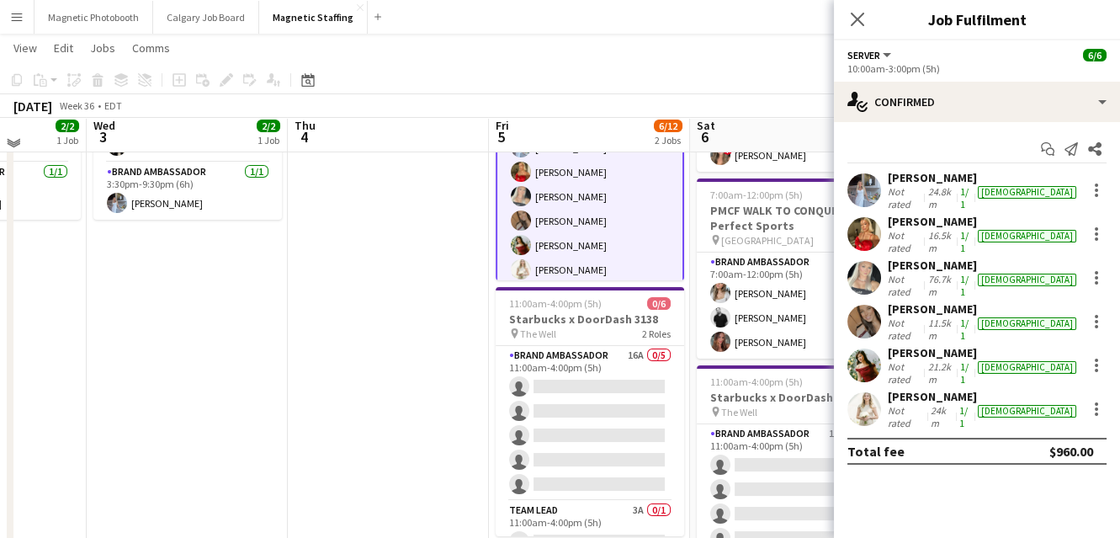
scroll to position [165, 0]
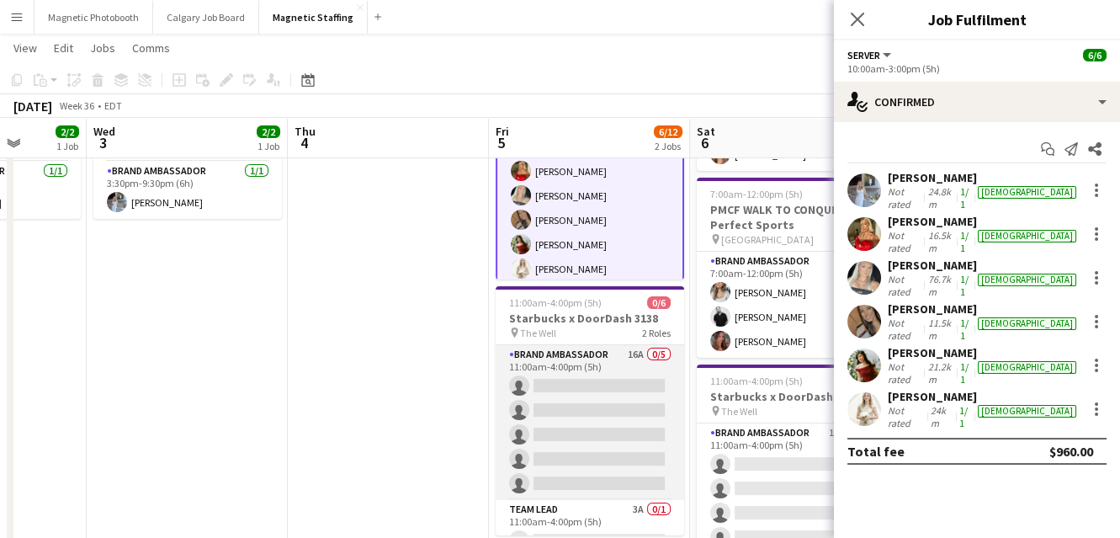
click at [601, 427] on app-card-role "Brand Ambassador 16A 0/5 11:00am-4:00pm (5h) single-neutral-actions single-neut…" at bounding box center [589, 422] width 188 height 155
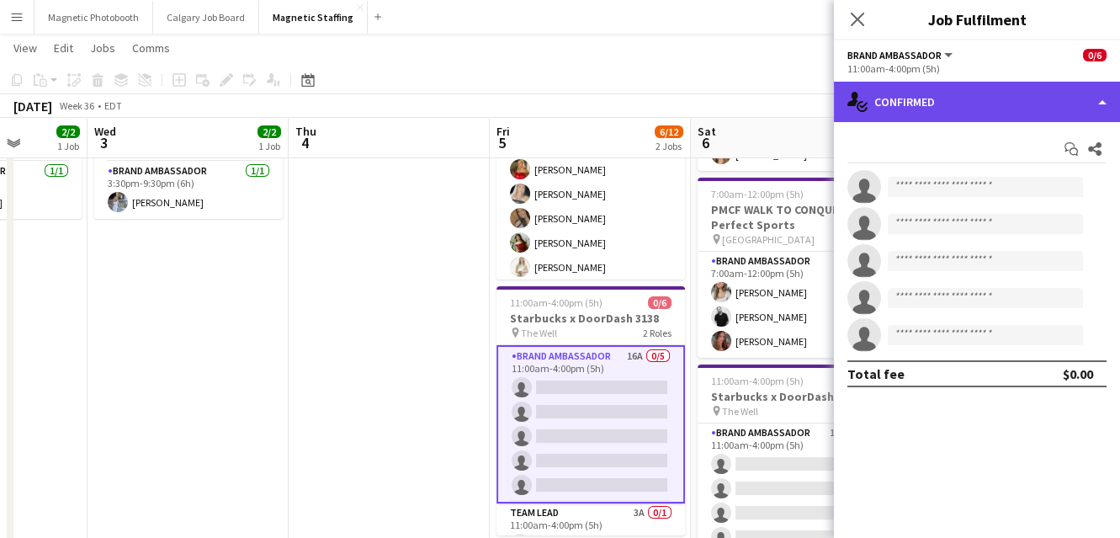
click at [919, 104] on div "single-neutral-actions-check-2 Confirmed" at bounding box center [977, 102] width 286 height 40
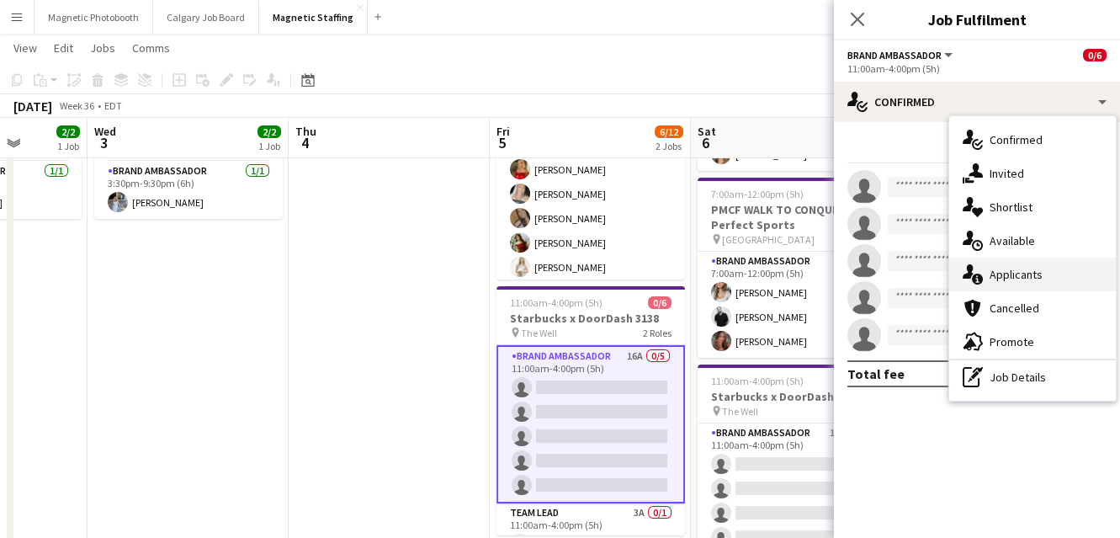
click at [965, 267] on icon "single-neutral-actions-information" at bounding box center [972, 274] width 20 height 20
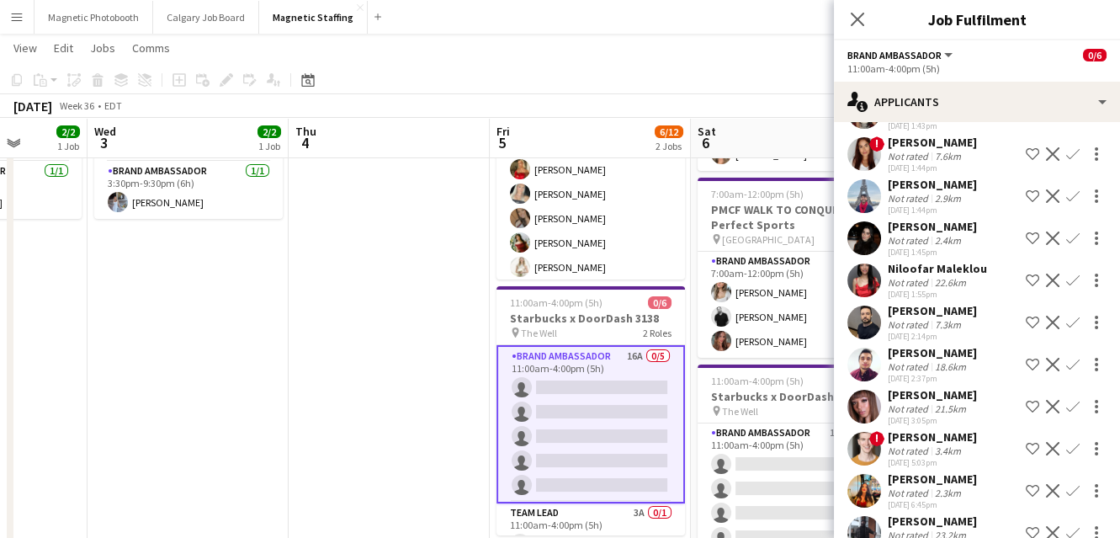
scroll to position [351, 0]
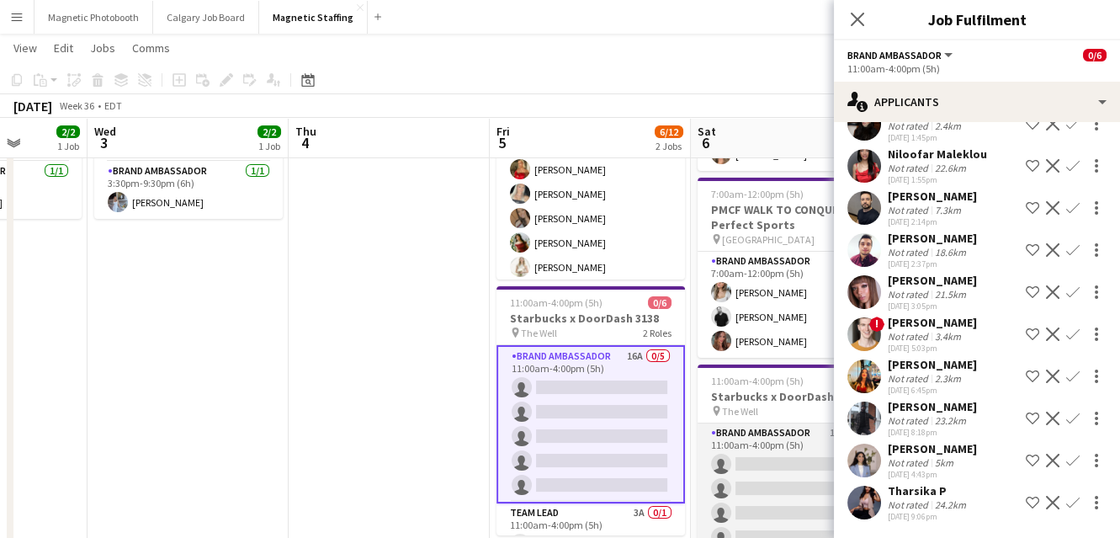
click at [747, 481] on app-card-role "Brand Ambassador 14A 0/5 11:00am-4:00pm (5h) single-neutral-actions single-neut…" at bounding box center [791, 500] width 188 height 155
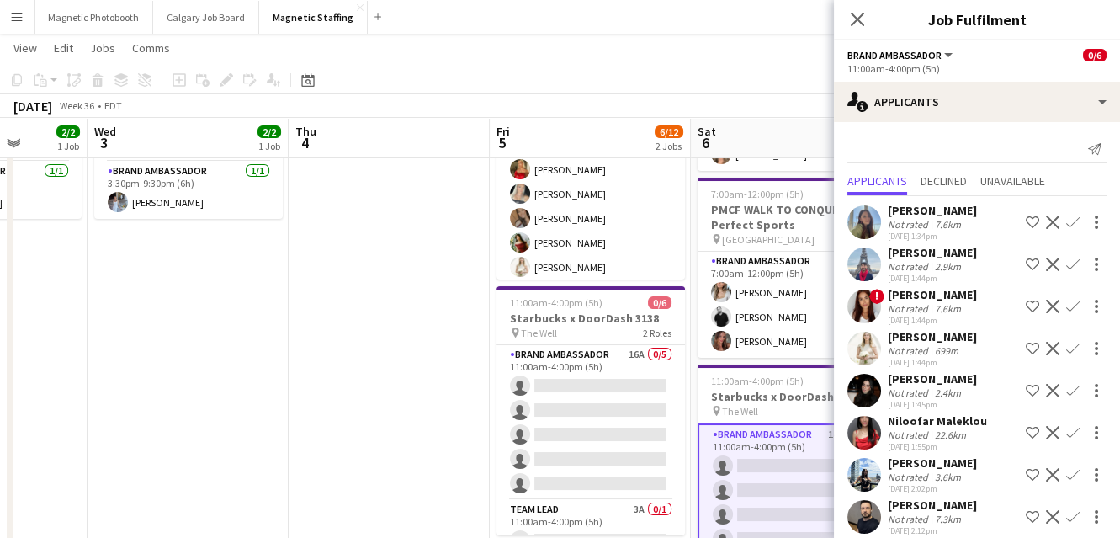
scroll to position [24, 0]
